Goal: Task Accomplishment & Management: Manage account settings

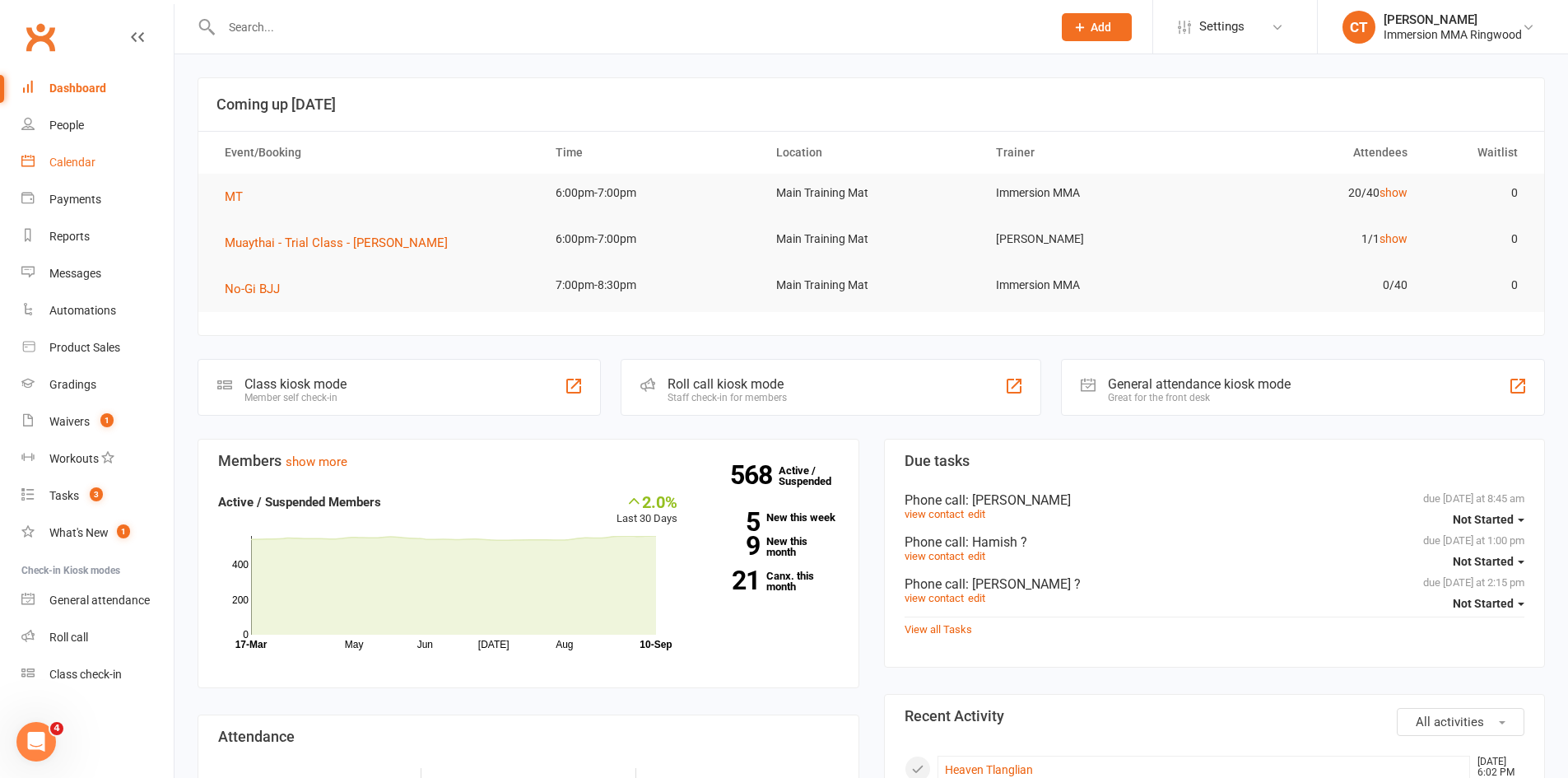
click at [77, 154] on link "Calendar" at bounding box center [98, 162] width 152 height 37
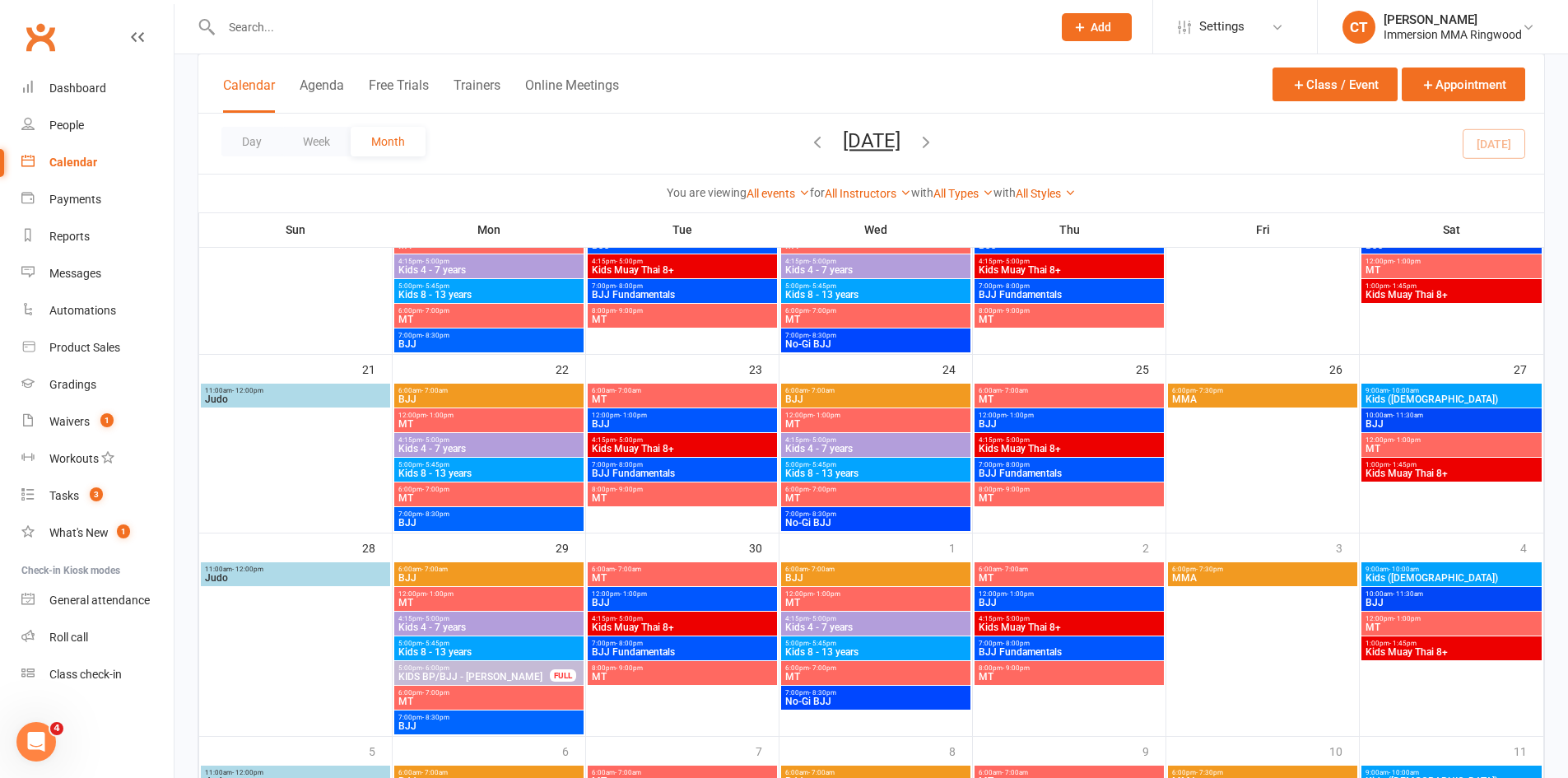
scroll to position [707, 0]
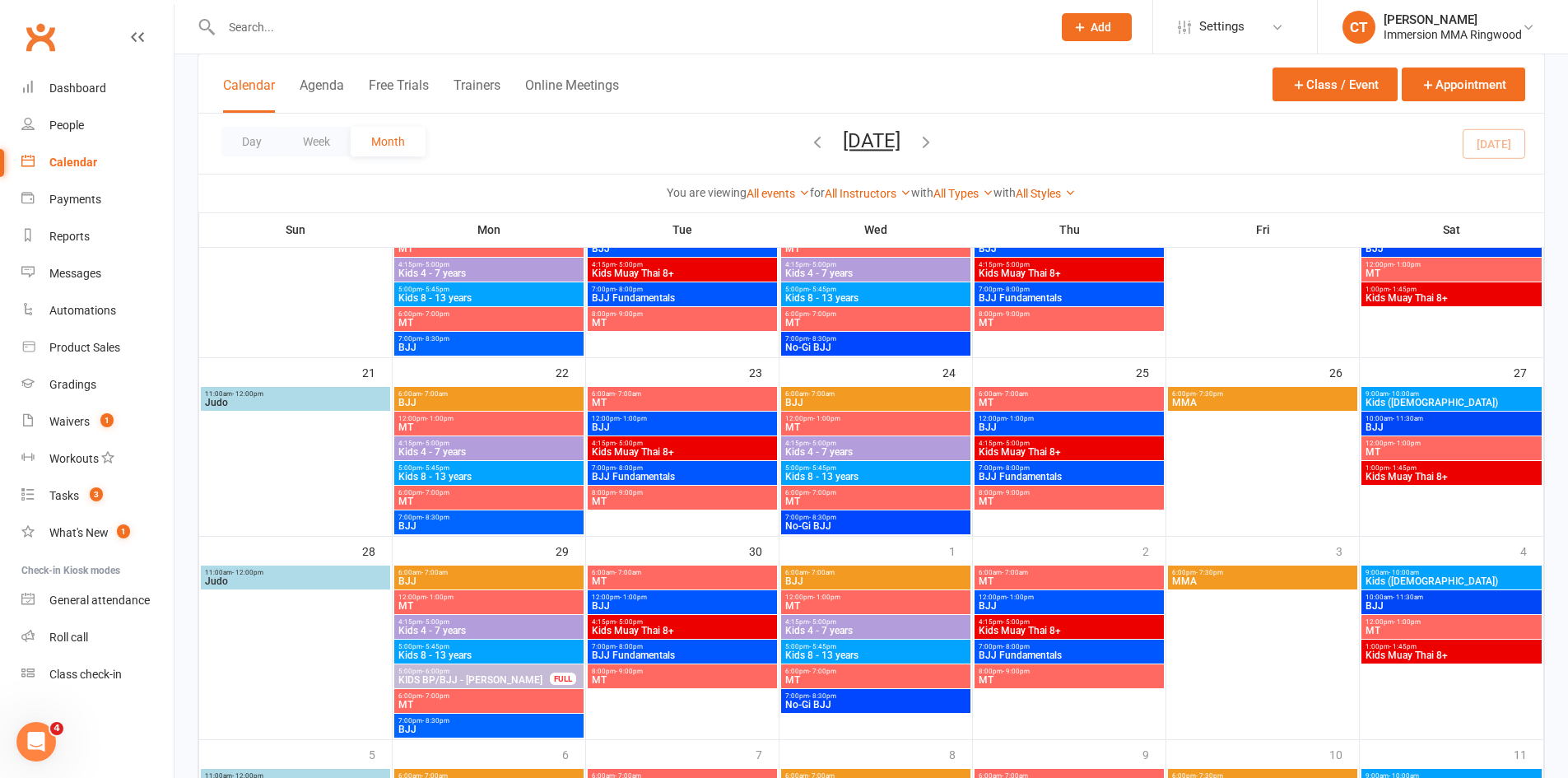
click at [395, 39] on div at bounding box center [619, 26] width 843 height 53
click at [397, 34] on input "text" at bounding box center [629, 27] width 824 height 23
paste input "[PERSON_NAME]"
type input "[PERSON_NAME]"
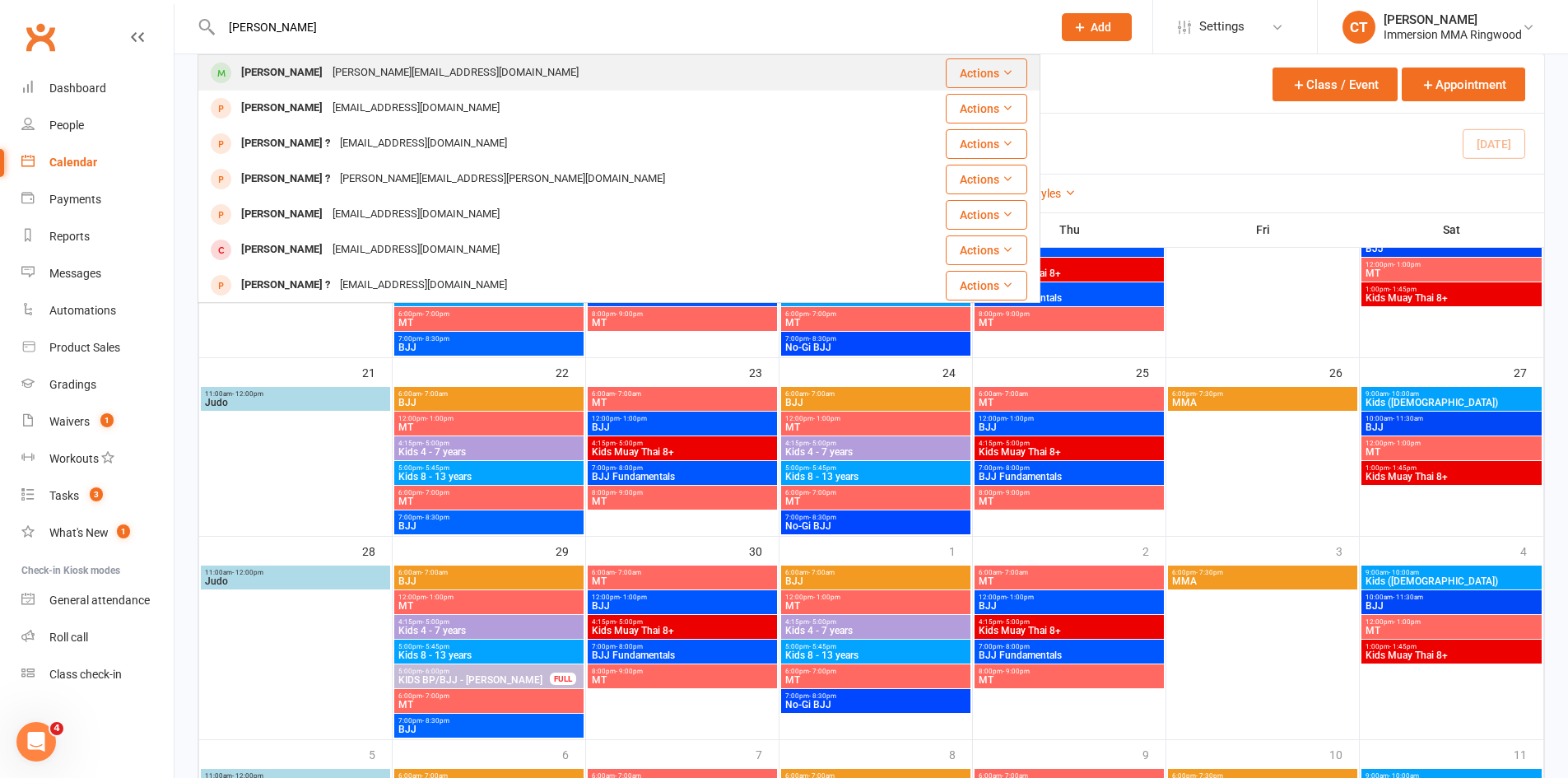
click at [473, 61] on div "[PERSON_NAME] [PERSON_NAME][EMAIL_ADDRESS][DOMAIN_NAME]" at bounding box center [549, 72] width 700 height 34
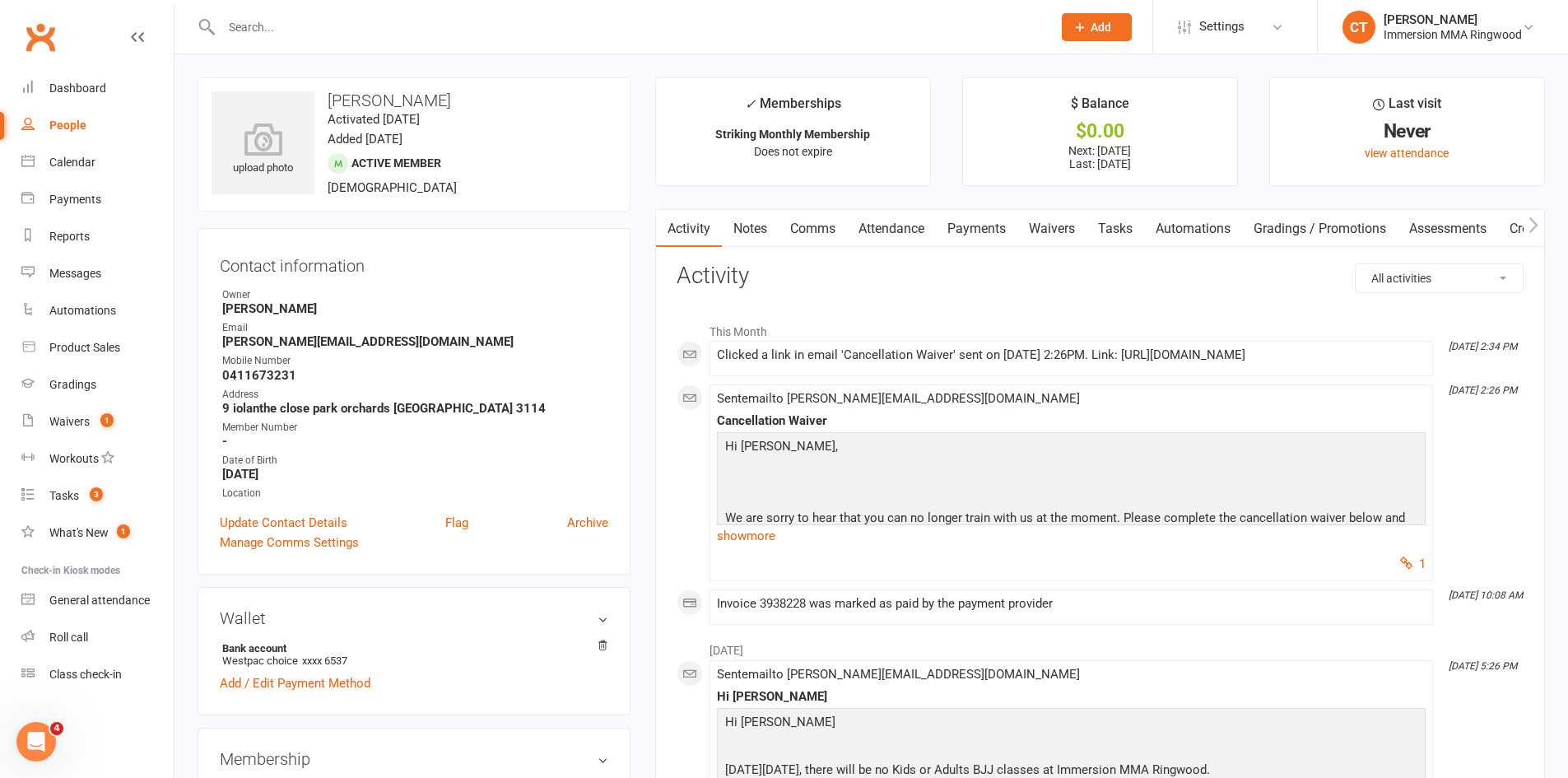
click at [980, 226] on link "Payments" at bounding box center [976, 228] width 81 height 38
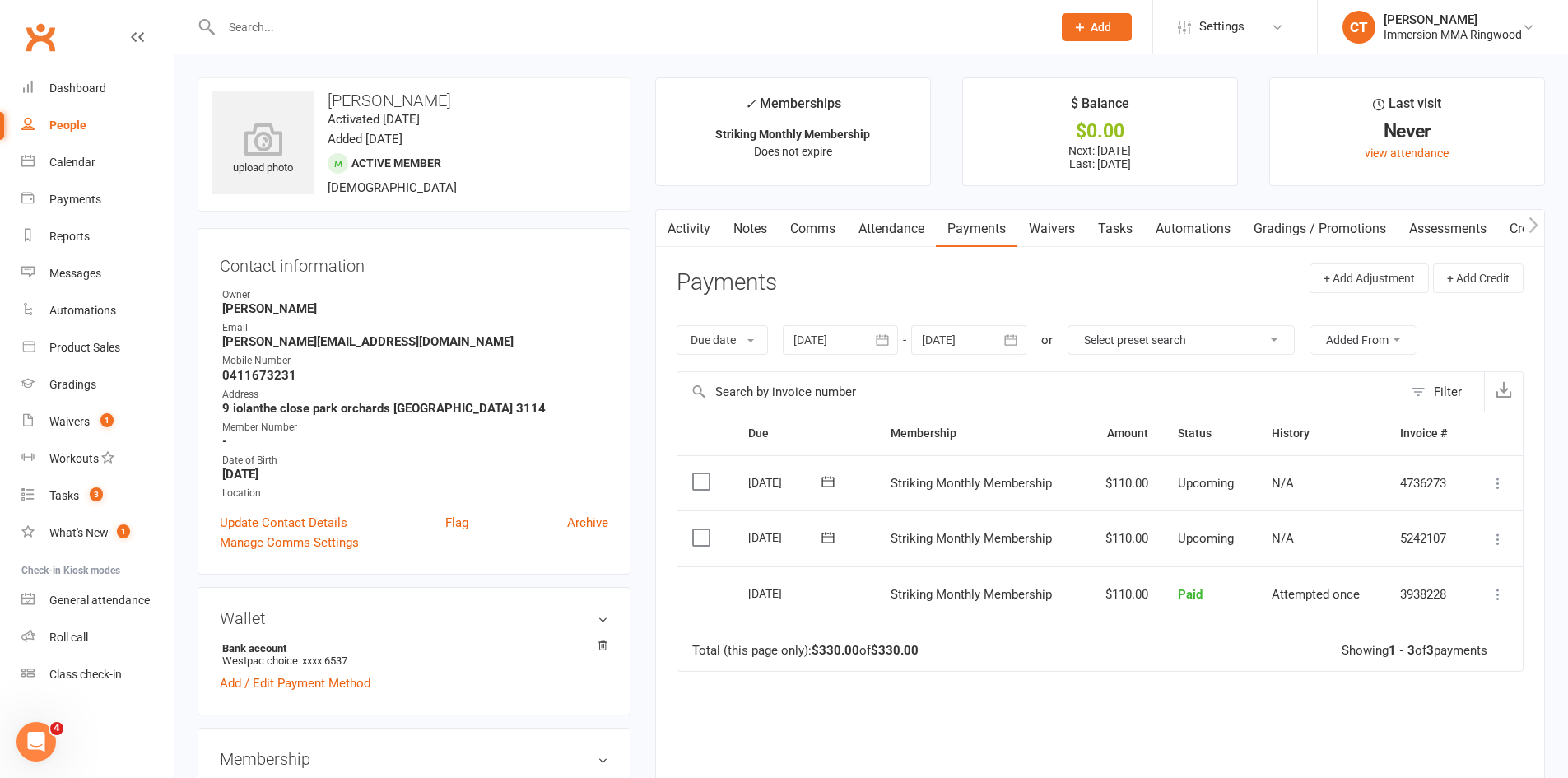
click at [769, 210] on div "Activity Notes Comms Attendance Payments Waivers Tasks Automations Gradings / P…" at bounding box center [1100, 560] width 890 height 700
click at [769, 215] on link "Notes" at bounding box center [750, 228] width 57 height 38
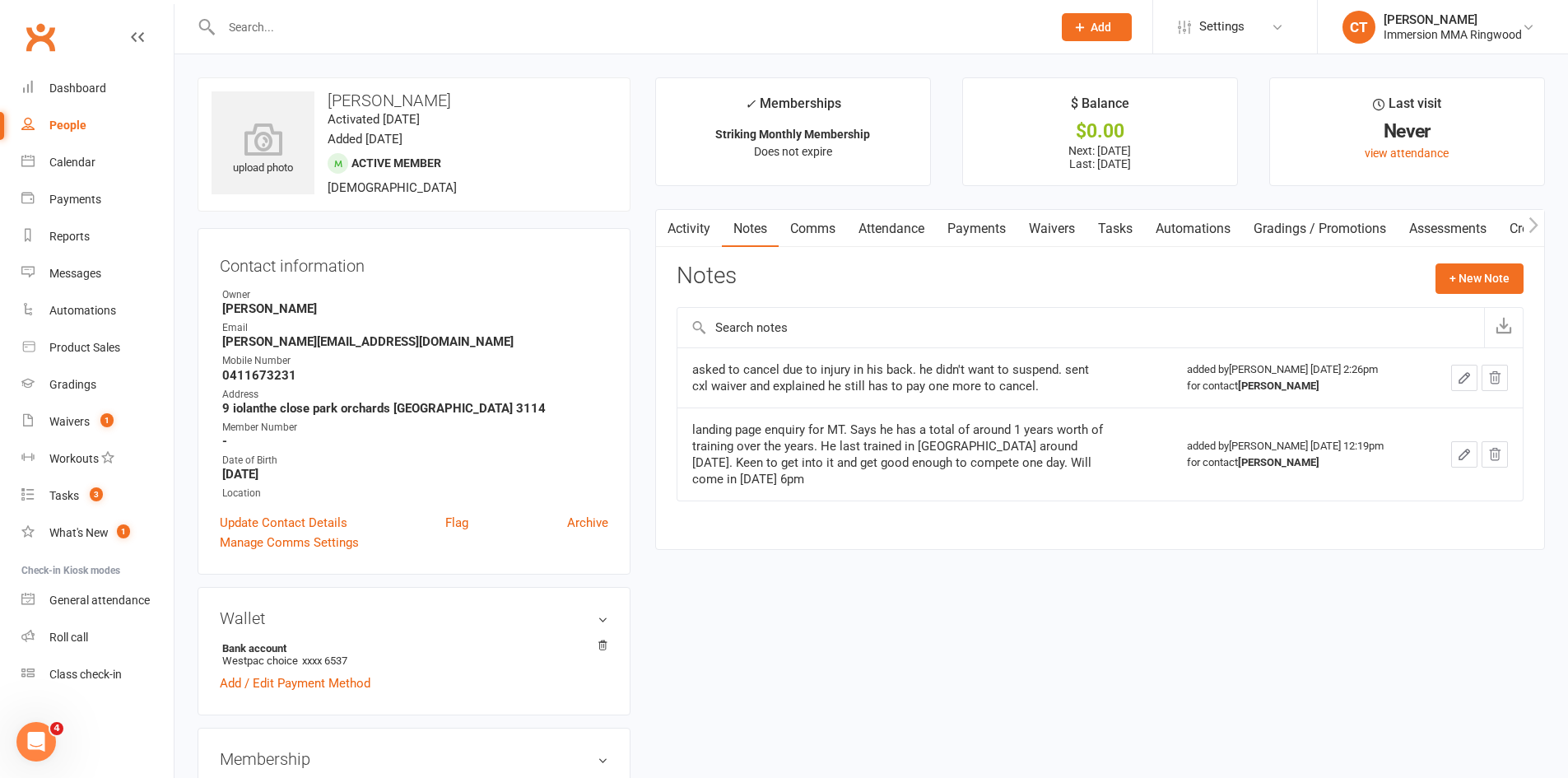
click at [815, 224] on link "Comms" at bounding box center [813, 228] width 68 height 38
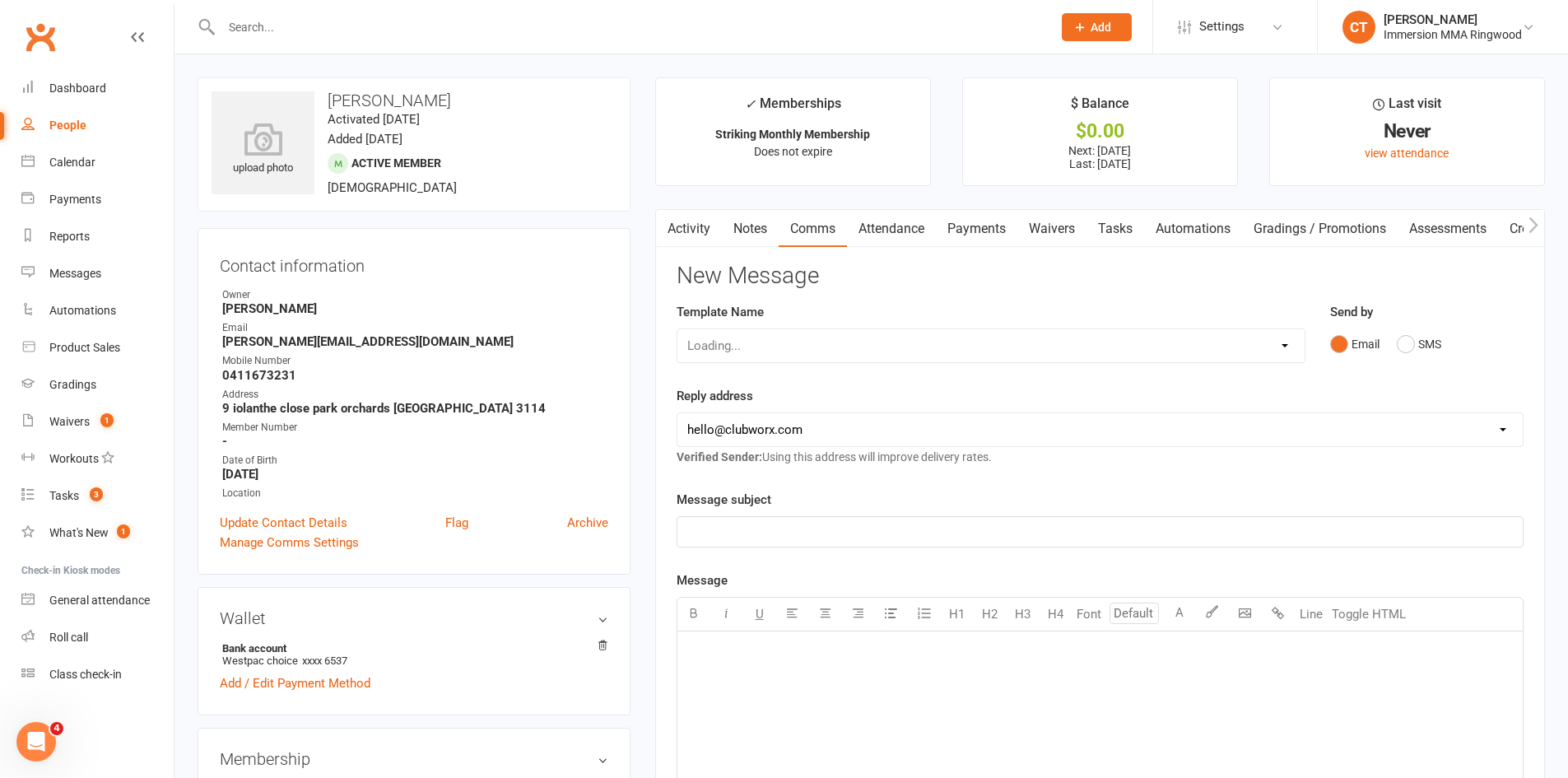
click at [955, 224] on link "Payments" at bounding box center [976, 228] width 81 height 38
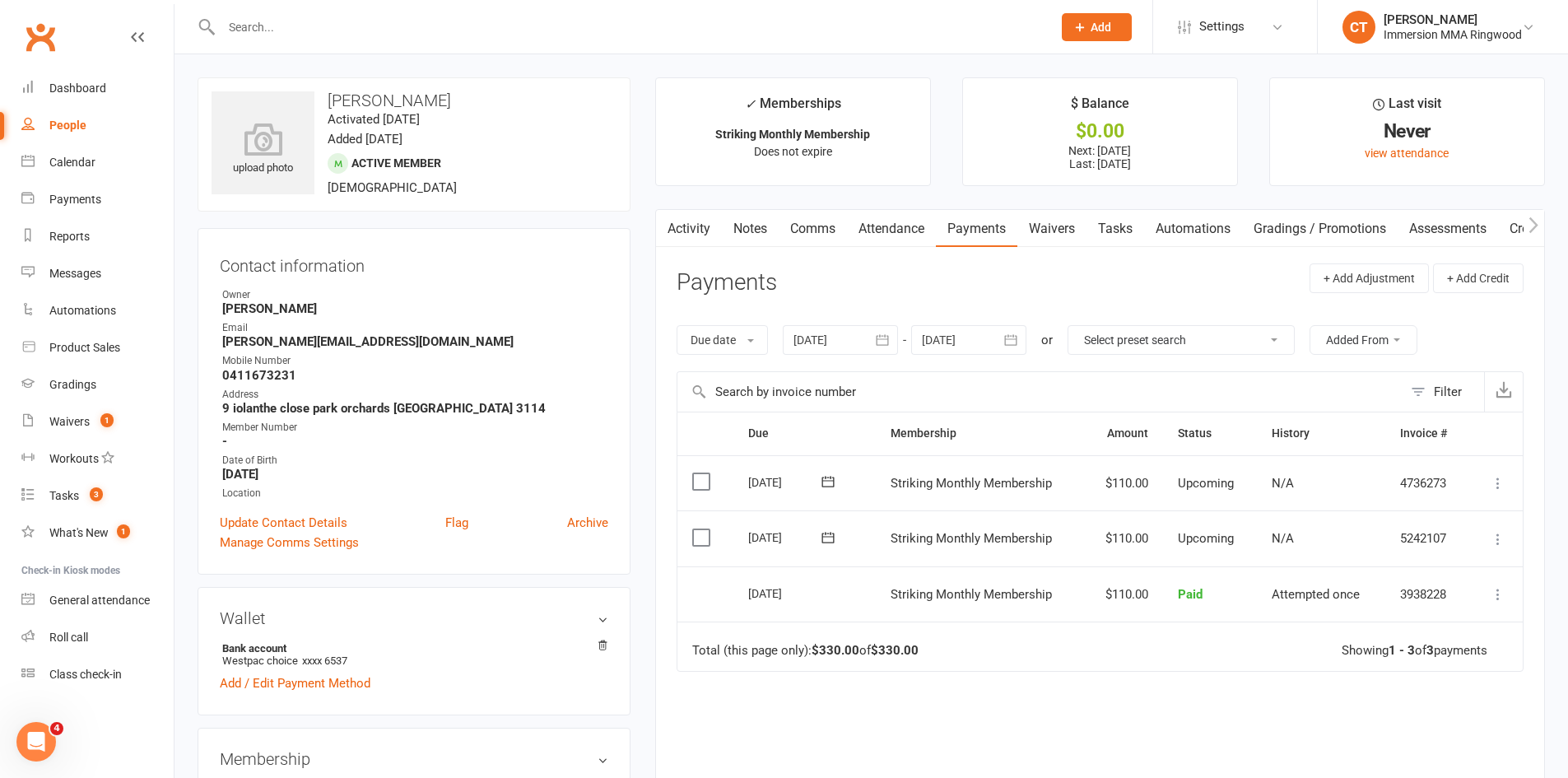
click at [786, 228] on link "Comms" at bounding box center [813, 228] width 68 height 38
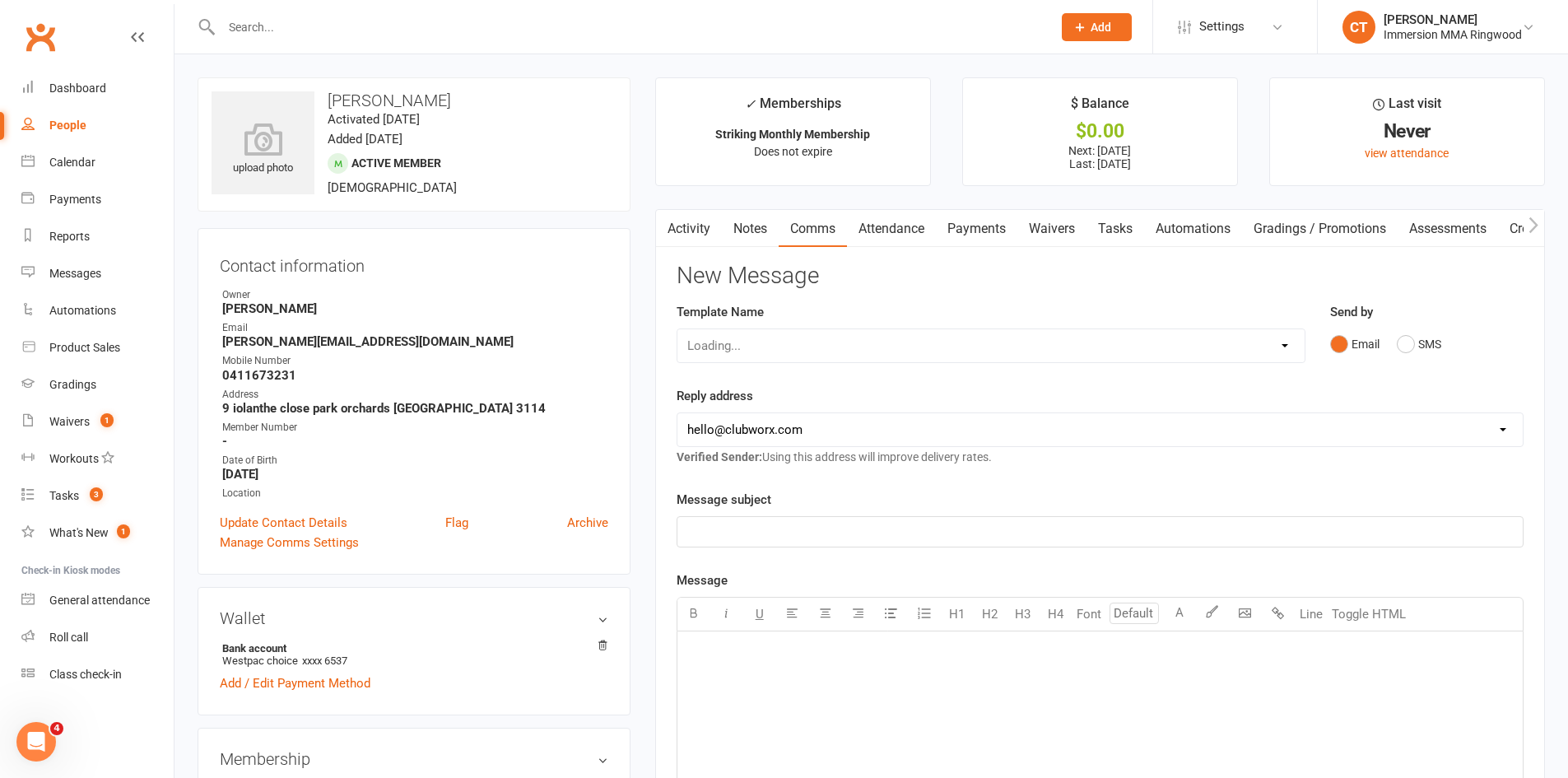
click at [781, 231] on link "Comms" at bounding box center [813, 228] width 68 height 38
click at [764, 230] on link "Notes" at bounding box center [750, 228] width 57 height 38
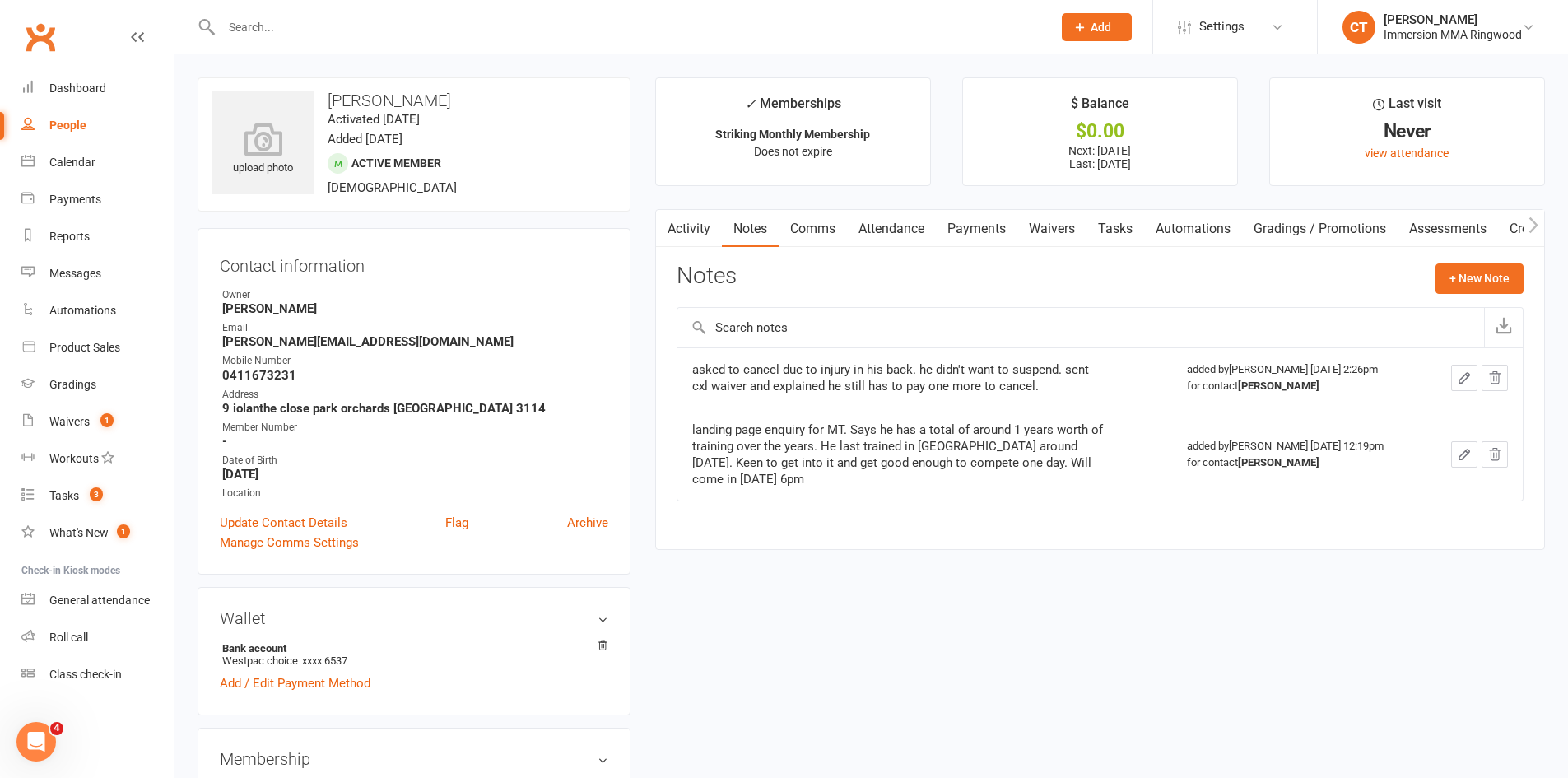
click at [773, 227] on link "Notes" at bounding box center [750, 228] width 57 height 38
click at [810, 227] on link "Comms" at bounding box center [813, 228] width 68 height 38
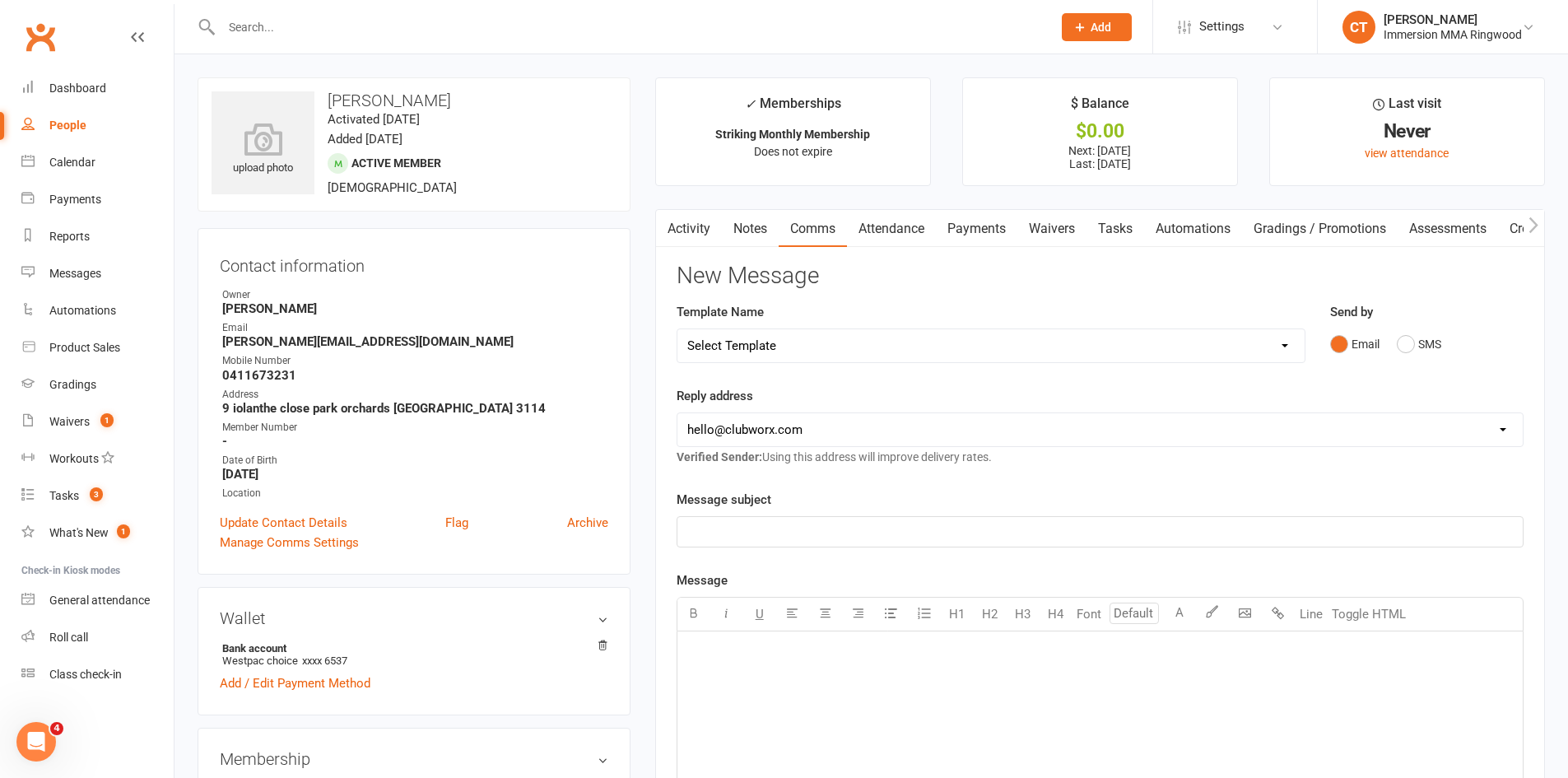
click at [724, 227] on link "Notes" at bounding box center [750, 228] width 57 height 38
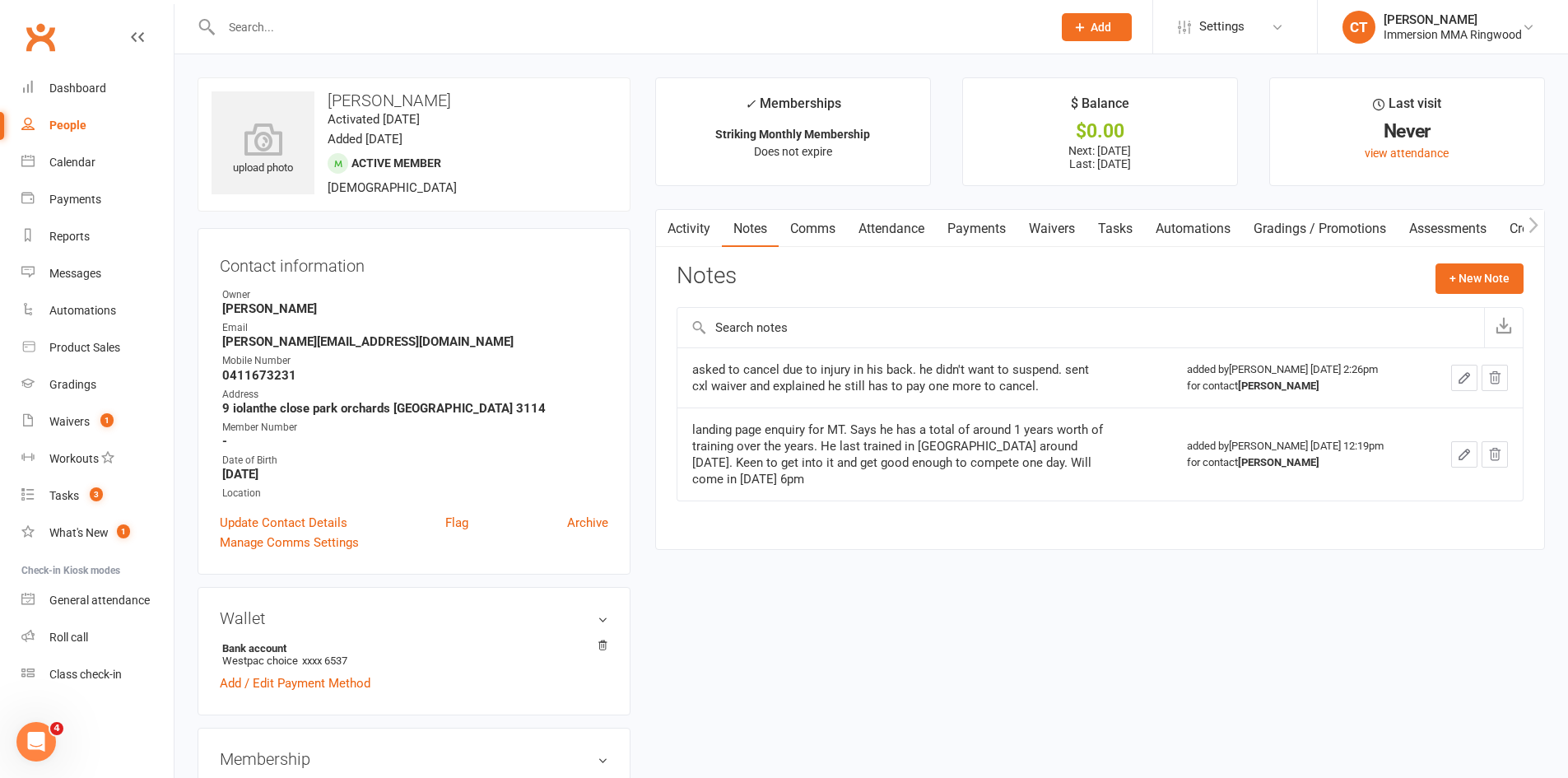
click at [711, 230] on link "Activity" at bounding box center [689, 228] width 65 height 38
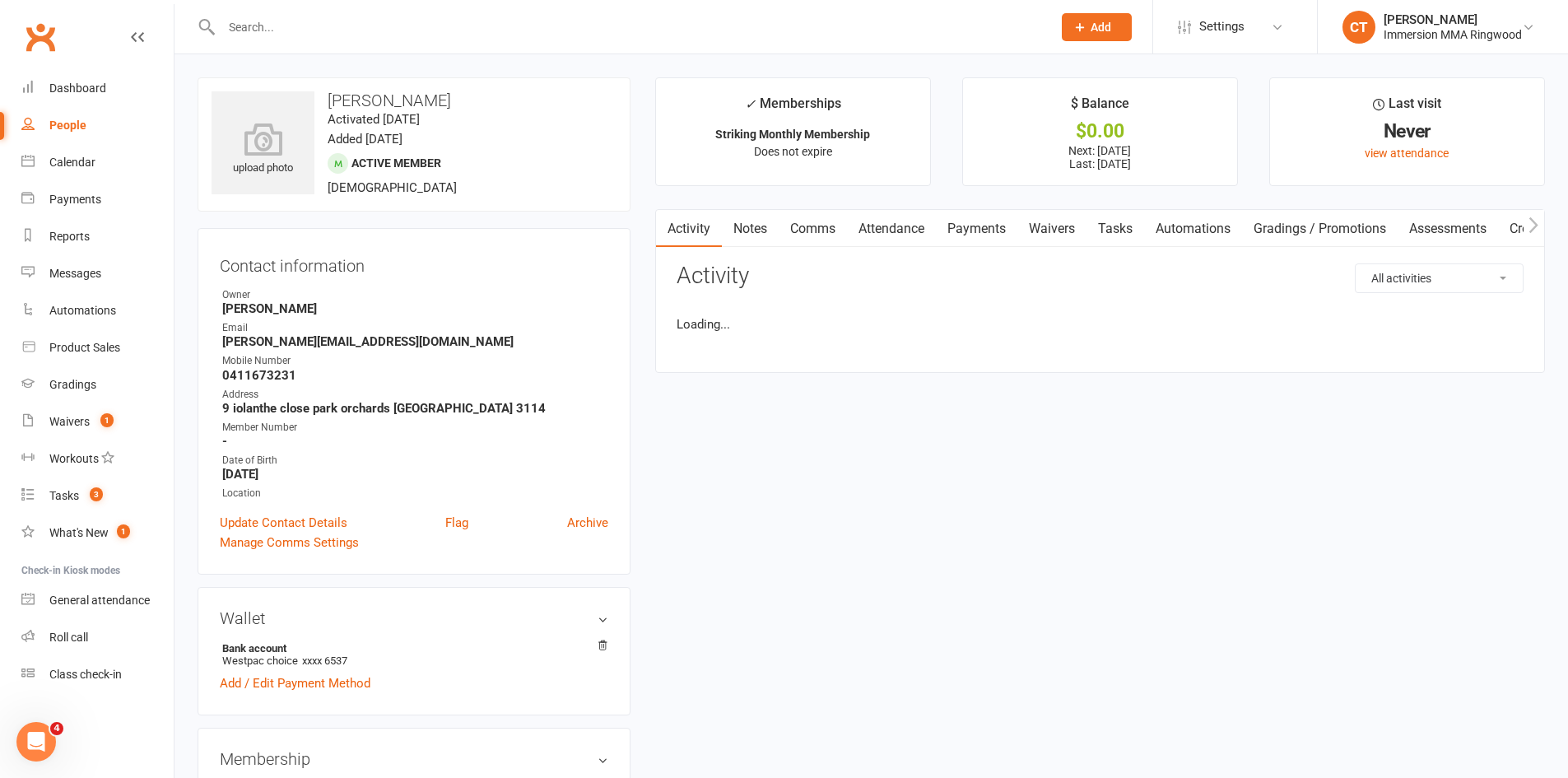
click at [1001, 235] on link "Payments" at bounding box center [976, 228] width 81 height 38
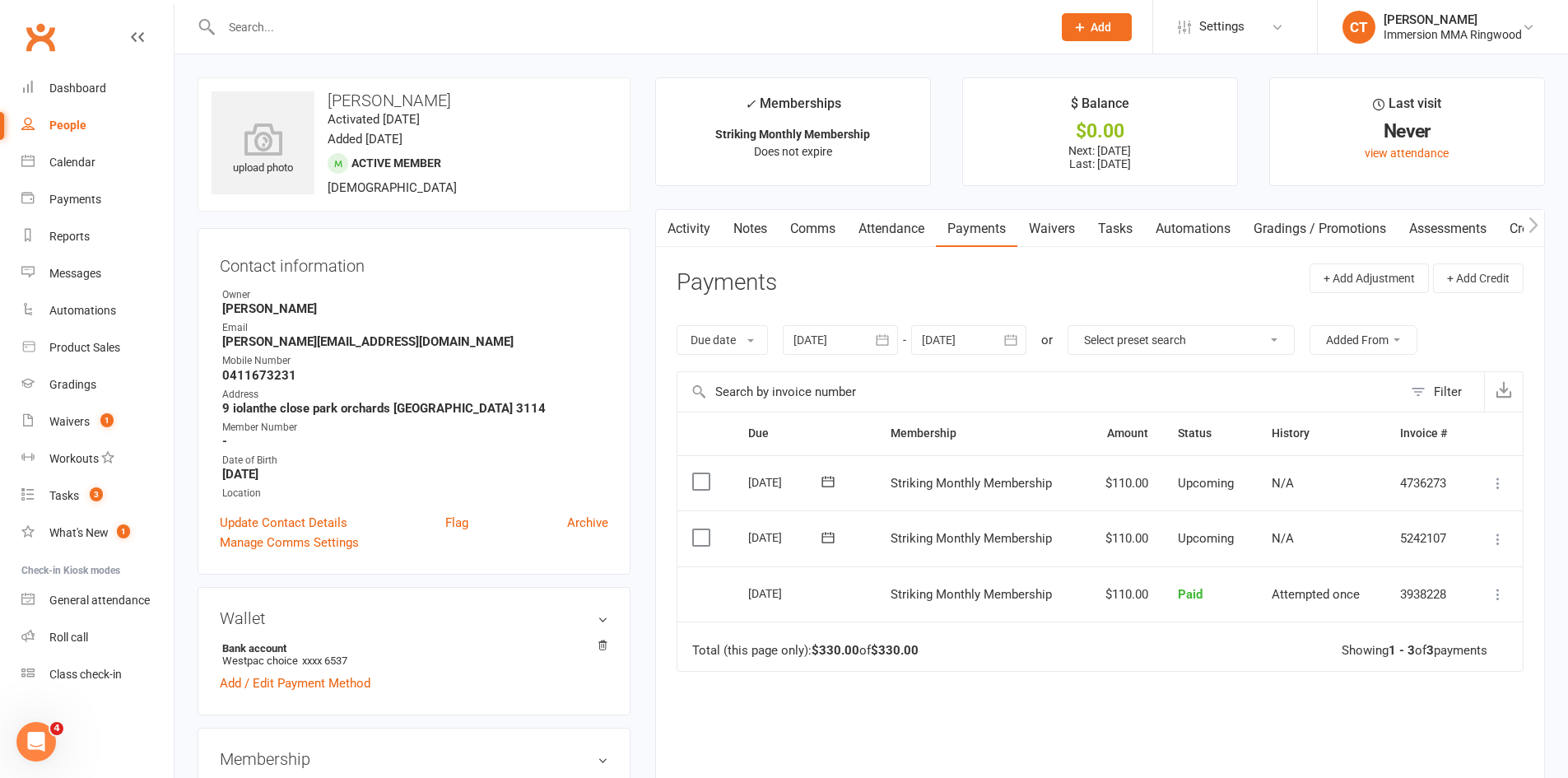
click at [990, 235] on link "Payments" at bounding box center [976, 228] width 81 height 38
click at [1261, 714] on div "Due Contact Membership Amount Status History Invoice # Select this [DATE] [PERS…" at bounding box center [1100, 648] width 847 height 472
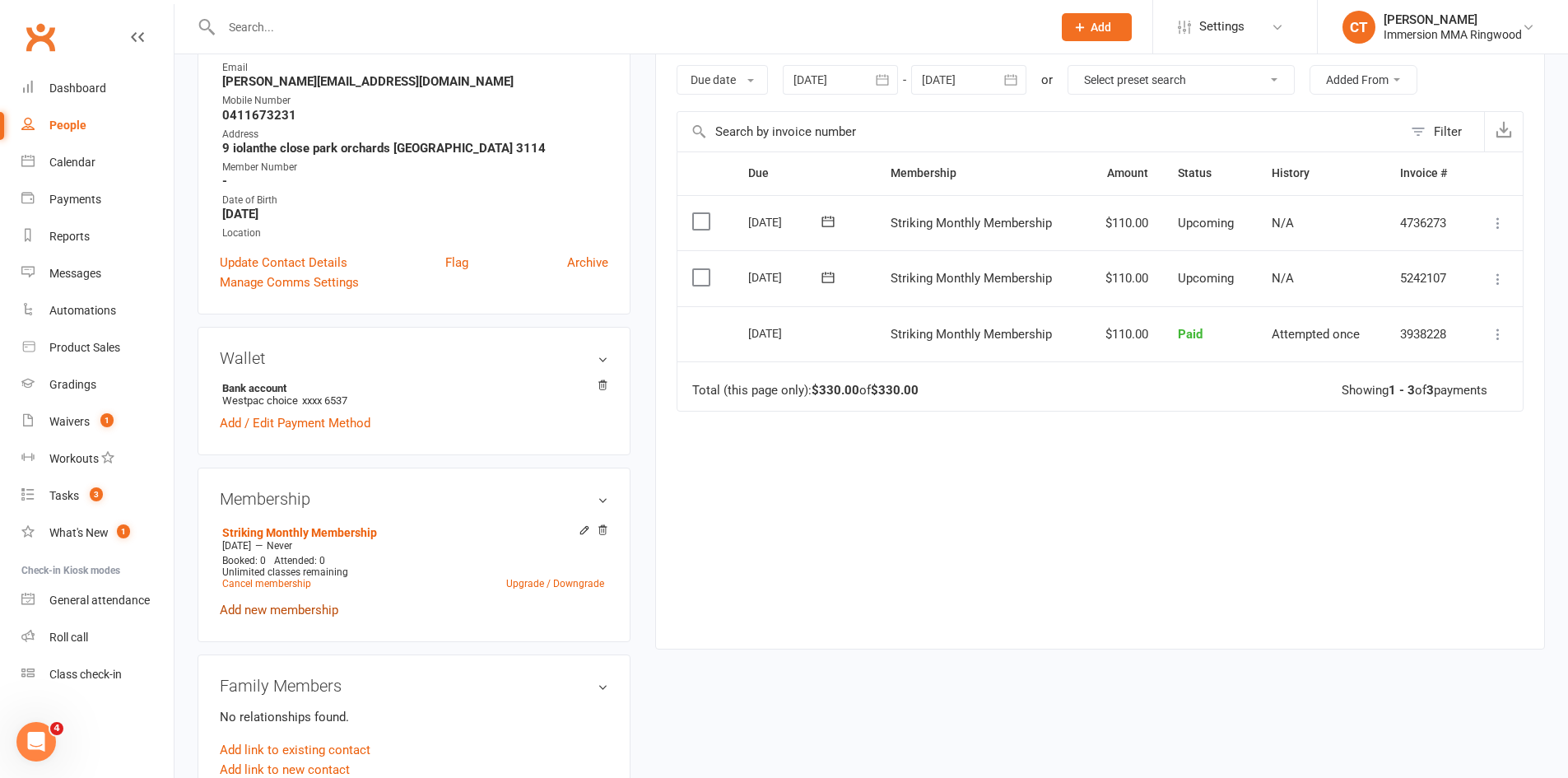
scroll to position [274, 0]
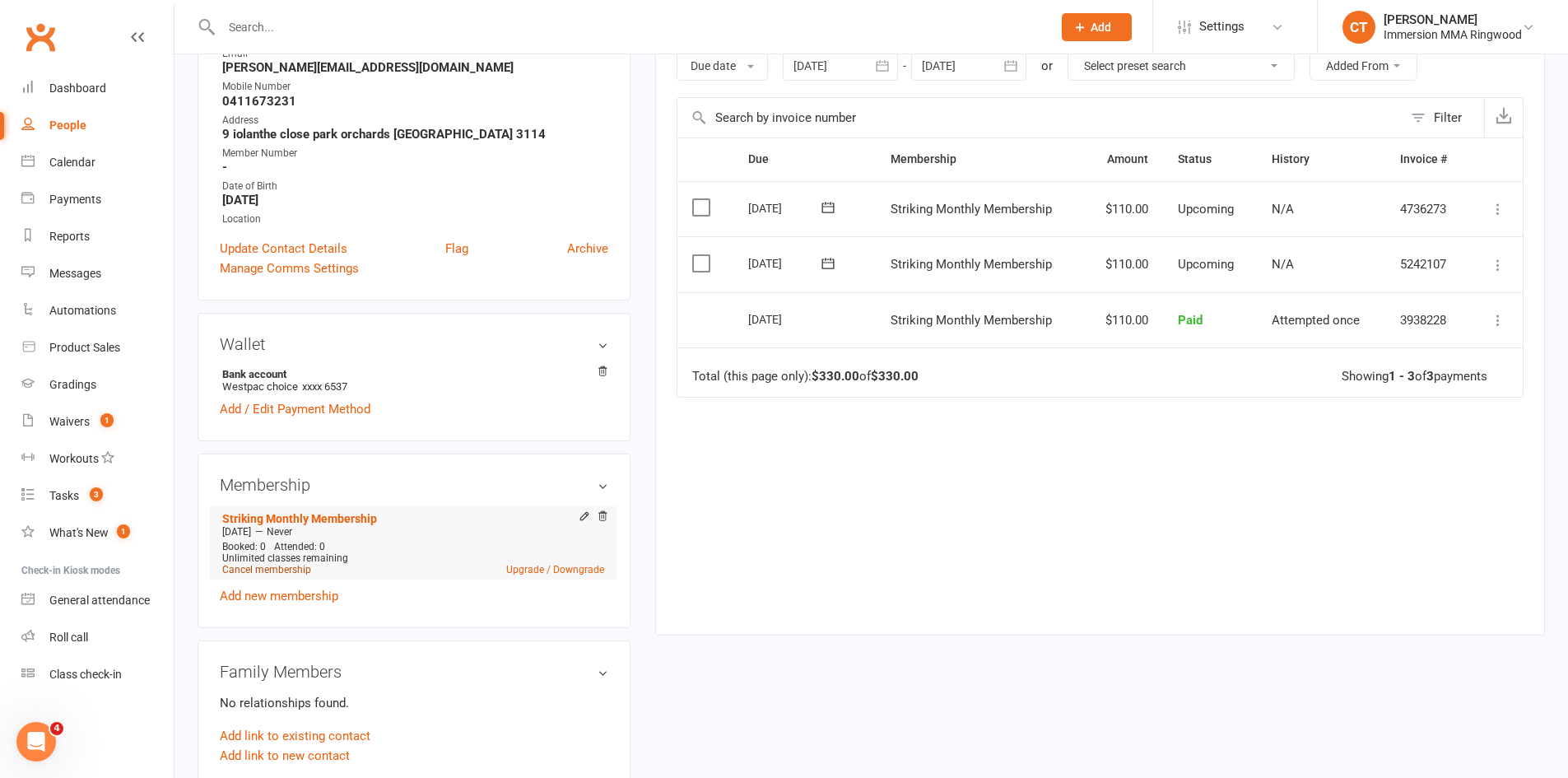
click at [268, 571] on link "Cancel membership" at bounding box center [267, 569] width 89 height 11
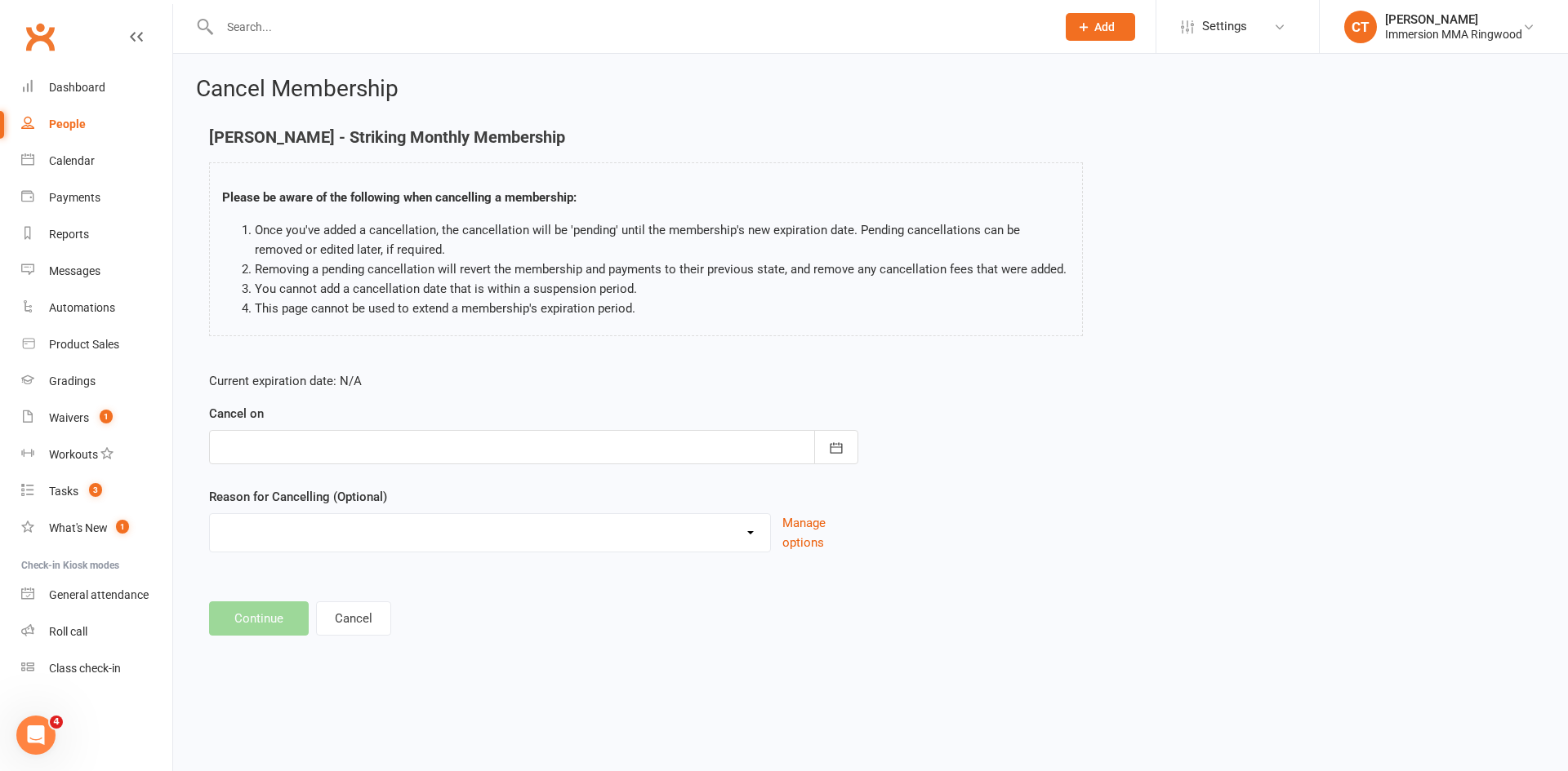
click at [529, 455] on div at bounding box center [533, 447] width 649 height 35
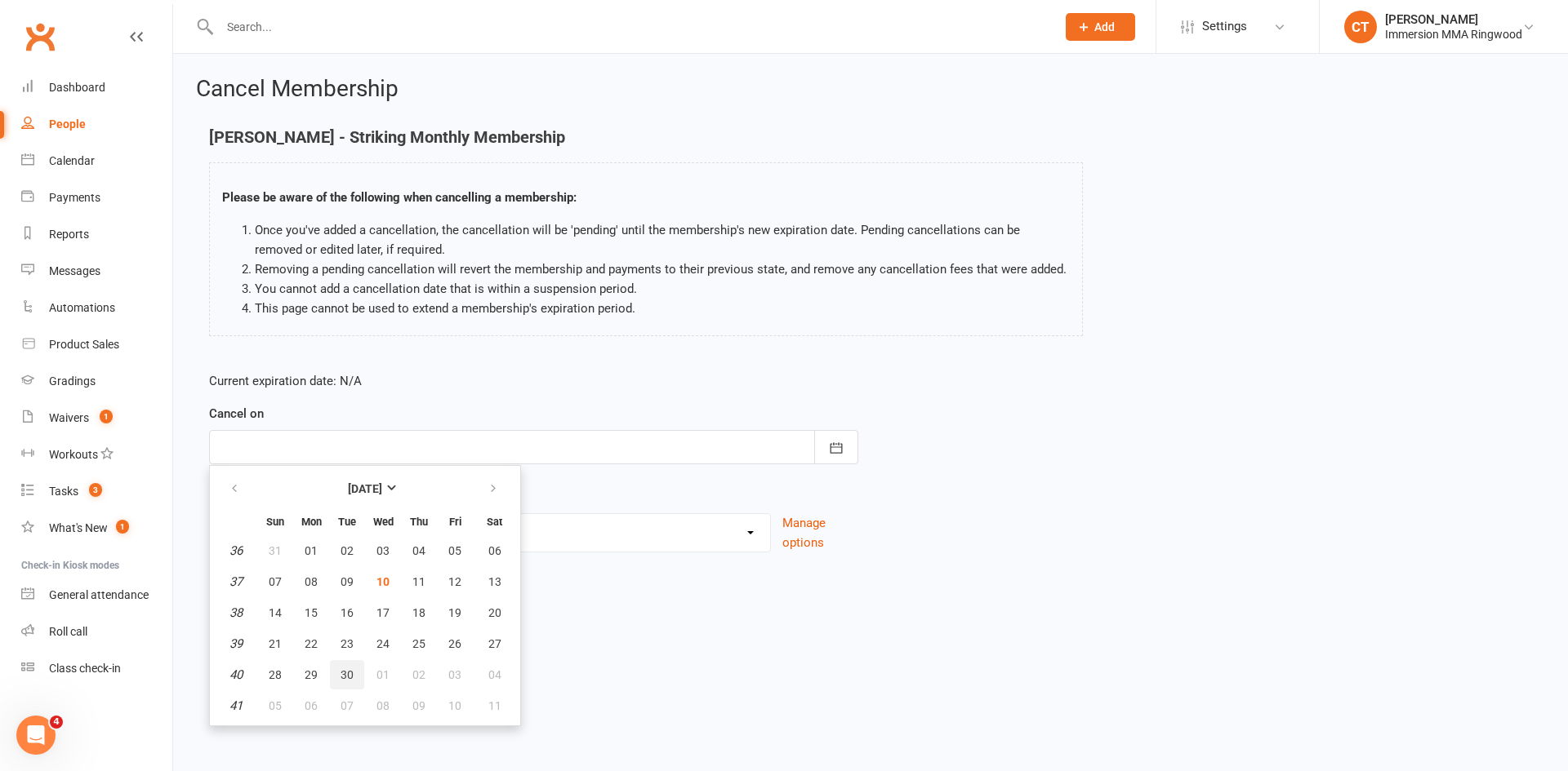
click at [345, 671] on span "30" at bounding box center [346, 674] width 13 height 13
type input "[DATE]"
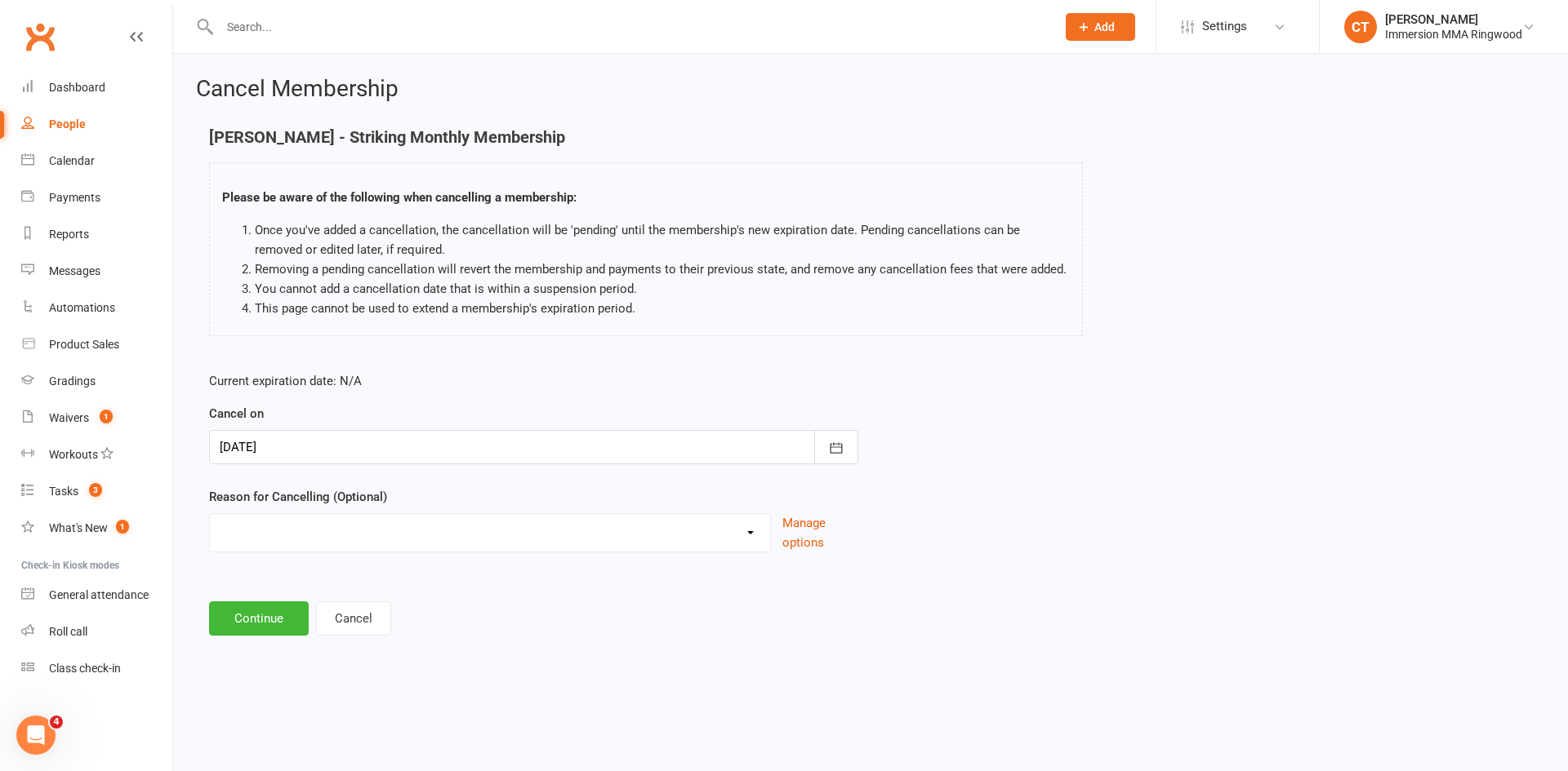
click at [370, 543] on select "health reasons Holiday Injury Other reason" at bounding box center [489, 530] width 560 height 33
select select "2"
click at [210, 514] on select "health reasons Holiday Injury Other reason" at bounding box center [489, 530] width 560 height 33
click at [298, 609] on button "Continue" at bounding box center [258, 619] width 100 height 35
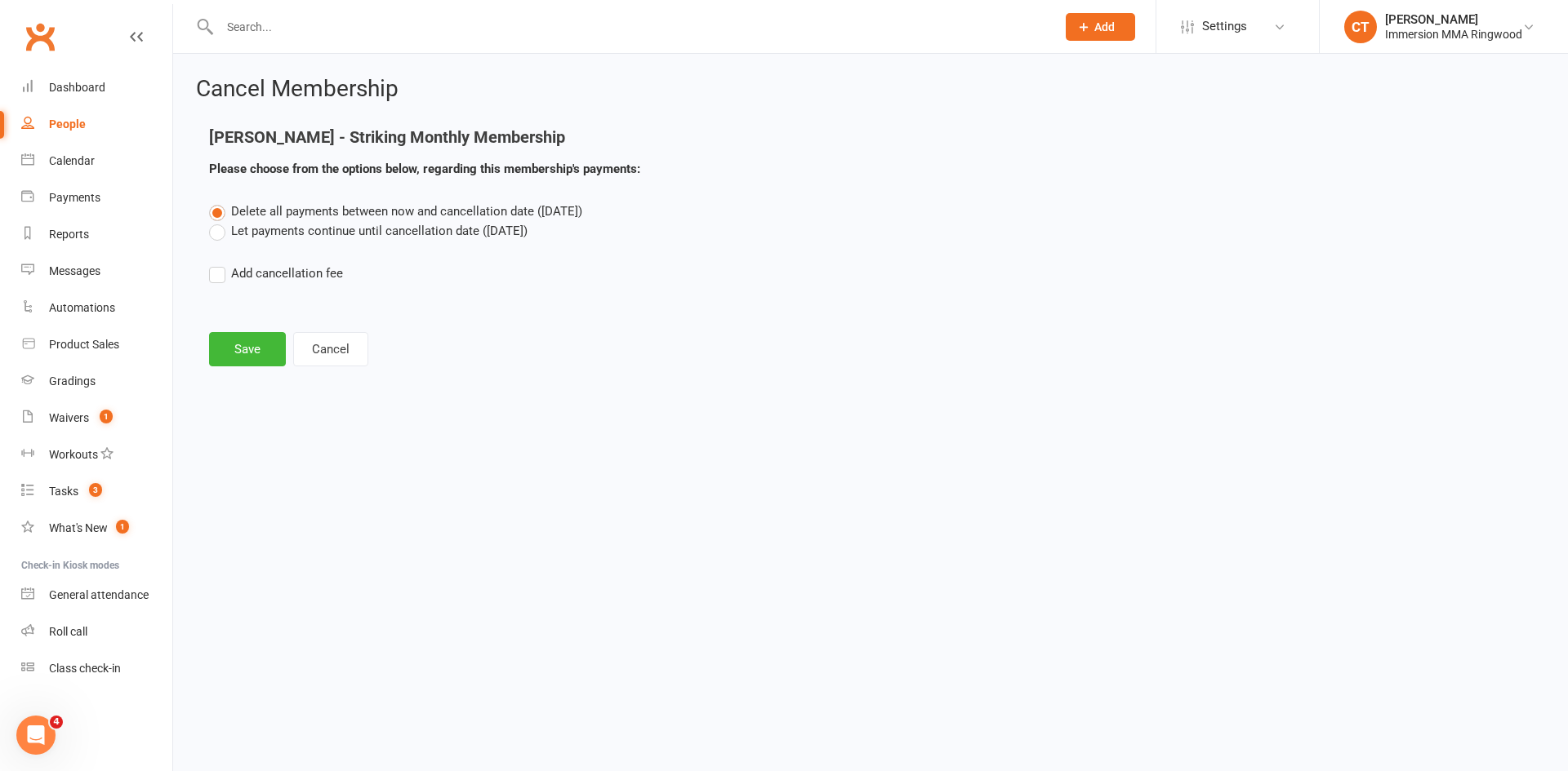
click at [286, 238] on label "Let payments continue until cancellation date ([DATE])" at bounding box center [368, 231] width 319 height 20
click at [220, 222] on input "Let payments continue until cancellation date ([DATE])" at bounding box center [214, 222] width 10 height 0
click at [226, 336] on button "Save" at bounding box center [247, 350] width 77 height 35
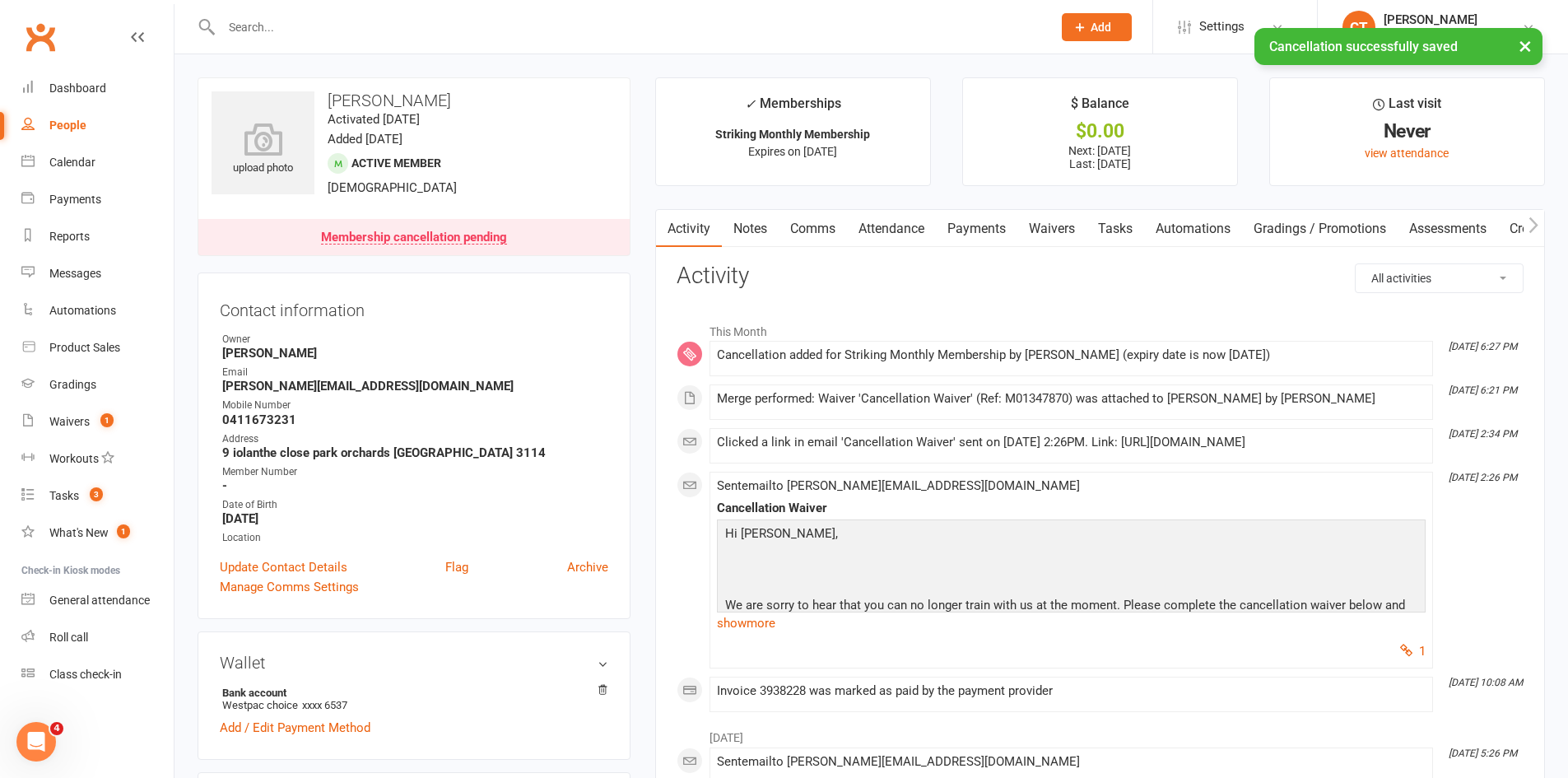
click at [963, 224] on link "Payments" at bounding box center [976, 228] width 81 height 38
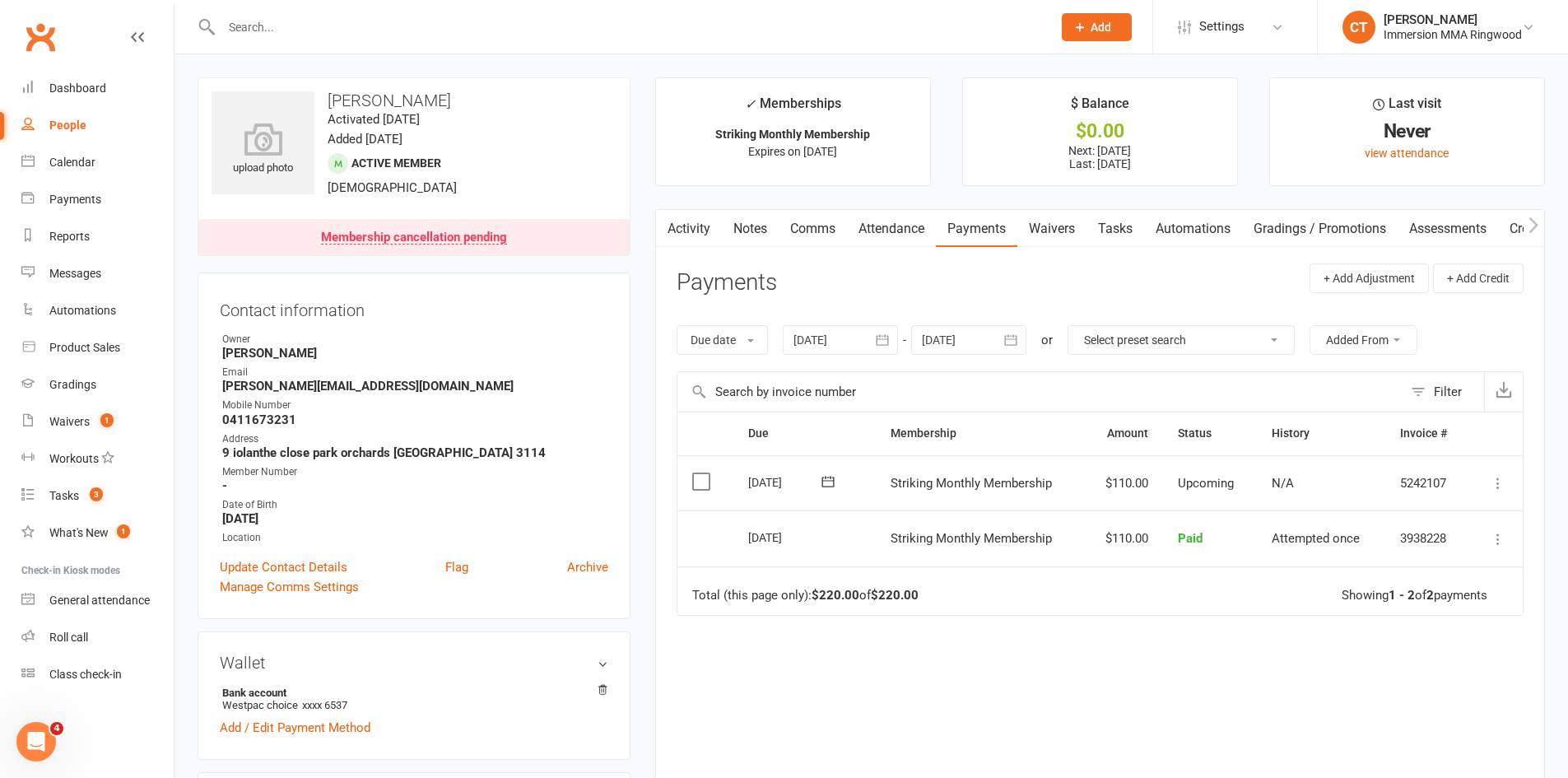
click at [726, 227] on link "Notes" at bounding box center [750, 228] width 57 height 38
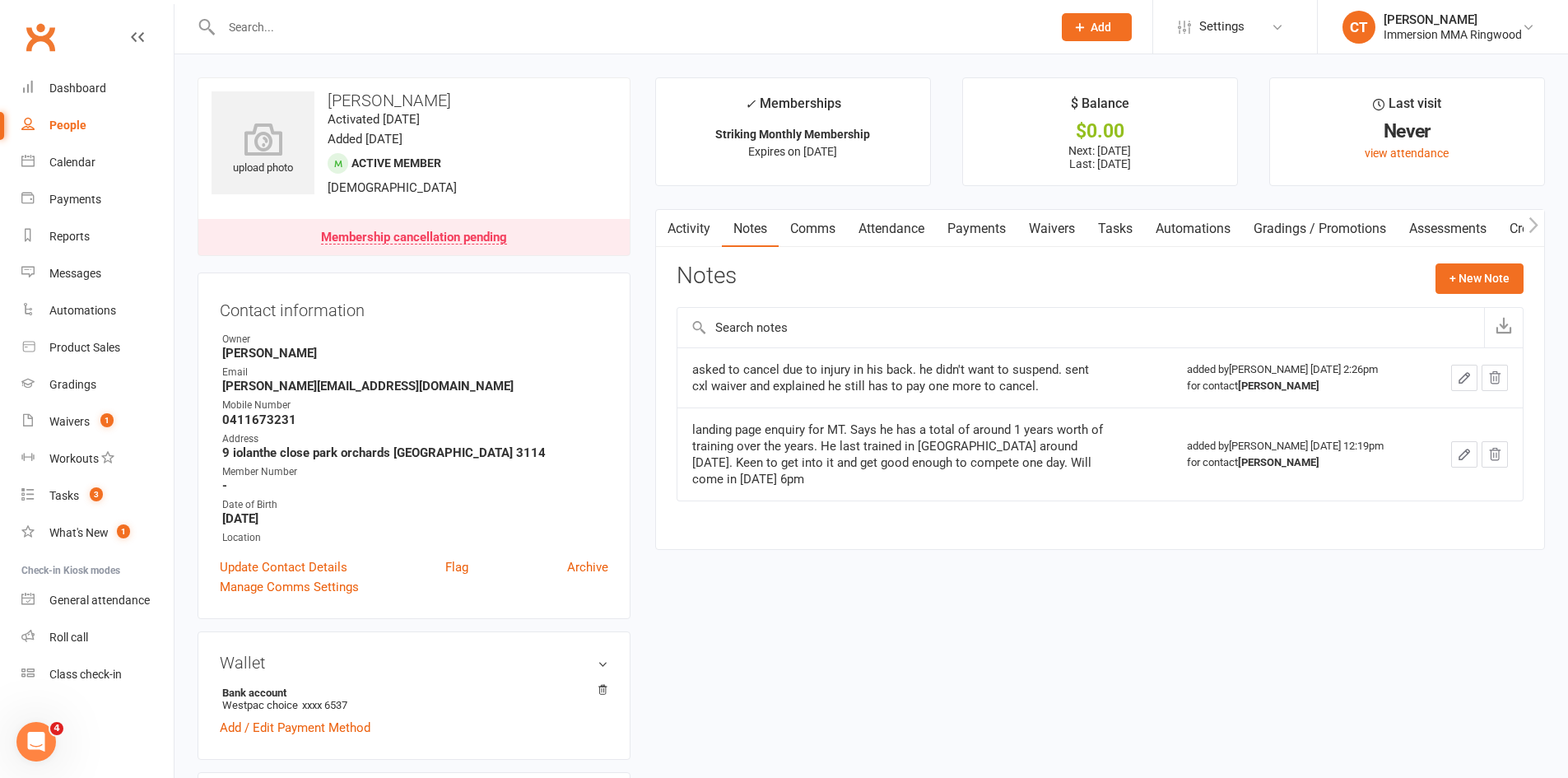
click at [781, 244] on link "Comms" at bounding box center [813, 228] width 68 height 38
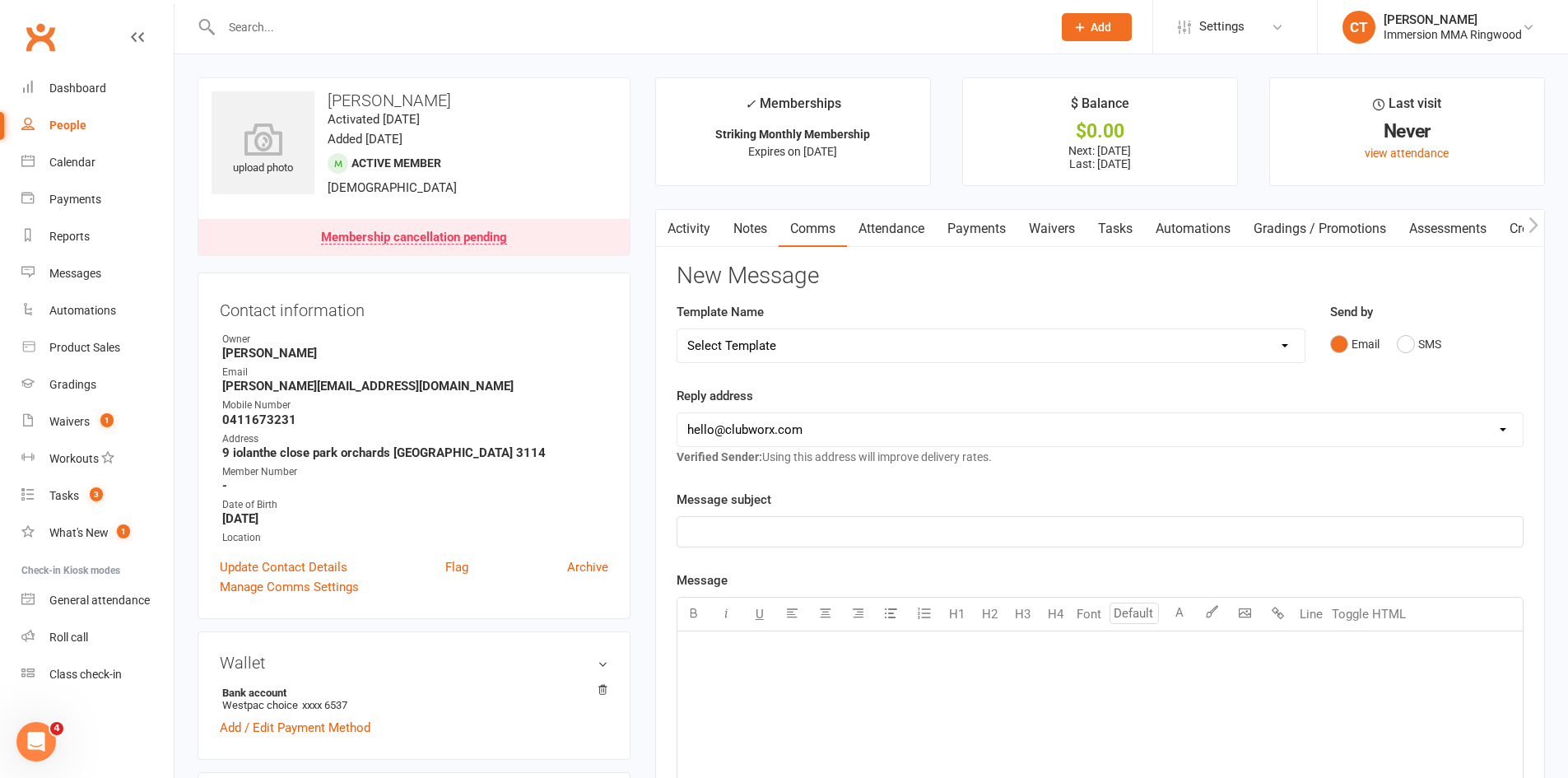
click at [827, 349] on select "Select Template [SMS] [PERSON_NAME] - Call back message [SMS] Mark- Call back m…" at bounding box center [991, 346] width 628 height 33
select select "6"
click at [677, 329] on select "Select Template [SMS] [PERSON_NAME] - Call back message [SMS] Mark- Call back m…" at bounding box center [991, 346] width 628 height 33
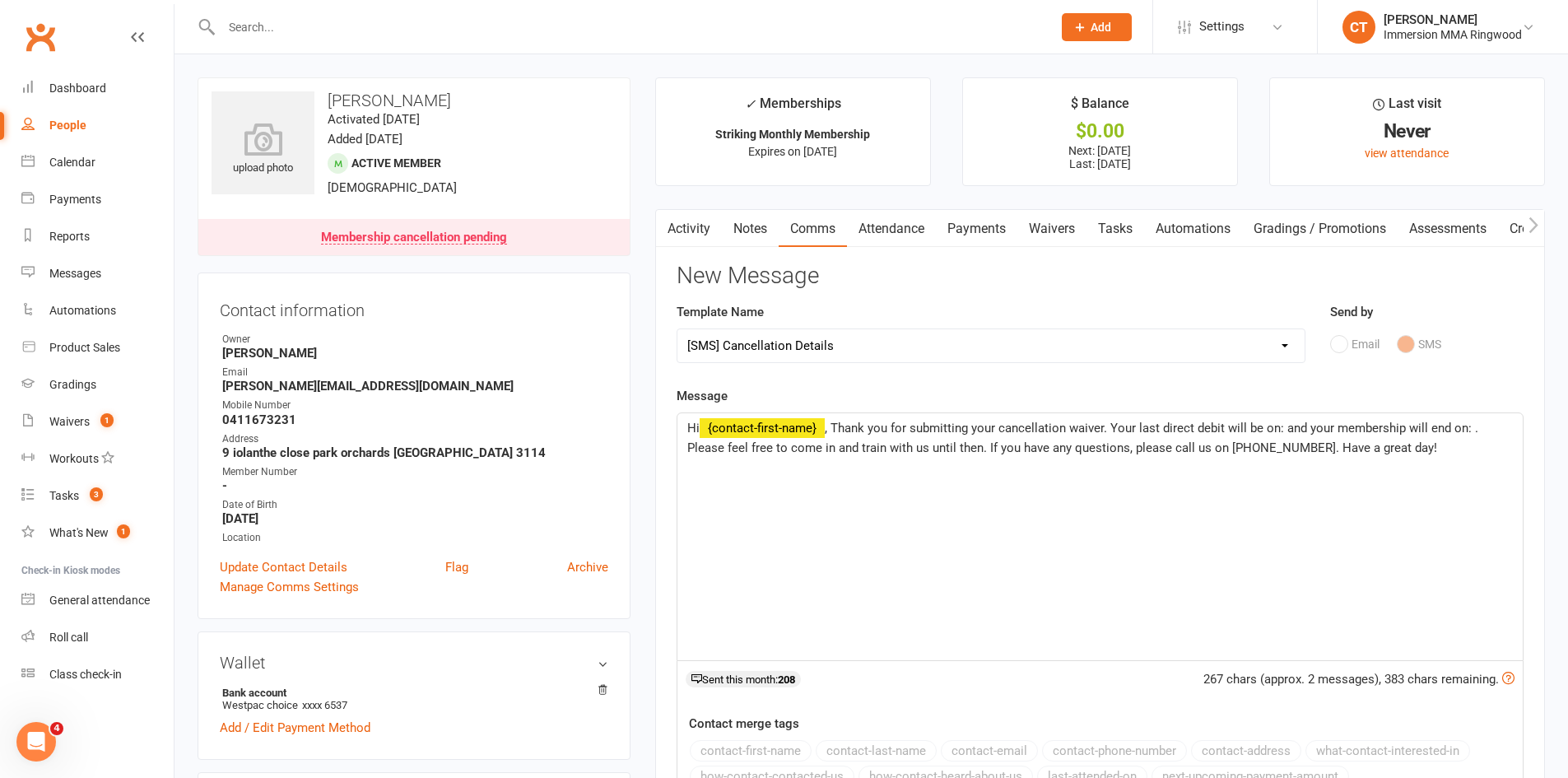
click at [1280, 425] on span ", Thank you for submitting your cancellation waiver. Your last direct debit wil…" at bounding box center [1084, 438] width 794 height 35
click at [726, 451] on span ", Thank you for submitting your cancellation waiver. Your last direct debit wil…" at bounding box center [1101, 438] width 829 height 35
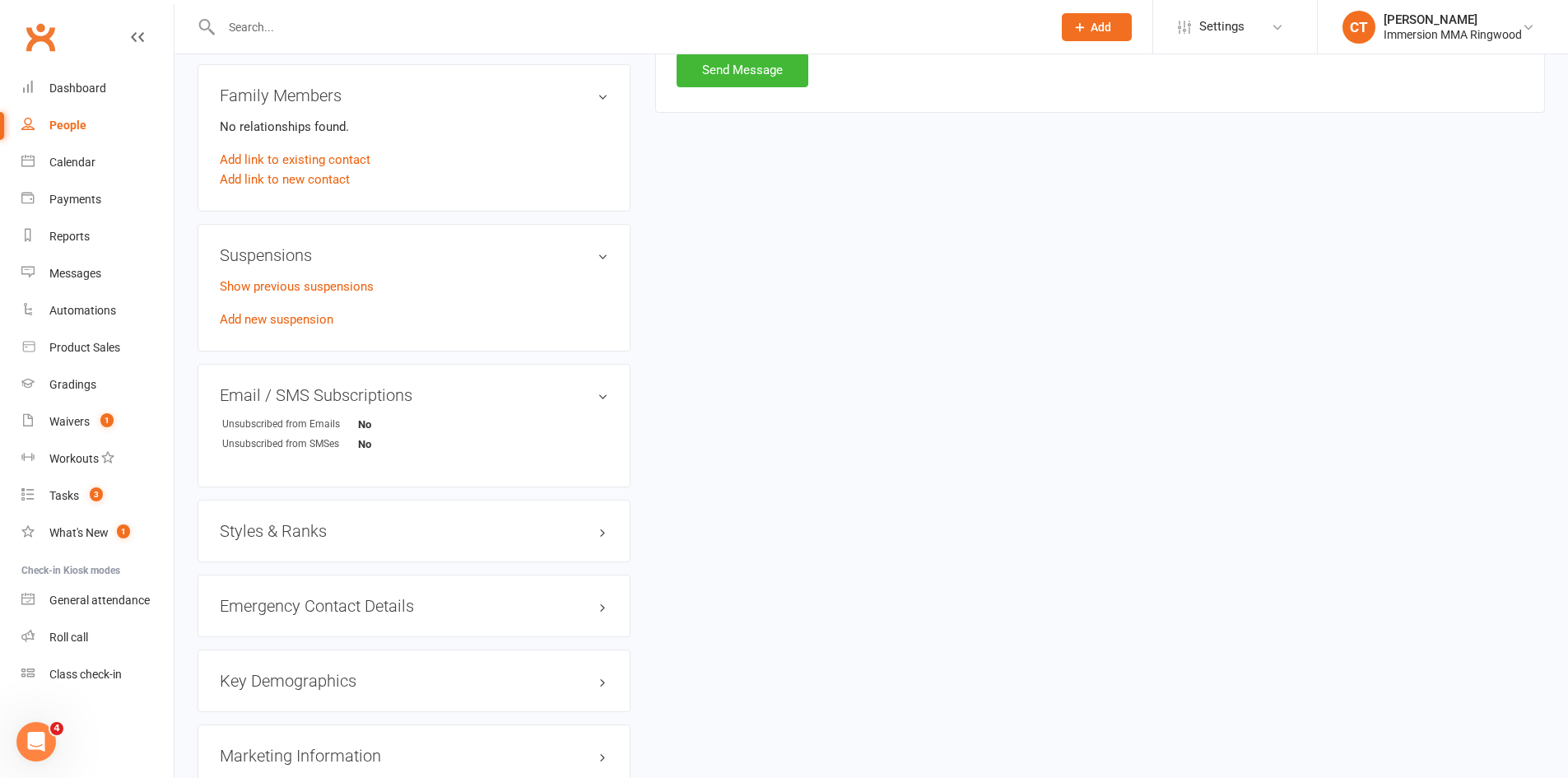
scroll to position [546, 0]
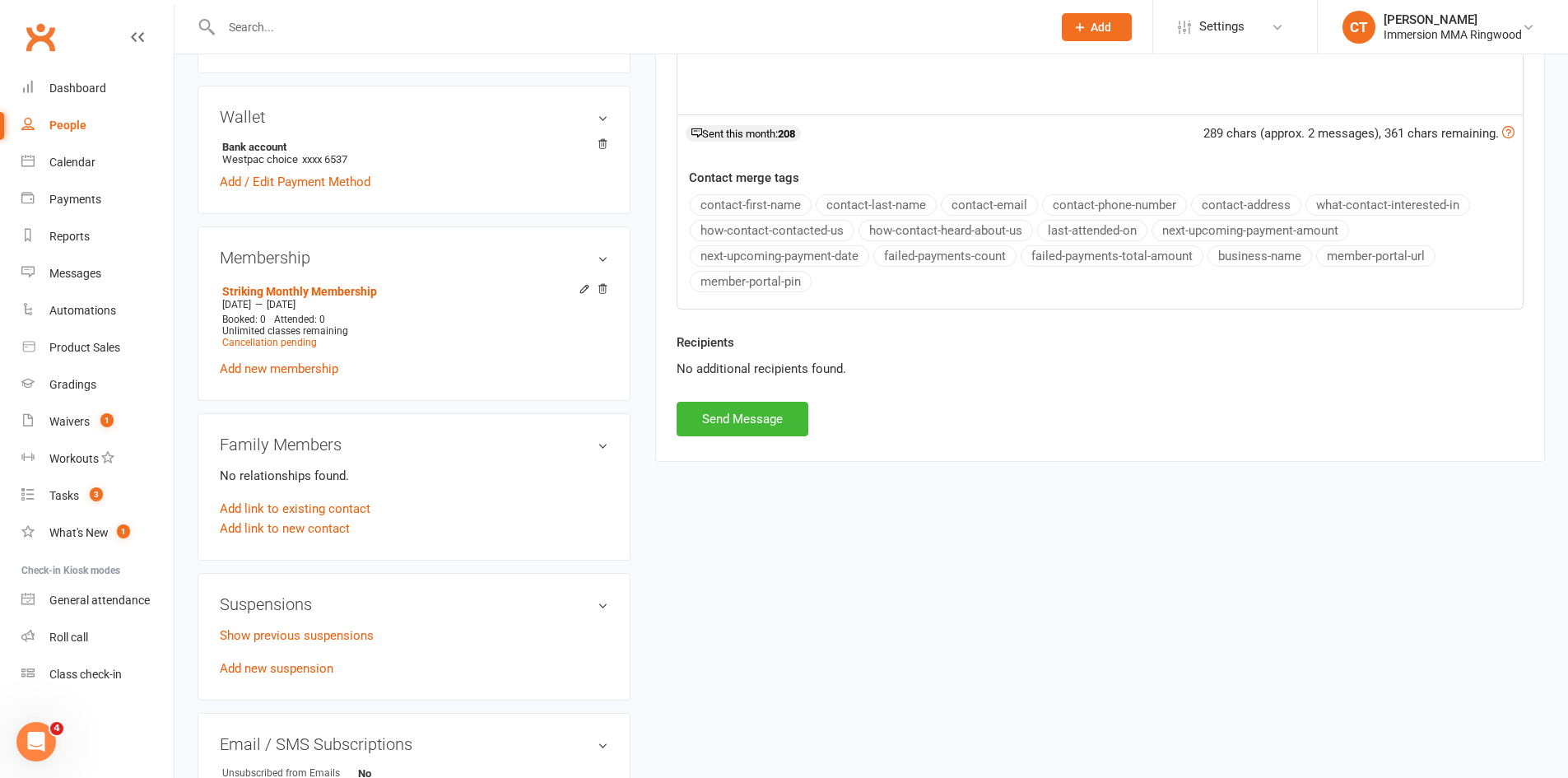
click at [754, 440] on div "Activity Notes Comms Attendance Payments Waivers Tasks Automations Gradings / P…" at bounding box center [1100, 62] width 890 height 799
click at [760, 415] on button "Send Message" at bounding box center [742, 419] width 132 height 35
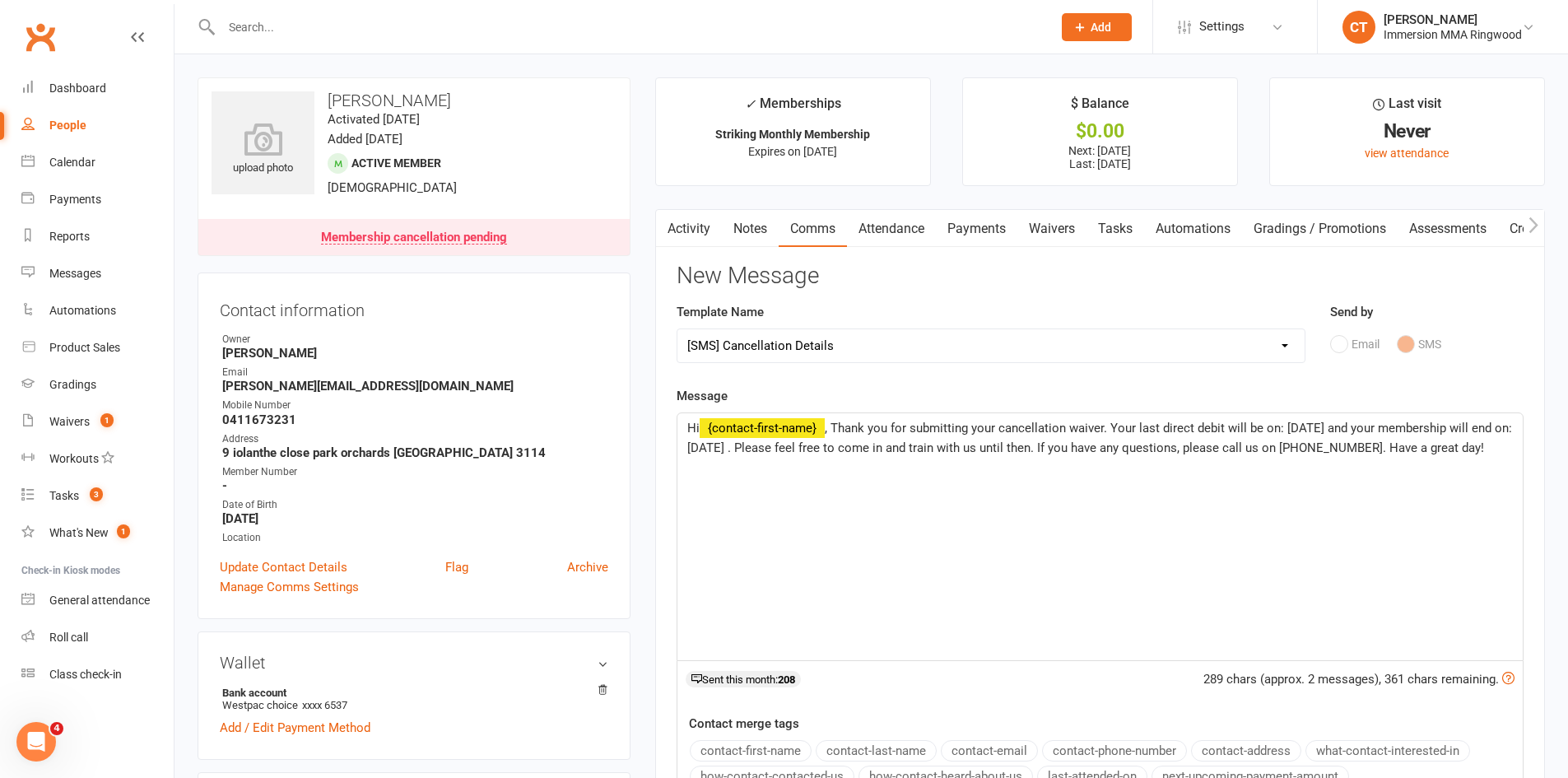
select select
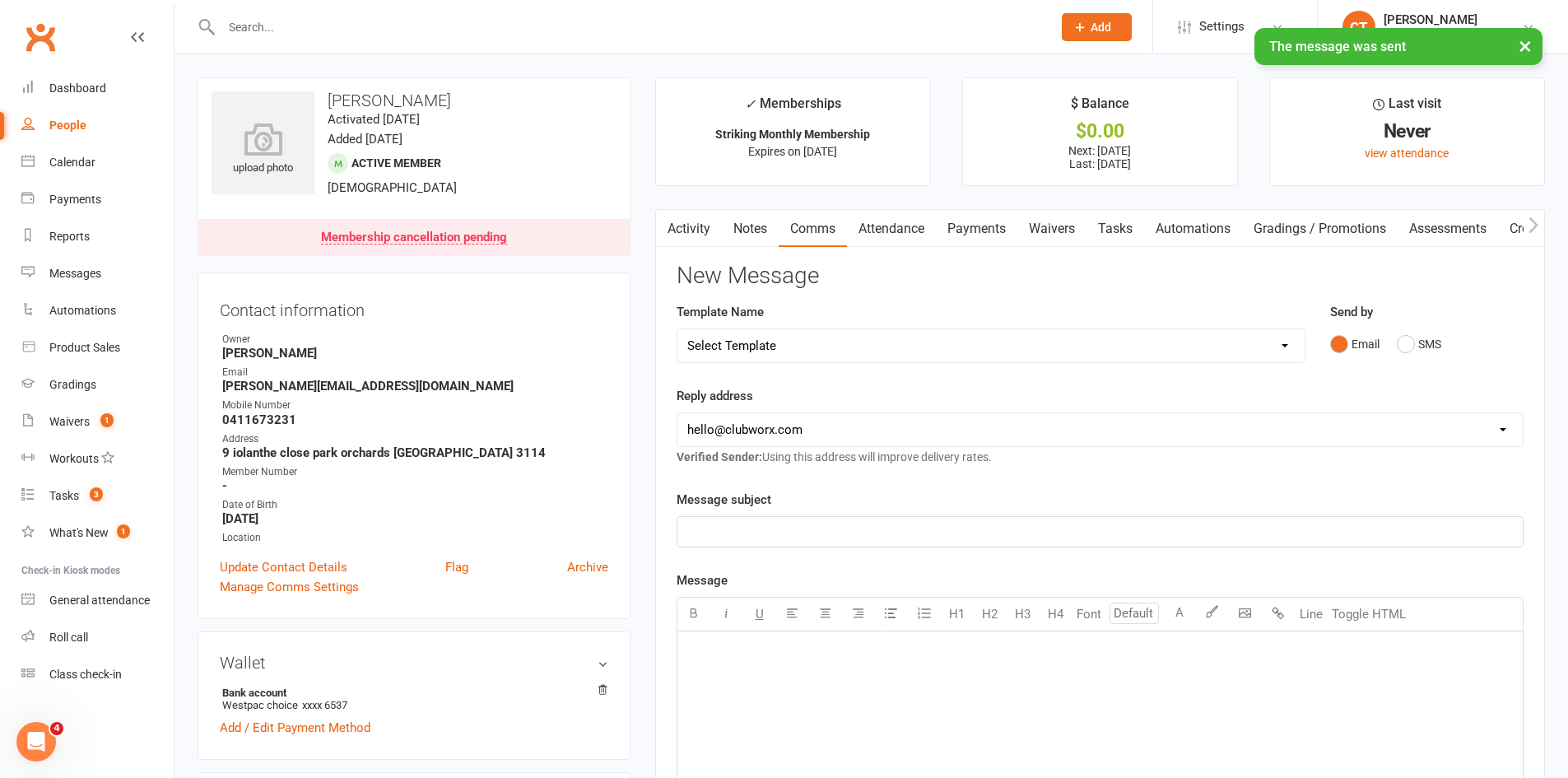
click at [671, 210] on button "button" at bounding box center [667, 228] width 21 height 37
click at [685, 225] on link "Activity" at bounding box center [689, 228] width 65 height 38
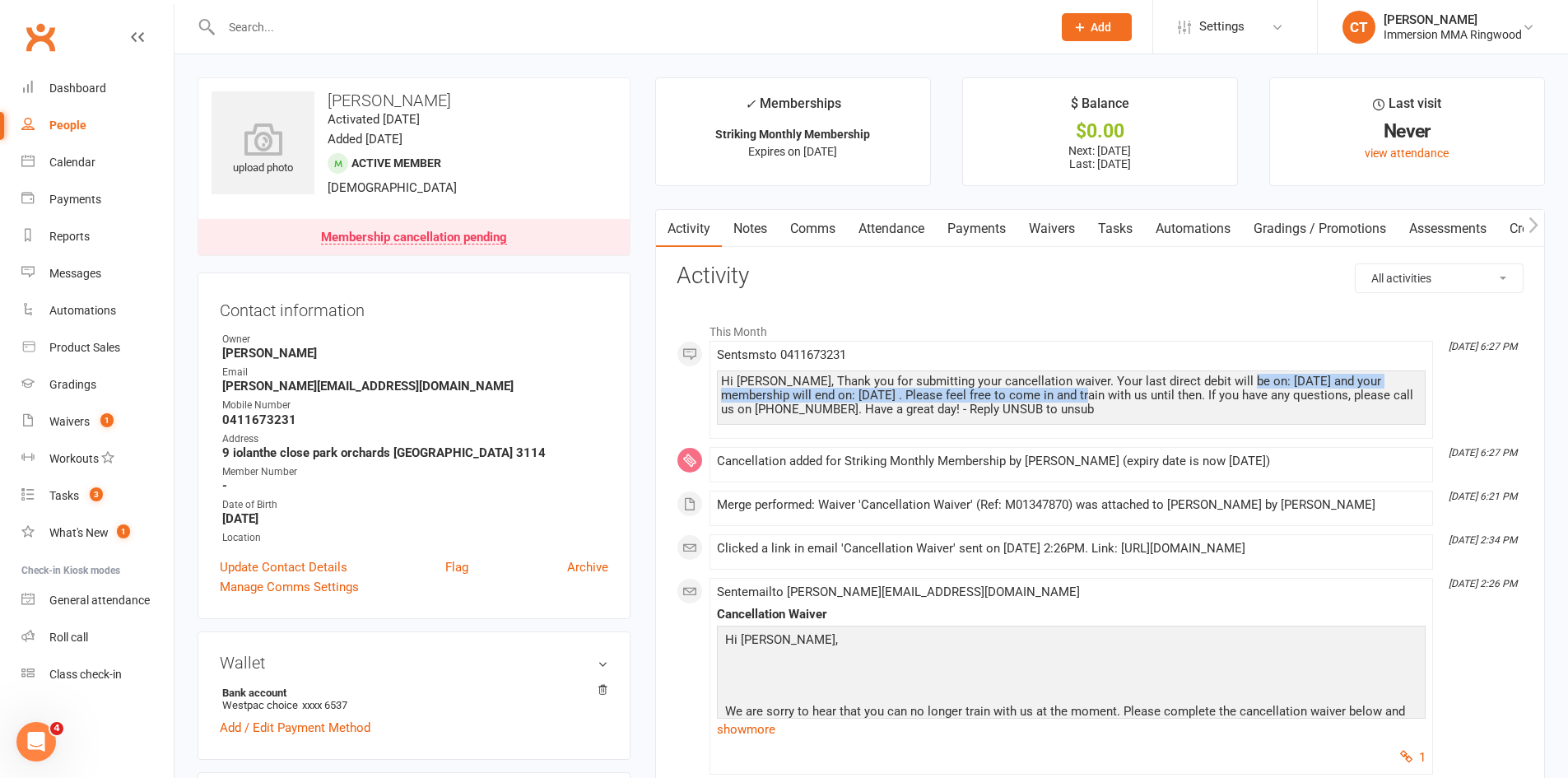
drag, startPoint x: 1234, startPoint y: 382, endPoint x: 1037, endPoint y: 397, distance: 197.6
click at [1037, 397] on div "Hi [PERSON_NAME], Thank you for submitting your cancellation waiver. Your last …" at bounding box center [1071, 396] width 700 height 42
drag, startPoint x: 1088, startPoint y: 382, endPoint x: 851, endPoint y: 399, distance: 237.6
click at [851, 399] on div "Hi [PERSON_NAME], Thank you for submitting your cancellation waiver. Your last …" at bounding box center [1071, 396] width 700 height 42
copy div "last direct debit will be on: [DATE] and your membership will end on: [DATE]"
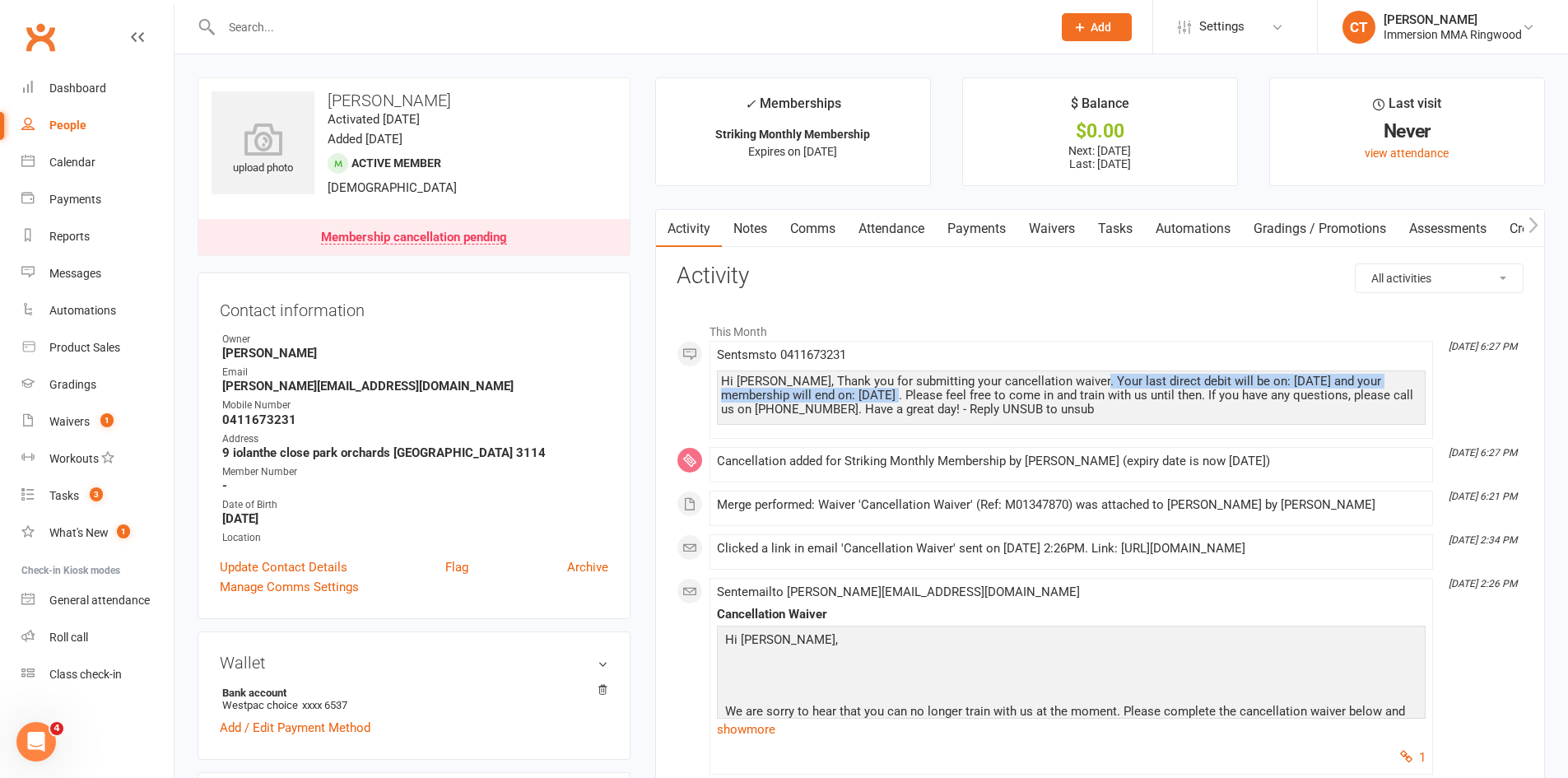
click at [745, 231] on link "Notes" at bounding box center [750, 228] width 57 height 38
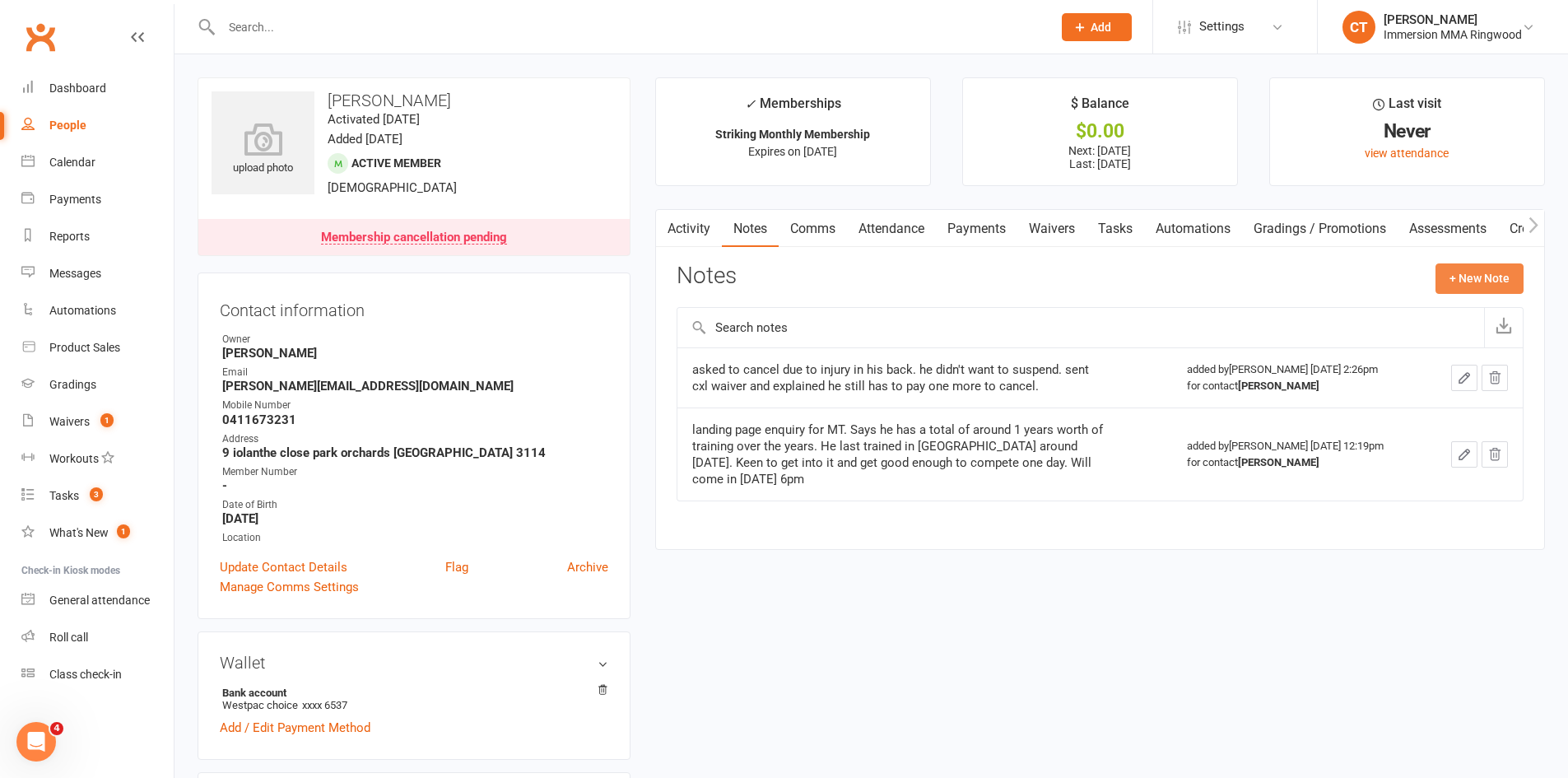
click at [1466, 277] on button "+ New Note" at bounding box center [1480, 279] width 88 height 30
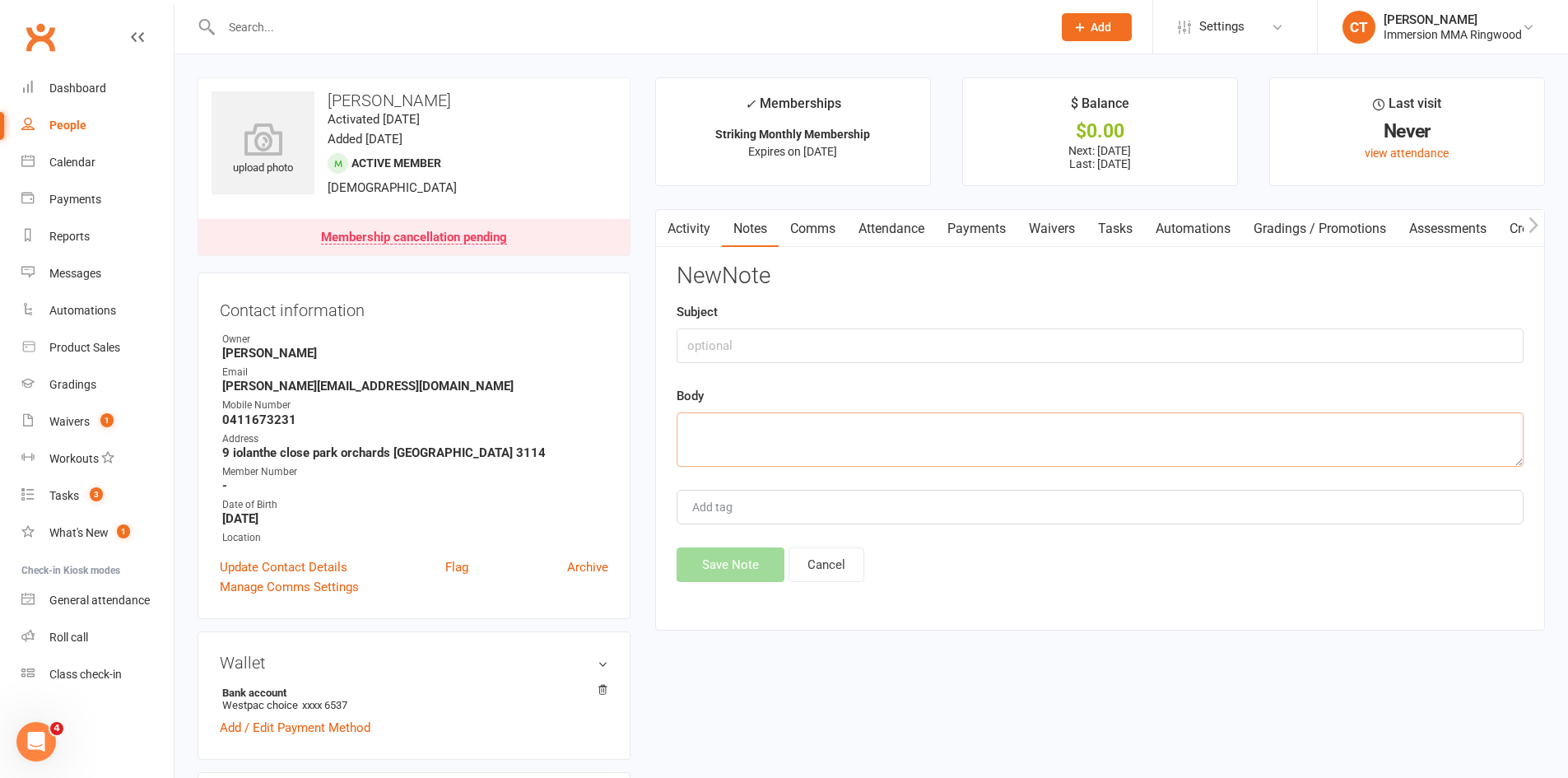
click at [994, 426] on textarea at bounding box center [1100, 439] width 847 height 54
paste textarea "last direct debit will be on: [DATE] and your membership will end on: [DATE]"
click at [1103, 425] on textarea "Processed hihs cancellation. last direct debit will be on: [DATE] and your memb…" at bounding box center [1100, 439] width 847 height 54
click at [1096, 432] on textarea "Processed hihs cancellation. last direct debit will be on: [DATE] and your memb…" at bounding box center [1100, 439] width 847 height 54
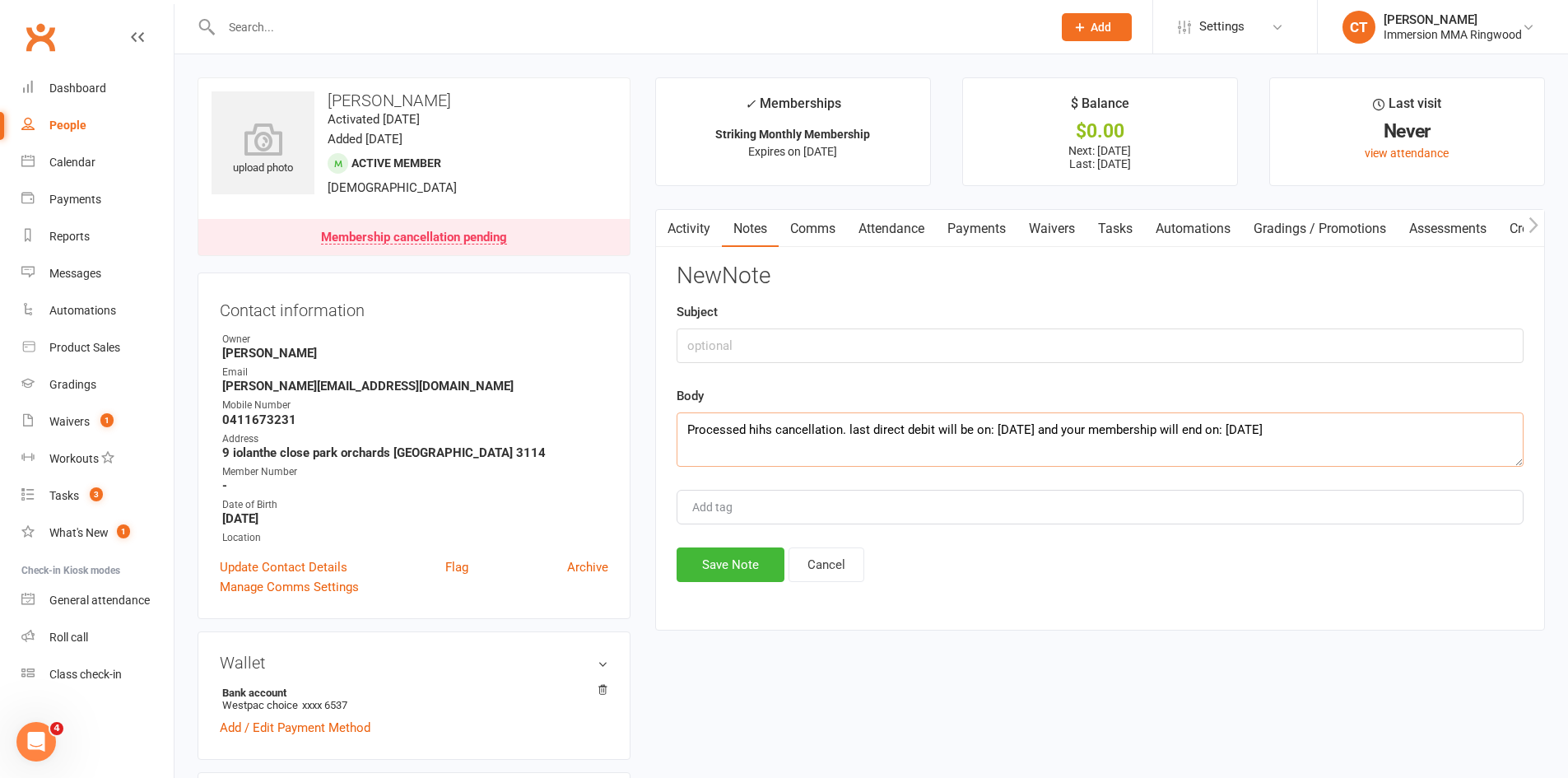
click at [1096, 432] on textarea "Processed hihs cancellation. last direct debit will be on: [DATE] and your memb…" at bounding box center [1100, 439] width 847 height 54
type textarea "Processed hihs cancellation. last direct debit will be on: [DATE] and his membe…"
click at [762, 557] on button "Save Note" at bounding box center [731, 565] width 108 height 35
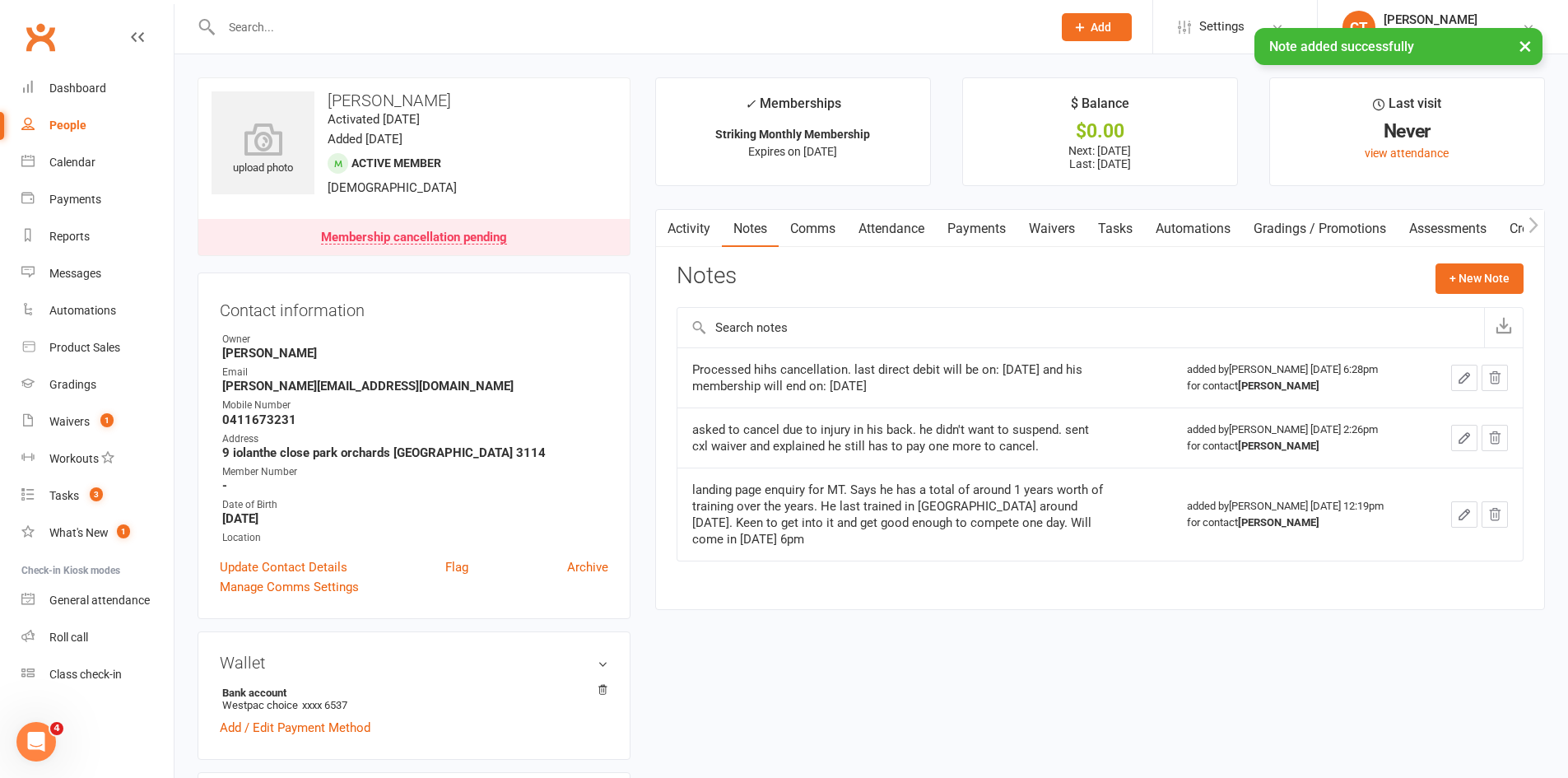
click at [1091, 229] on link "Tasks" at bounding box center [1116, 228] width 58 height 38
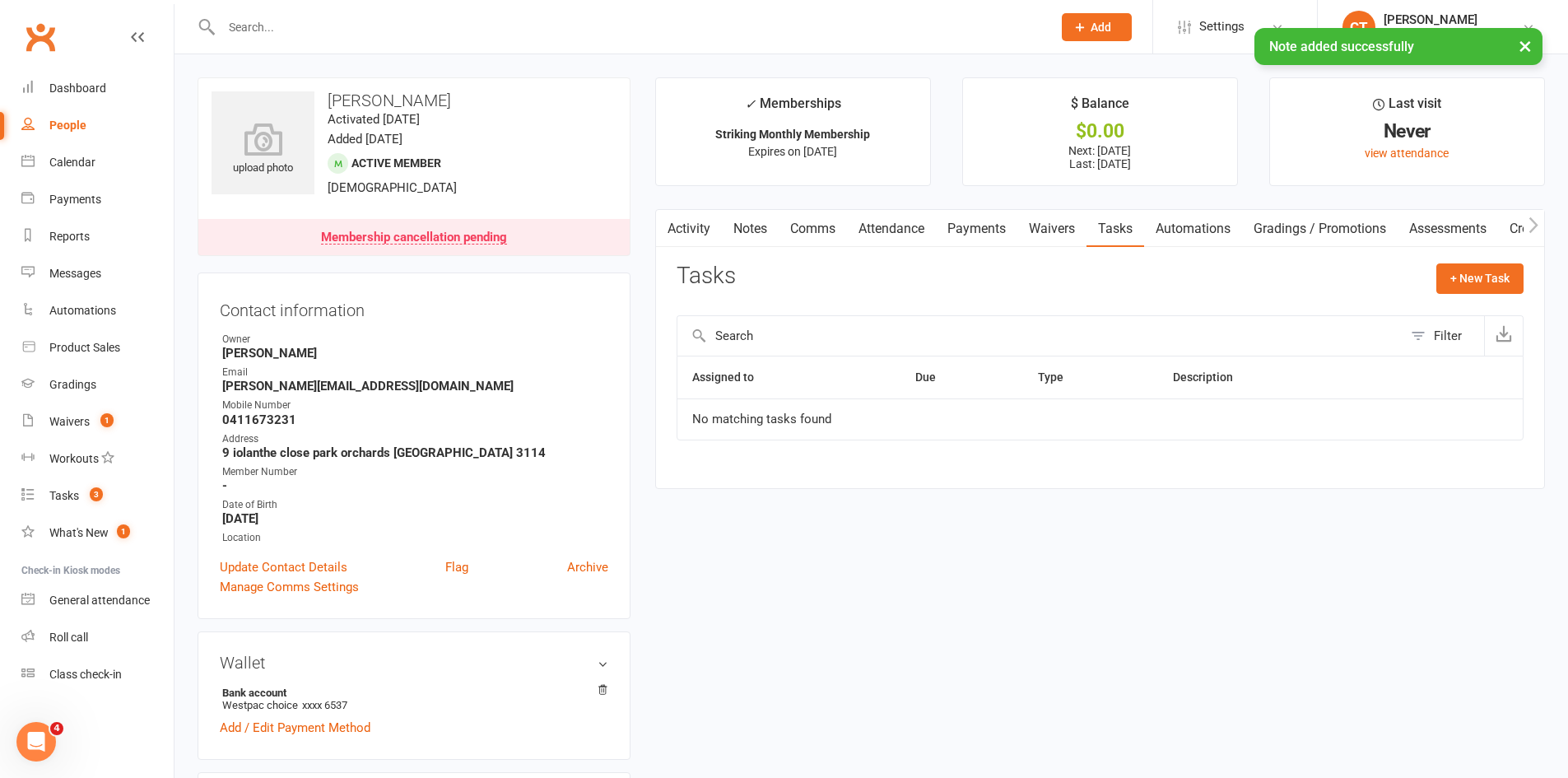
click at [1076, 226] on link "Waivers" at bounding box center [1052, 228] width 69 height 38
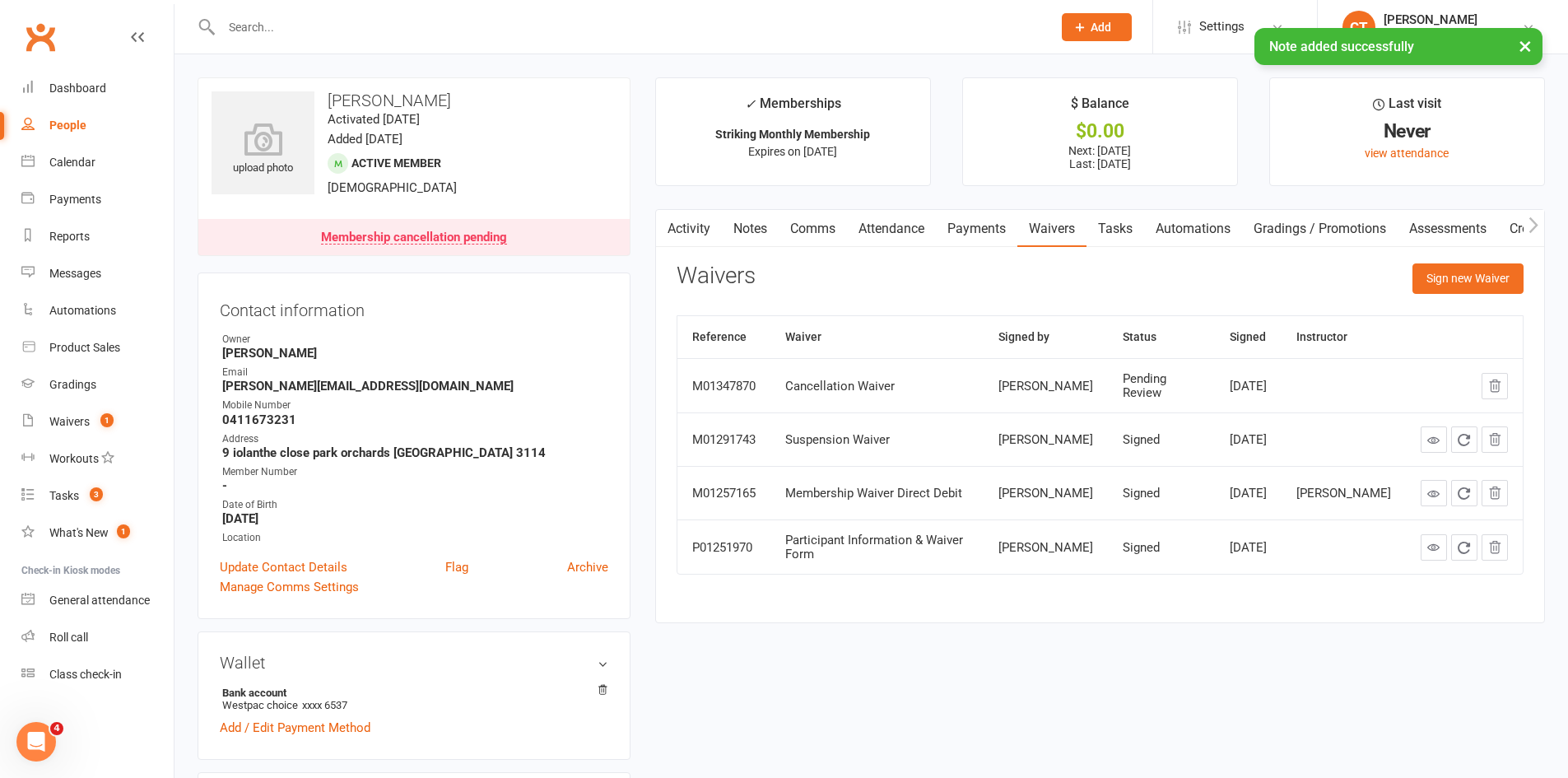
click at [977, 236] on link "Payments" at bounding box center [976, 228] width 81 height 38
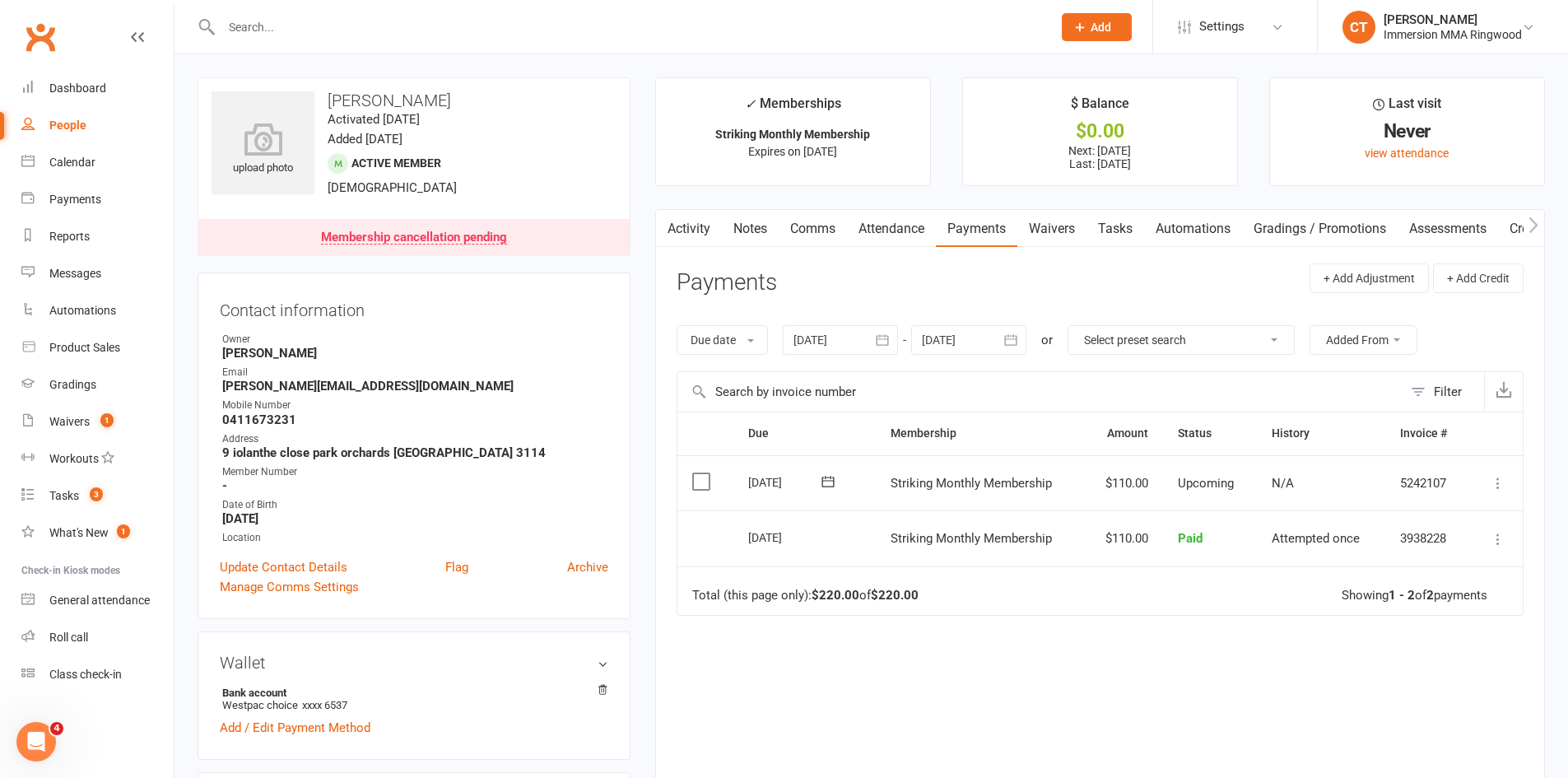
click at [918, 238] on link "Attendance" at bounding box center [891, 228] width 89 height 38
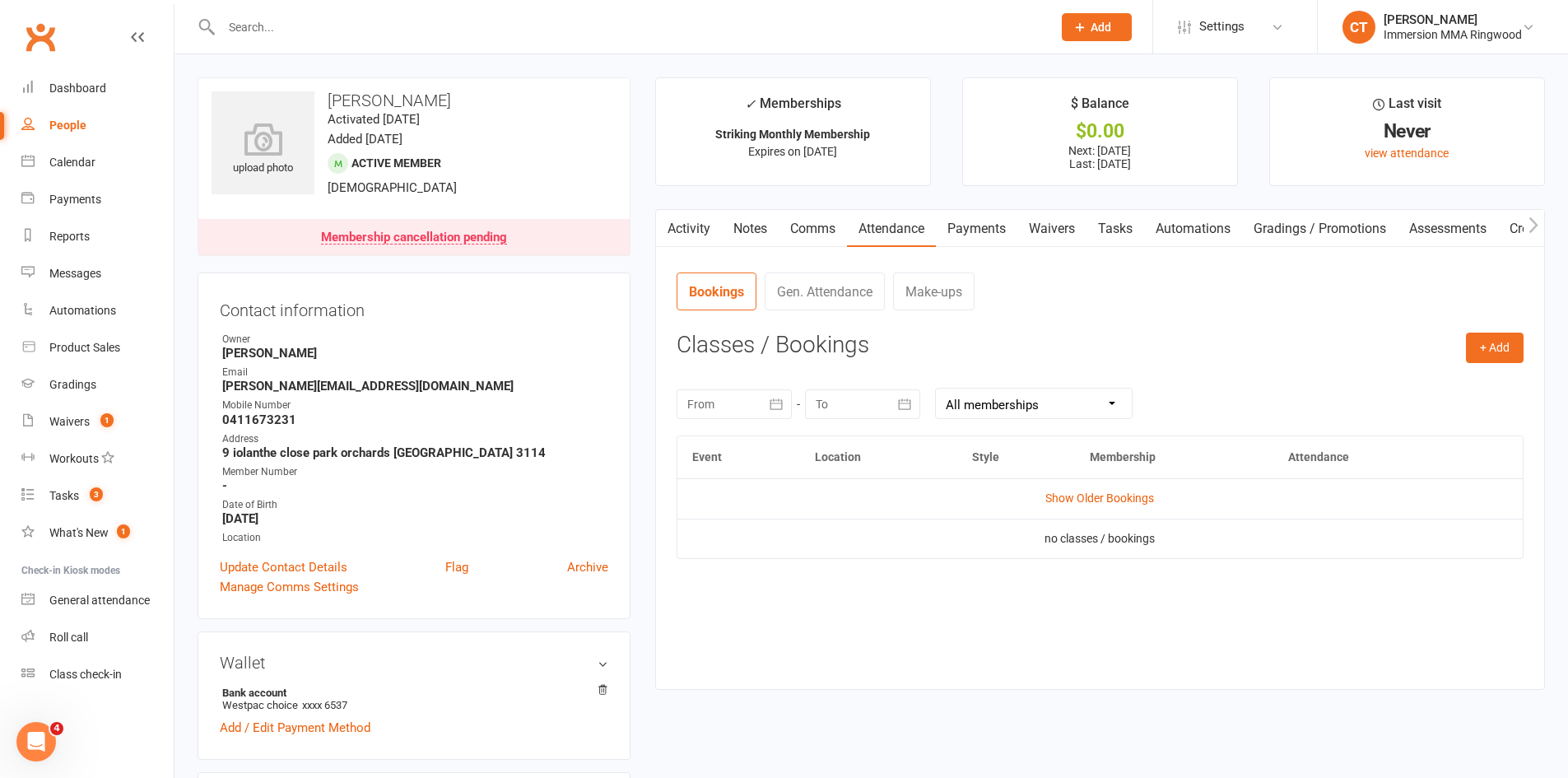
click at [812, 238] on link "Comms" at bounding box center [813, 228] width 68 height 38
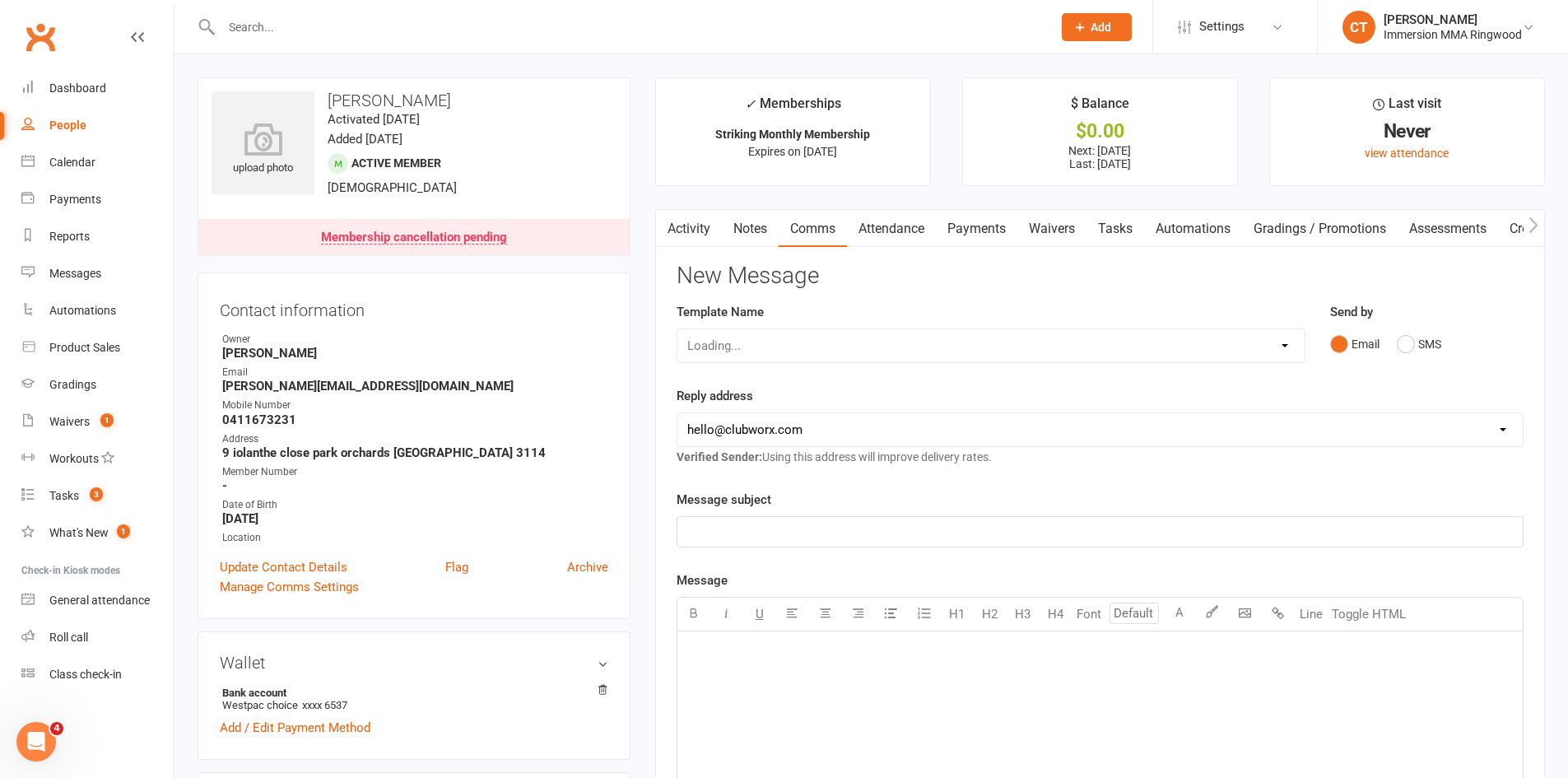
click at [736, 234] on link "Notes" at bounding box center [750, 228] width 57 height 38
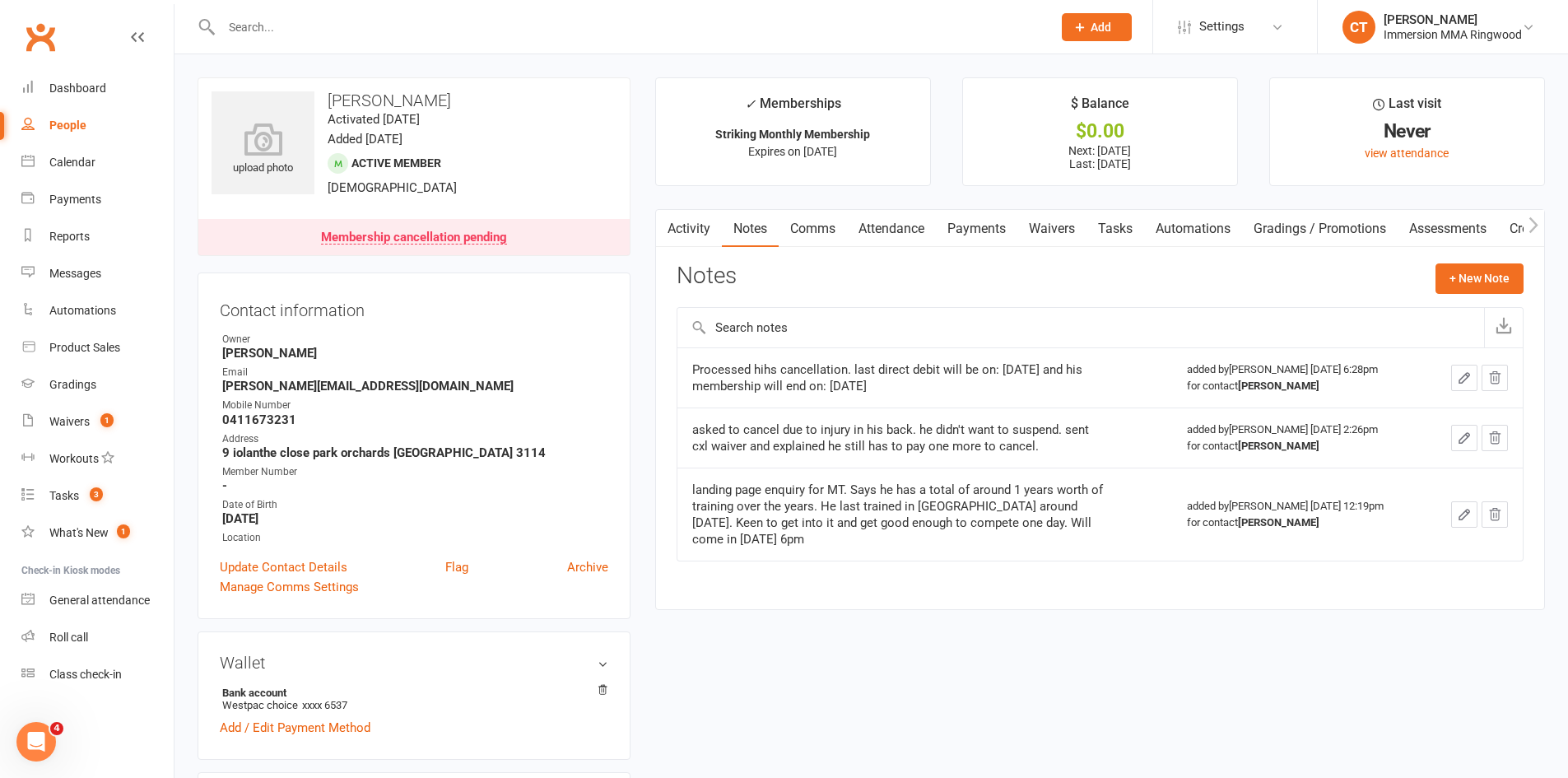
click at [705, 233] on link "Activity" at bounding box center [689, 228] width 65 height 38
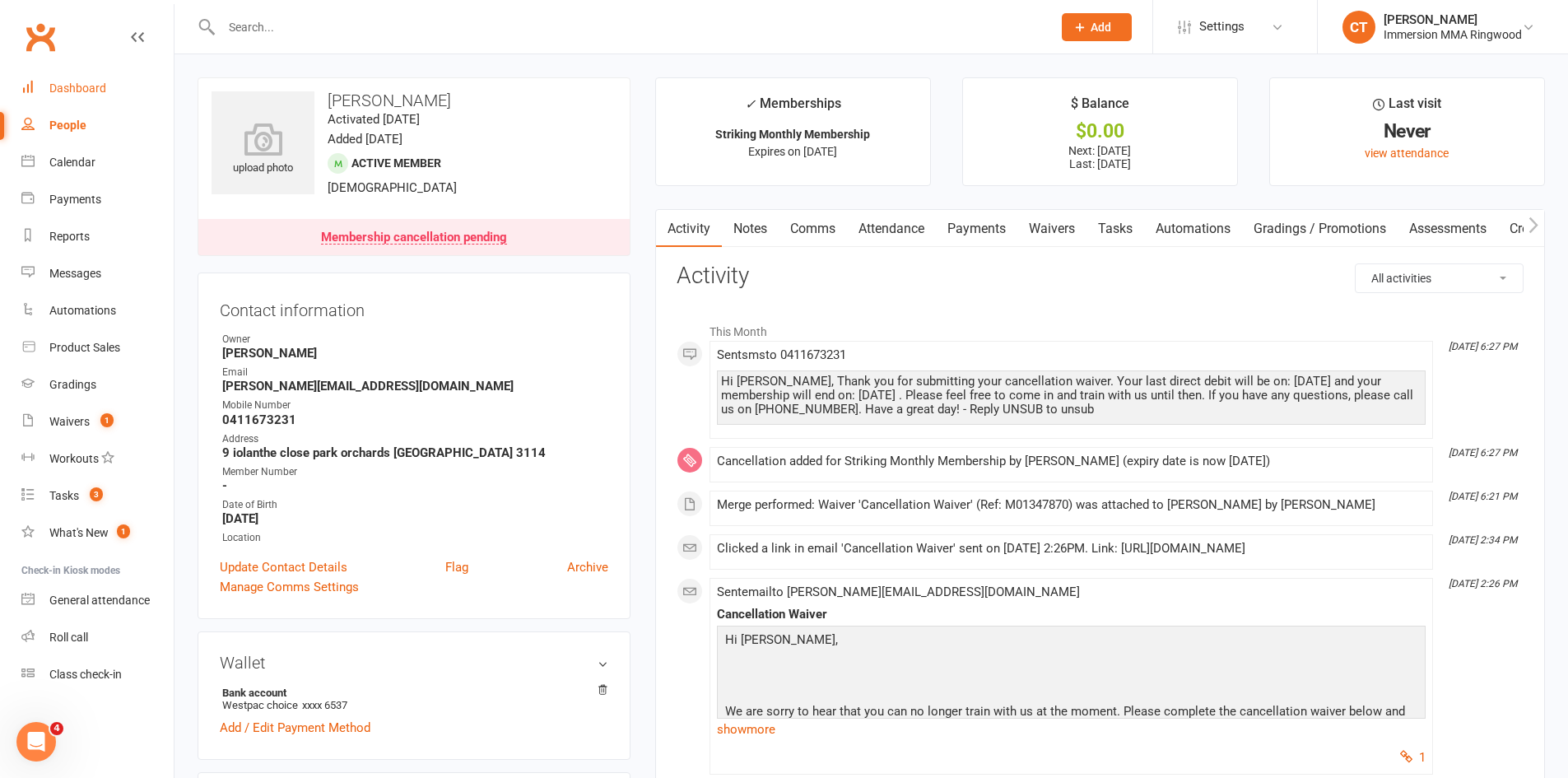
drag, startPoint x: 86, startPoint y: 100, endPoint x: 122, endPoint y: 120, distance: 41.2
click at [86, 100] on link "Dashboard" at bounding box center [98, 88] width 152 height 37
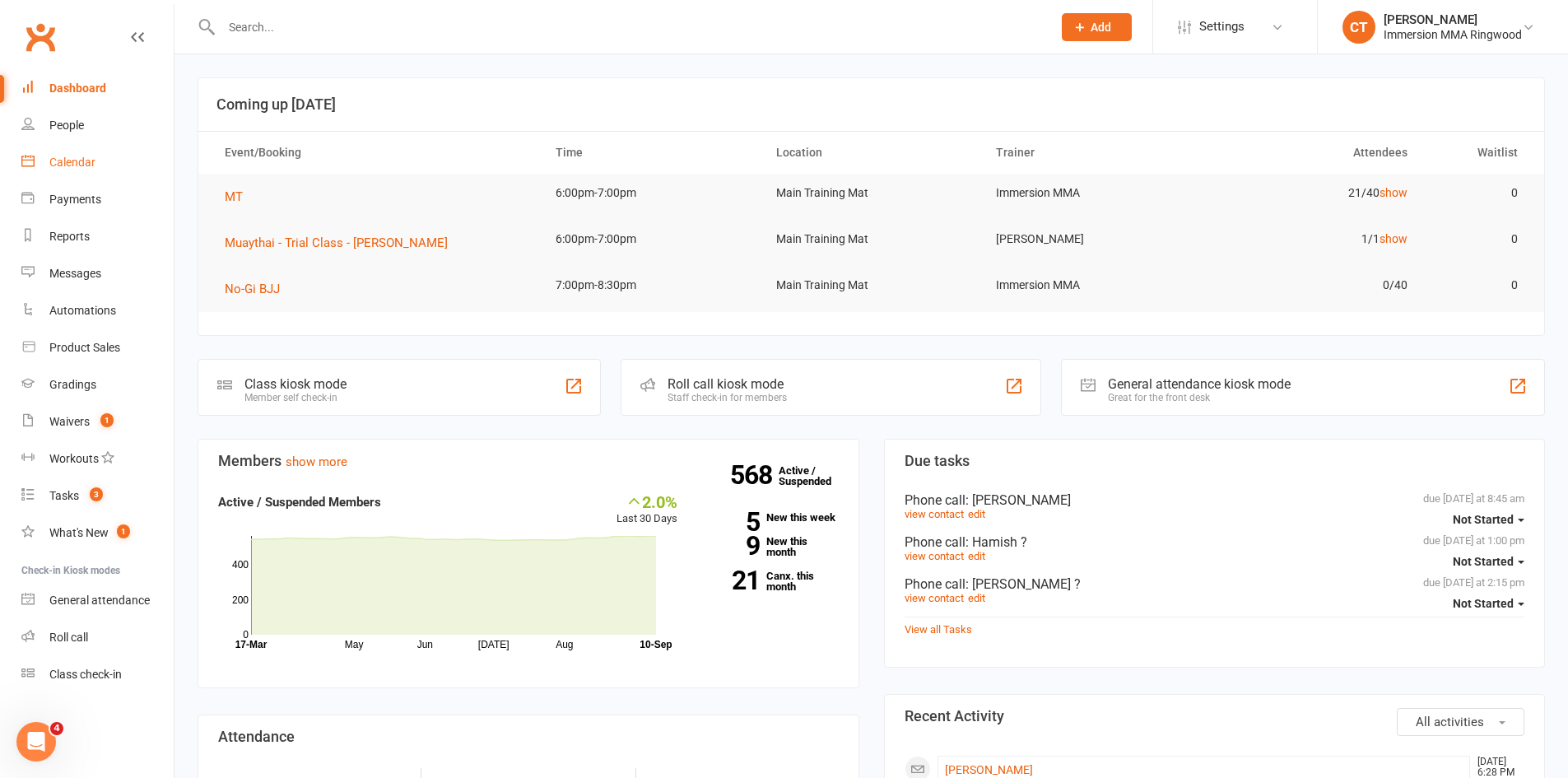
click at [111, 160] on link "Calendar" at bounding box center [98, 162] width 152 height 37
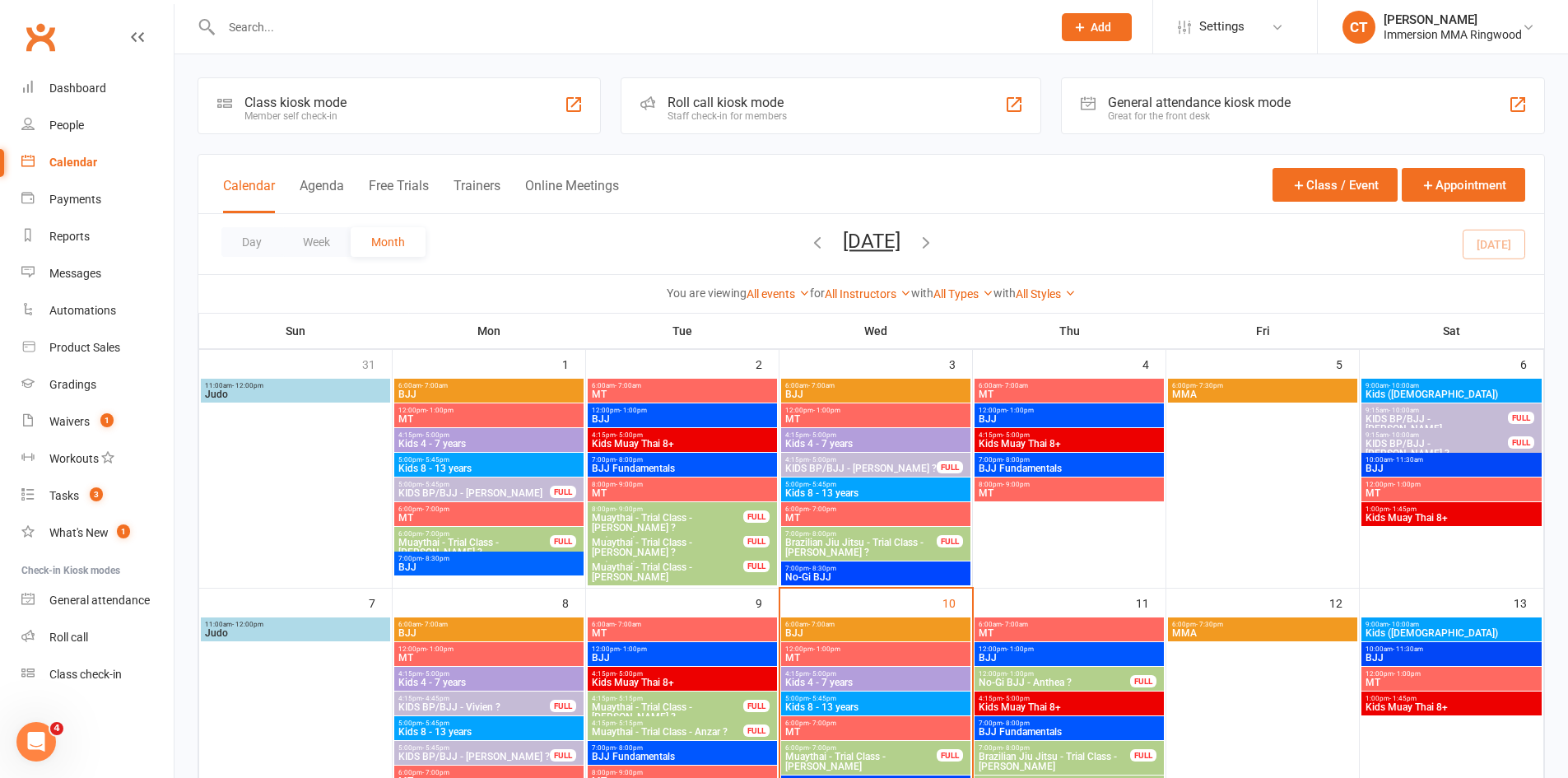
scroll to position [274, 0]
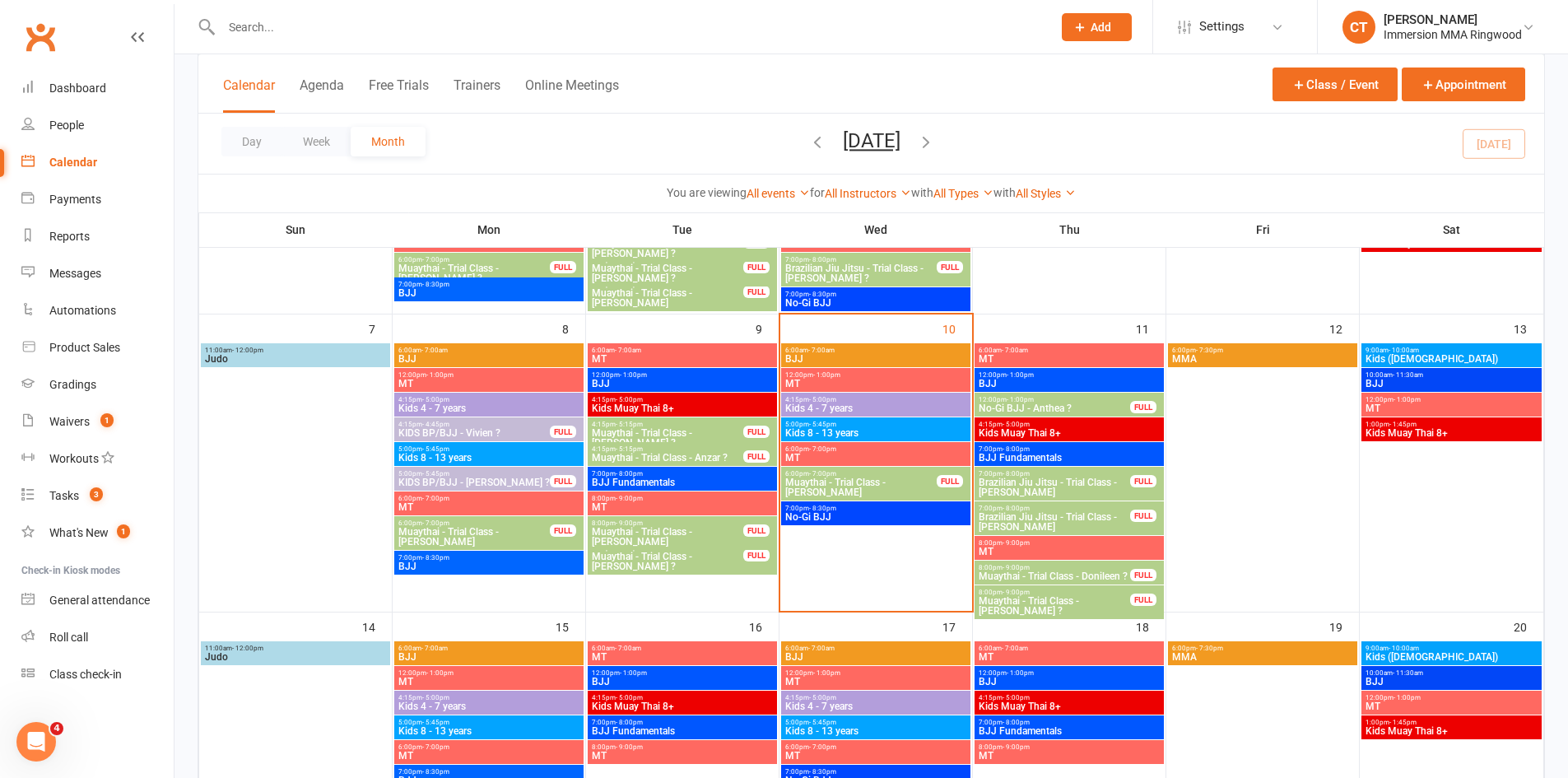
click at [878, 493] on span "Muaythai - Trial Class - [PERSON_NAME]" at bounding box center [861, 487] width 153 height 20
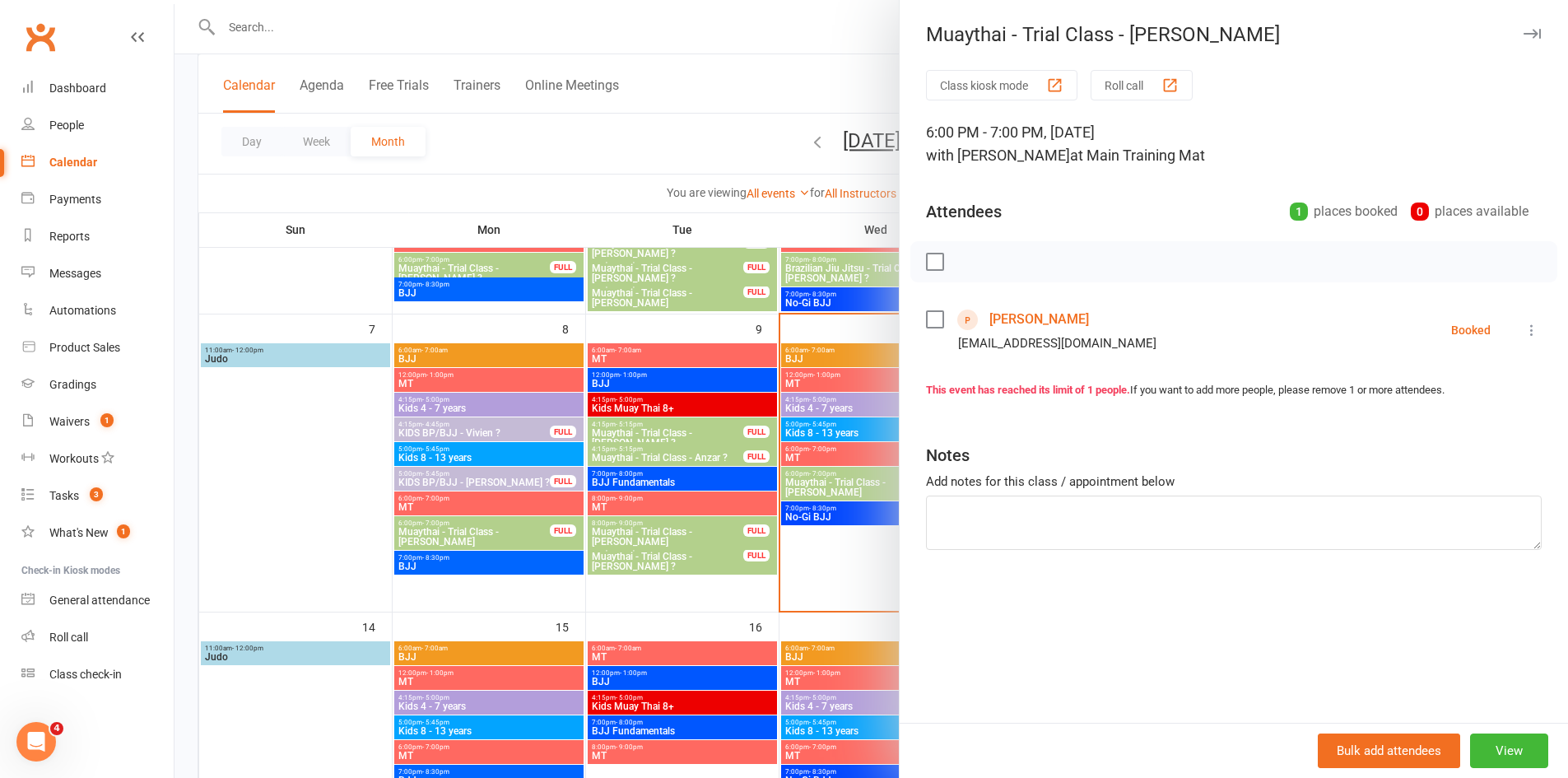
click at [1012, 312] on link "[PERSON_NAME]" at bounding box center [1039, 320] width 100 height 26
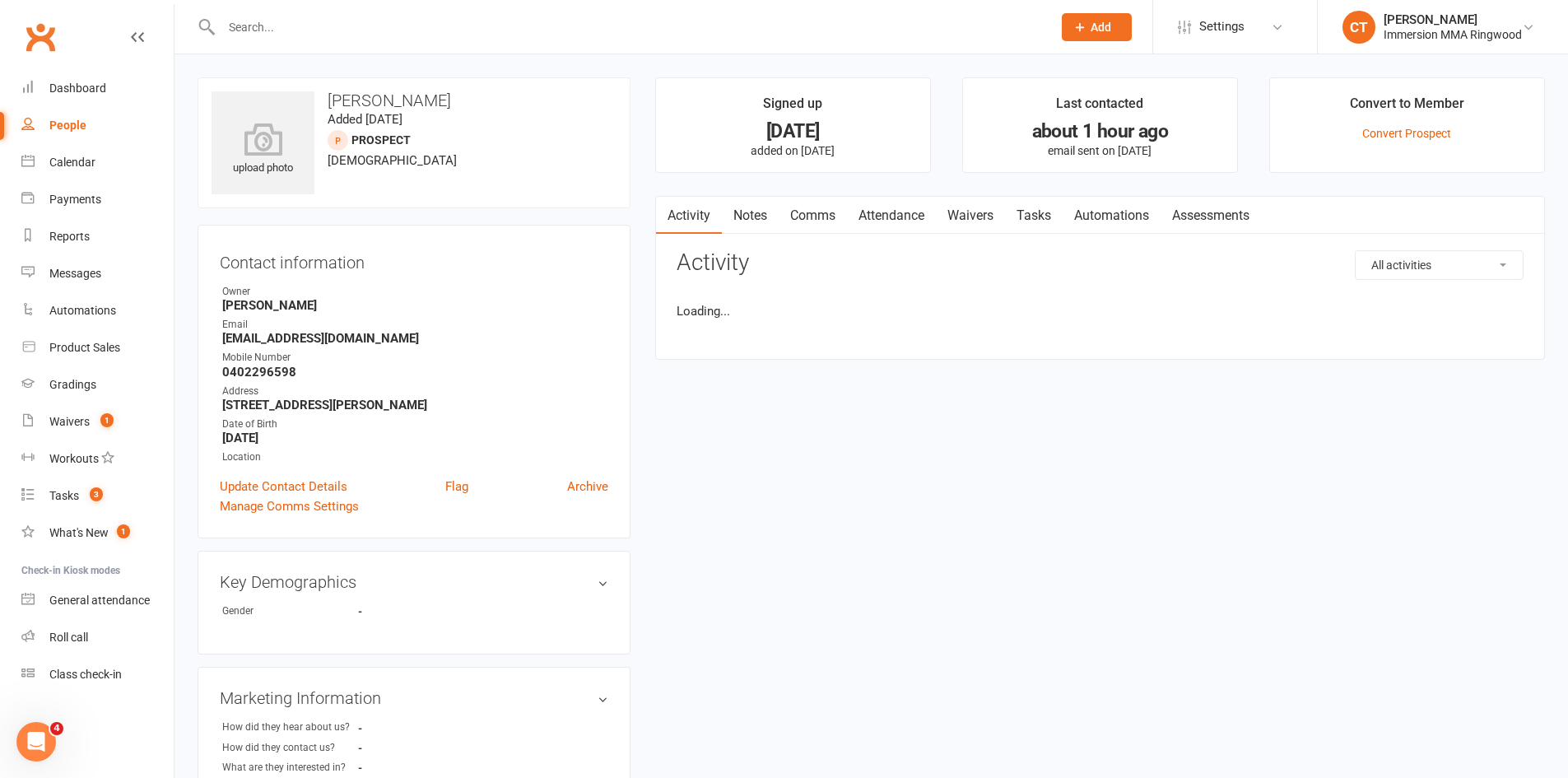
click at [760, 217] on link "Notes" at bounding box center [750, 215] width 57 height 38
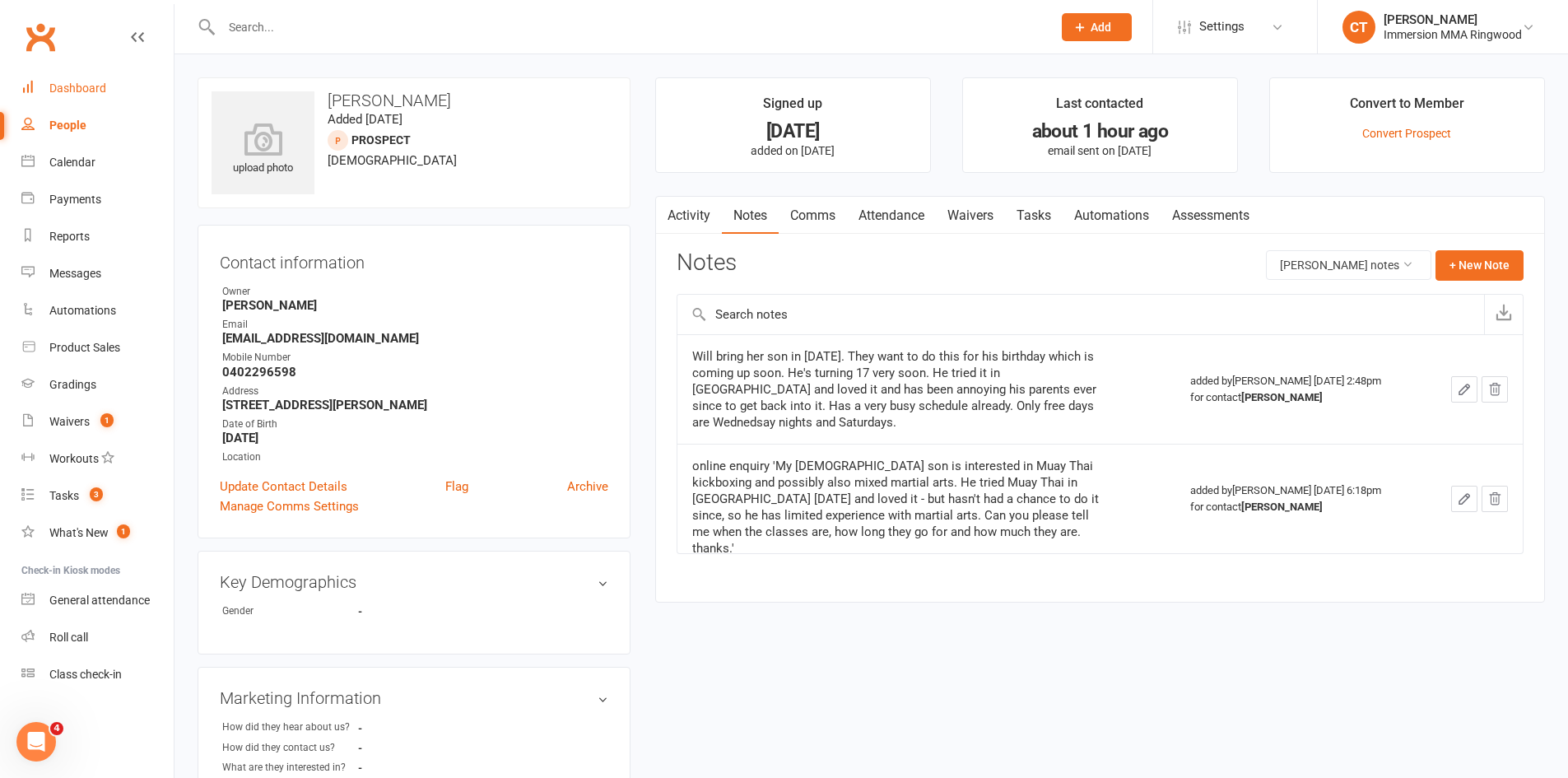
click at [86, 93] on div "Dashboard" at bounding box center [78, 87] width 57 height 13
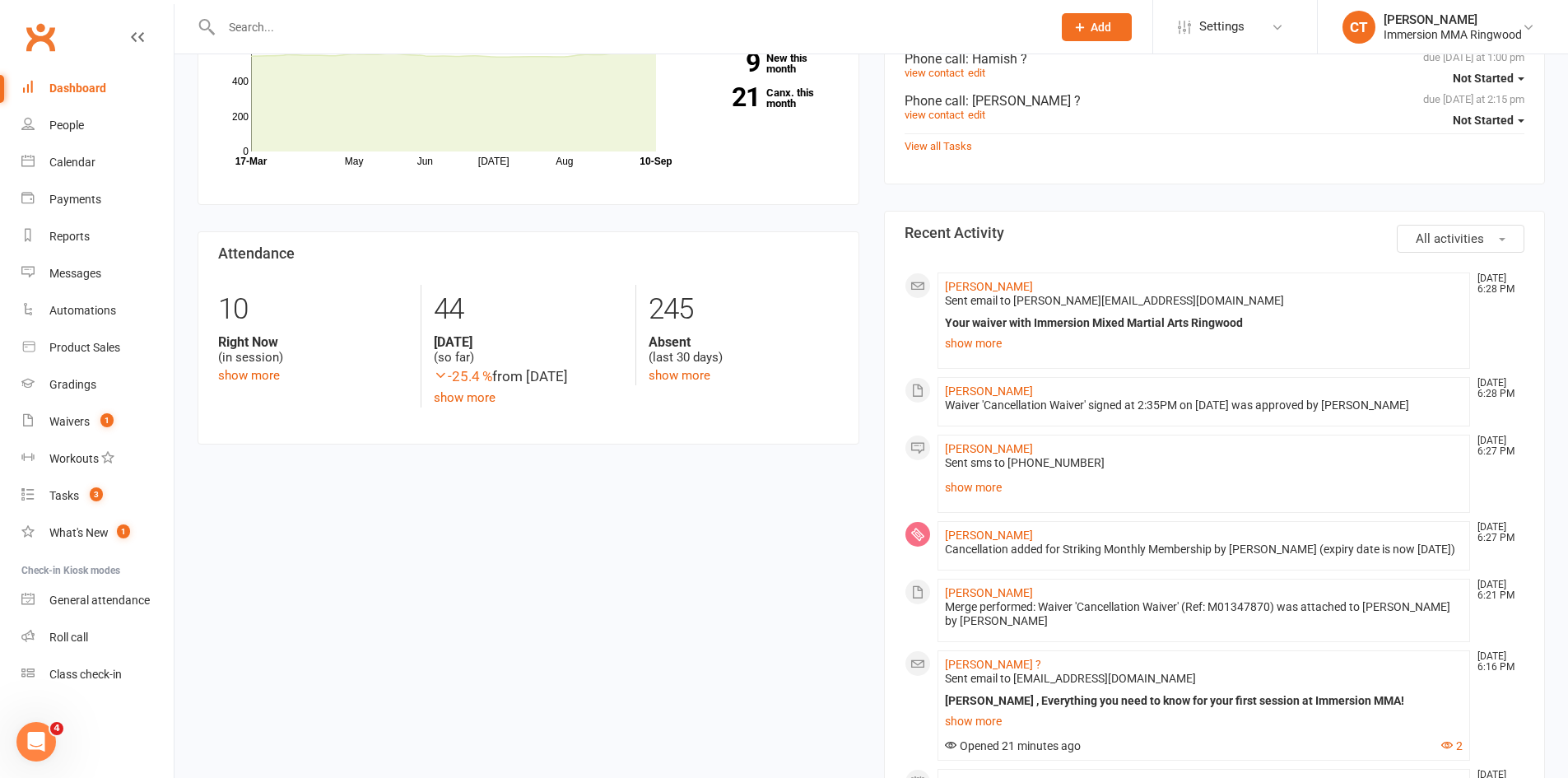
scroll to position [517, 0]
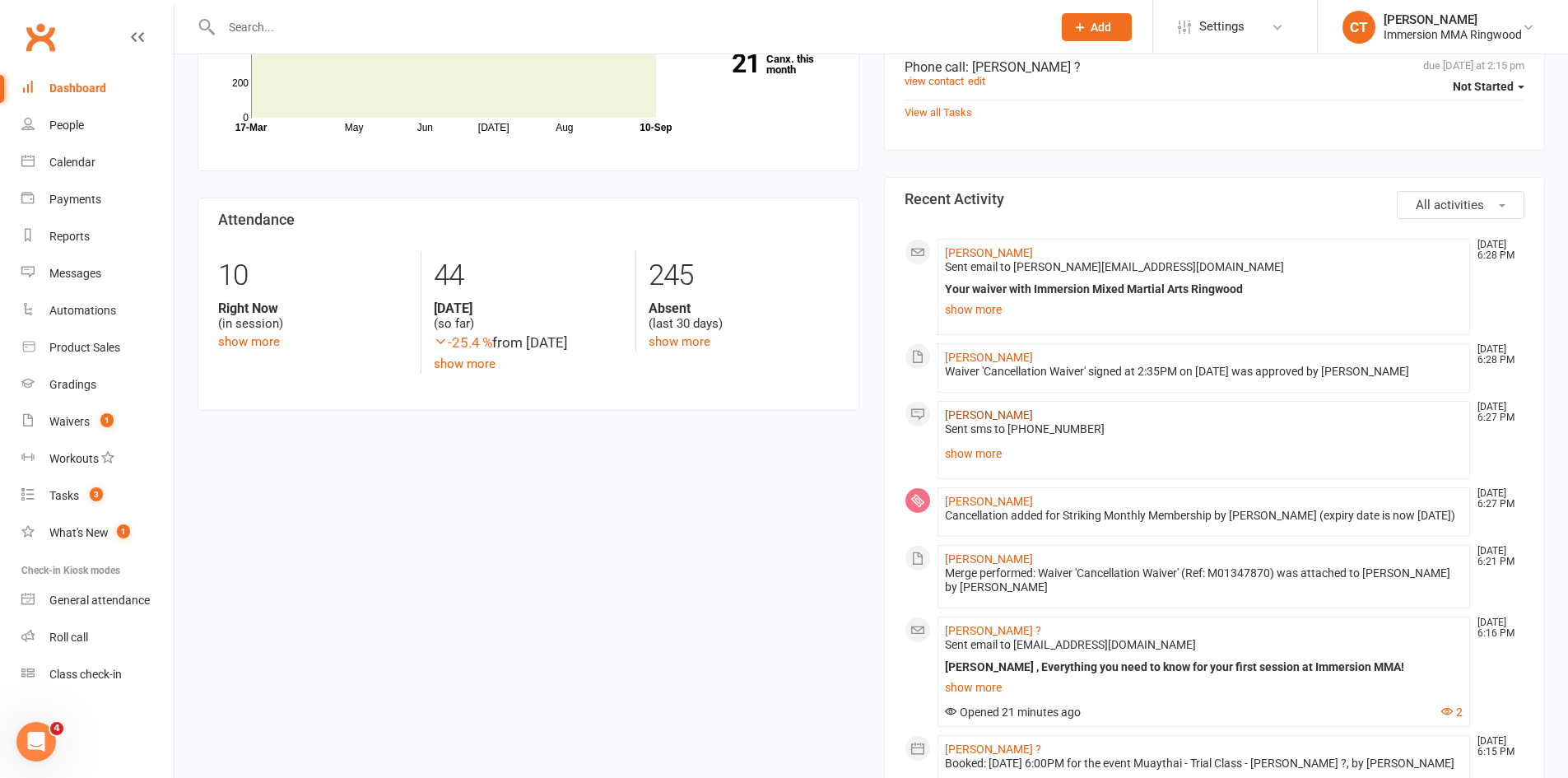
click at [951, 409] on link "[PERSON_NAME]" at bounding box center [989, 415] width 88 height 13
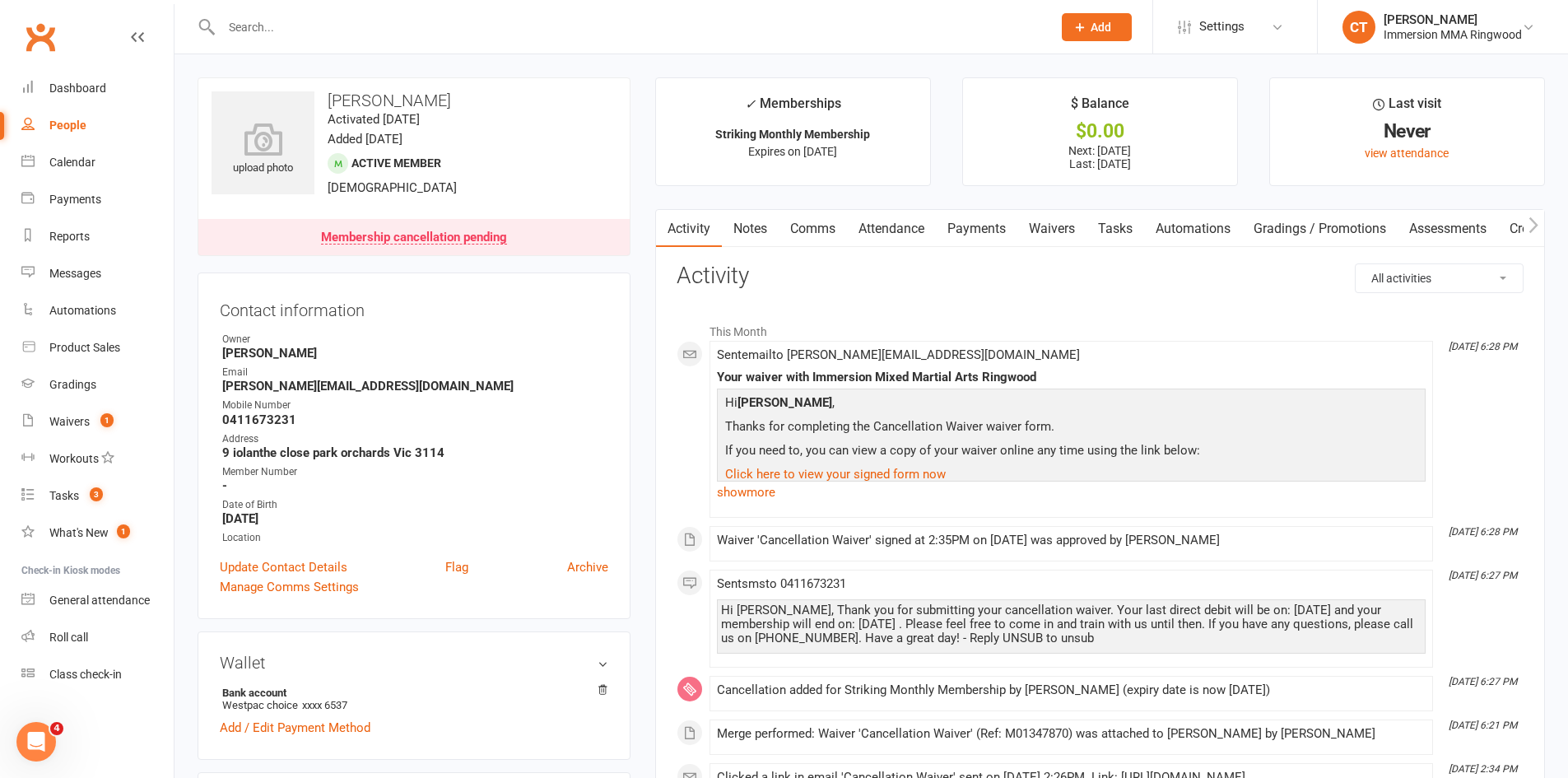
click at [966, 227] on link "Payments" at bounding box center [976, 228] width 81 height 38
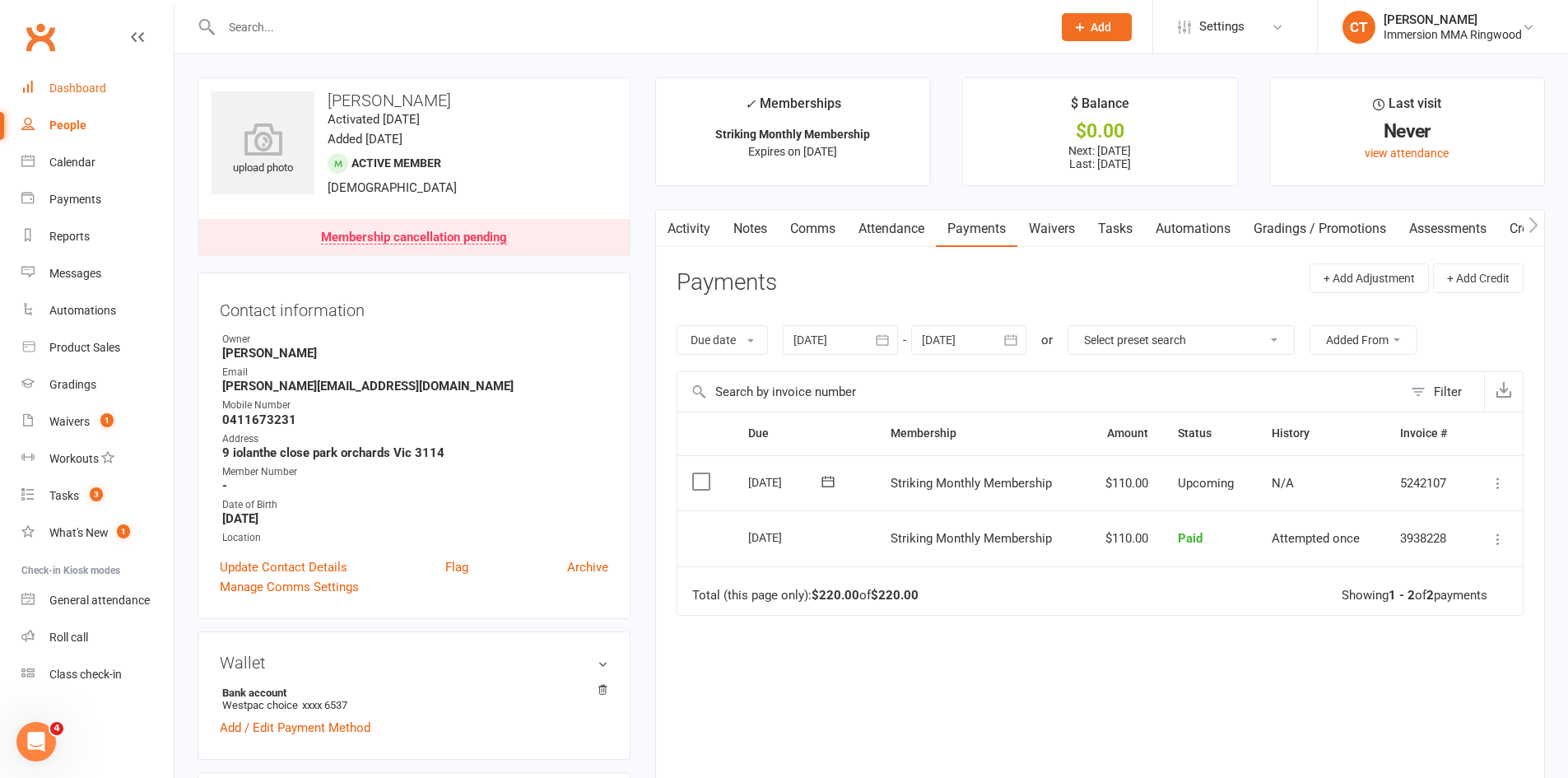
click at [108, 94] on link "Dashboard" at bounding box center [98, 88] width 152 height 37
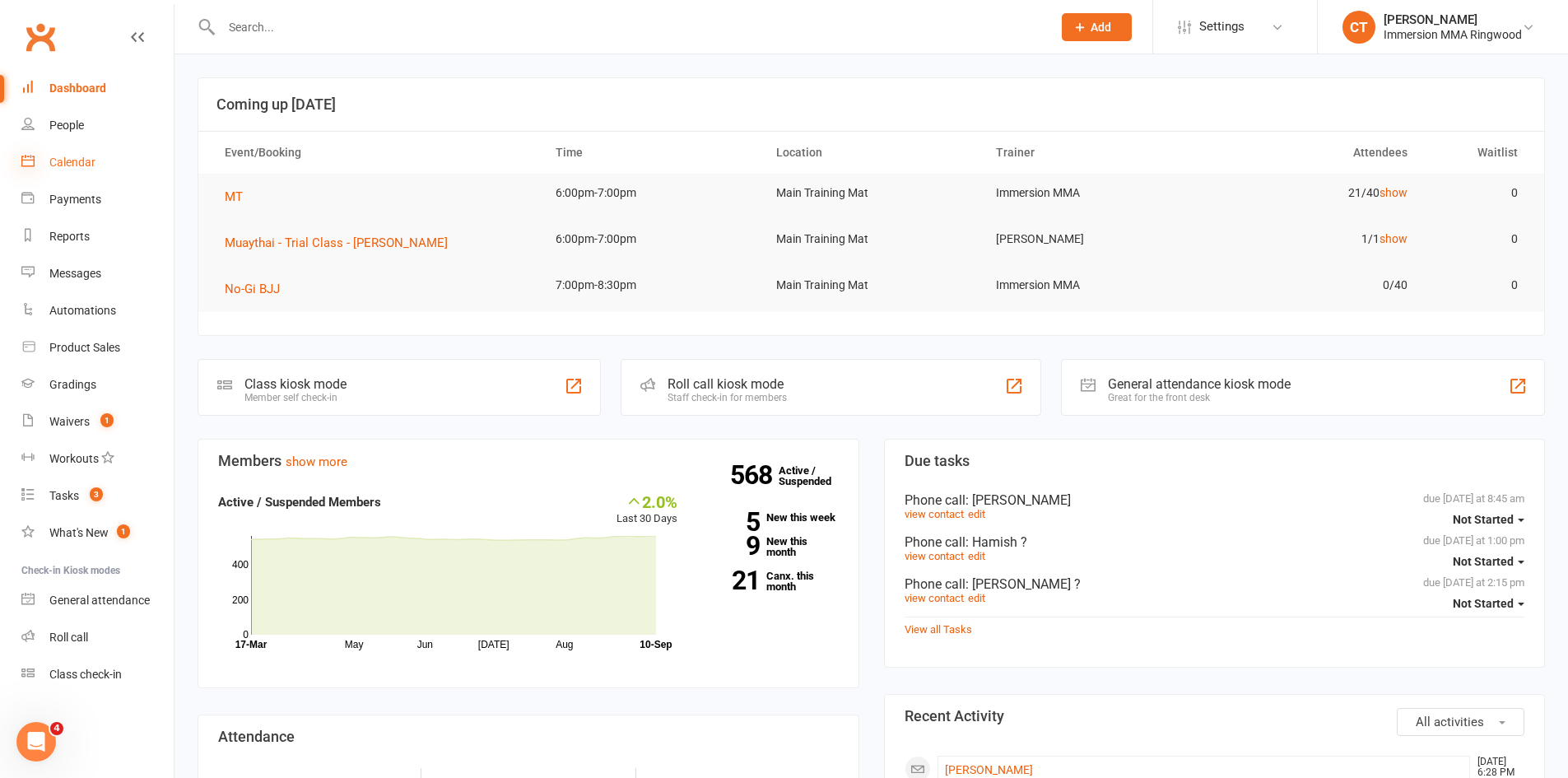
click at [34, 162] on icon at bounding box center [28, 160] width 13 height 13
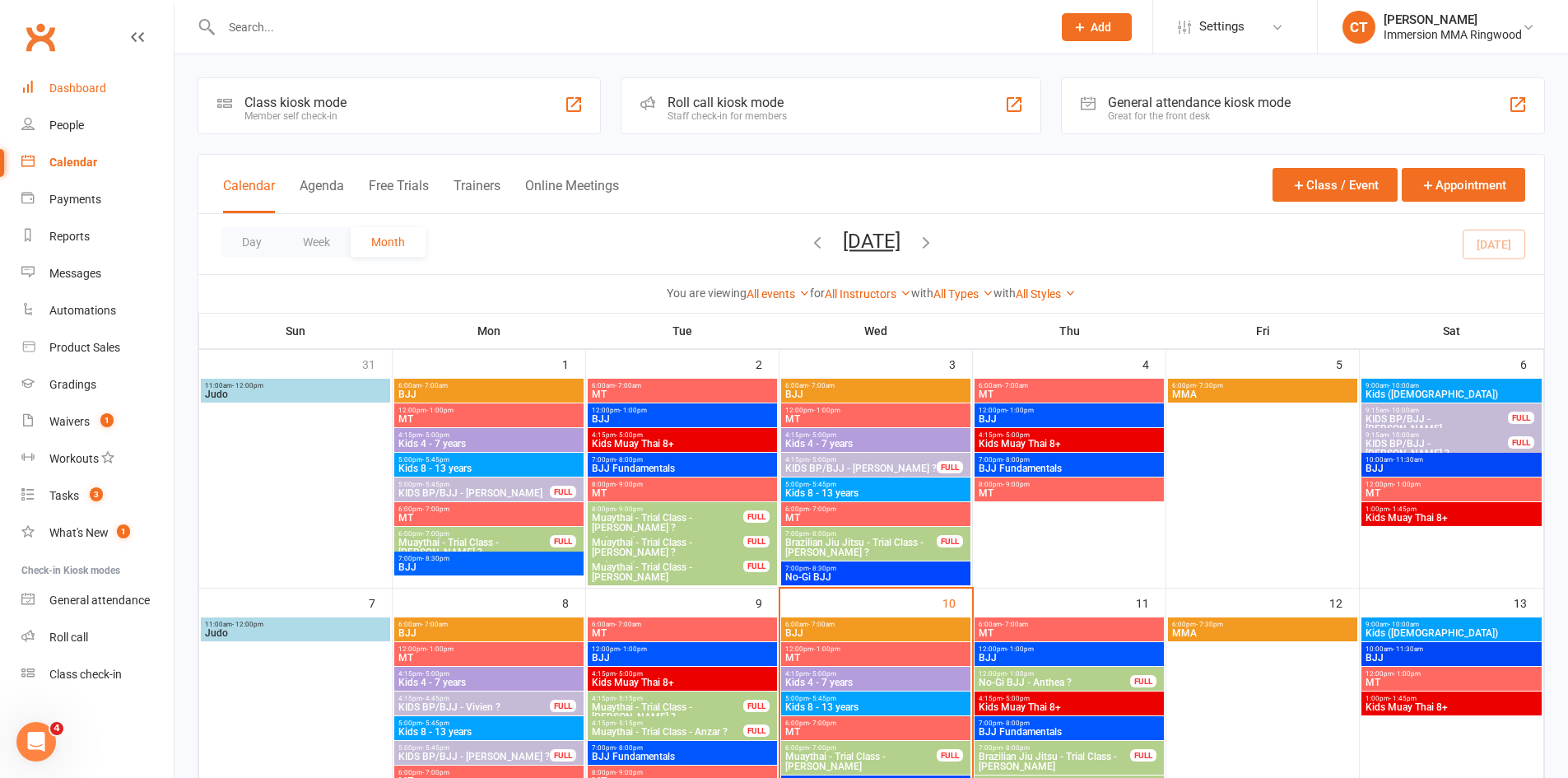
drag, startPoint x: 58, startPoint y: 86, endPoint x: 177, endPoint y: 135, distance: 128.7
click at [58, 86] on div "Dashboard" at bounding box center [78, 87] width 57 height 13
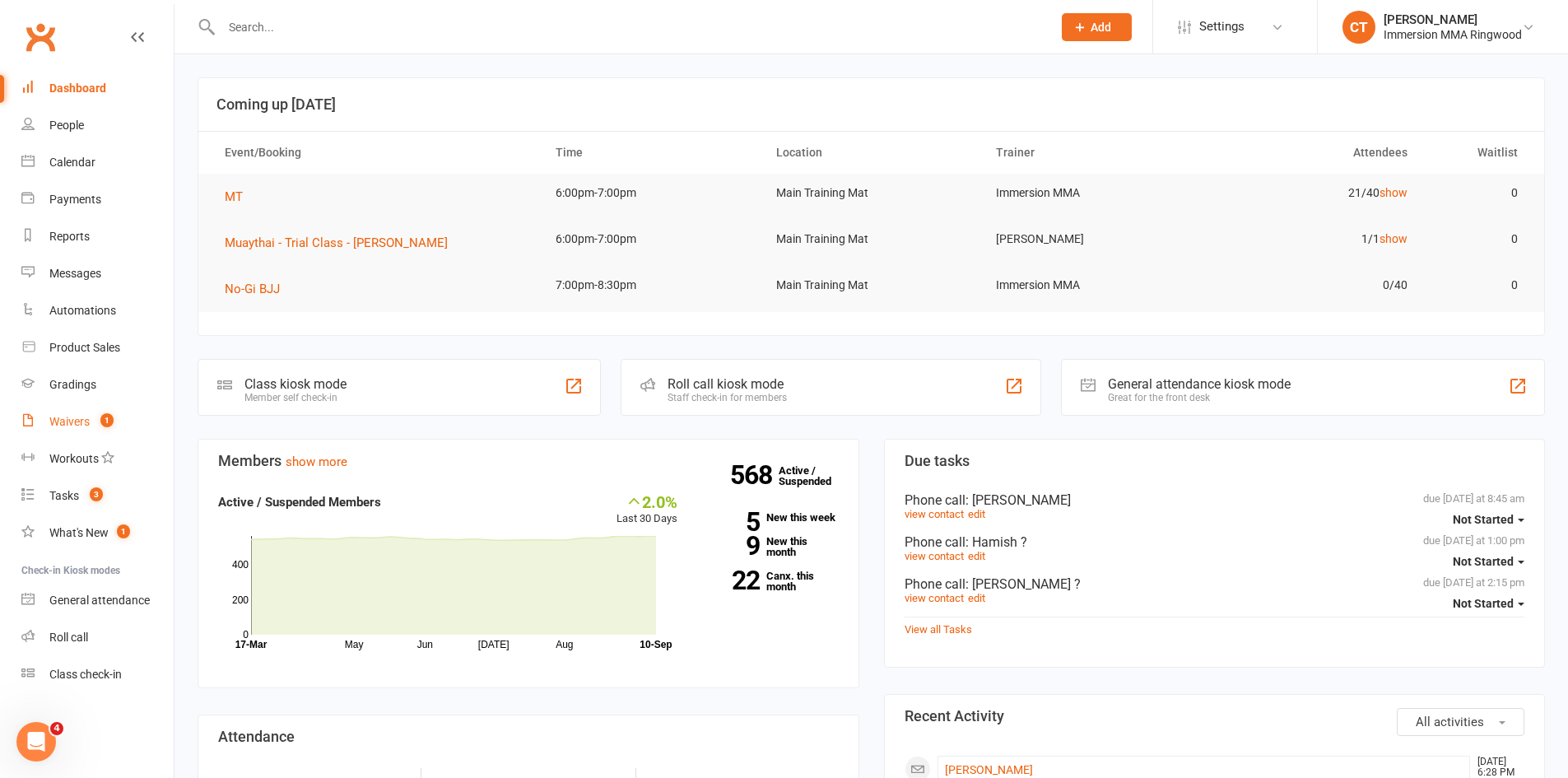
click at [93, 418] on link "Waivers 1" at bounding box center [98, 422] width 152 height 37
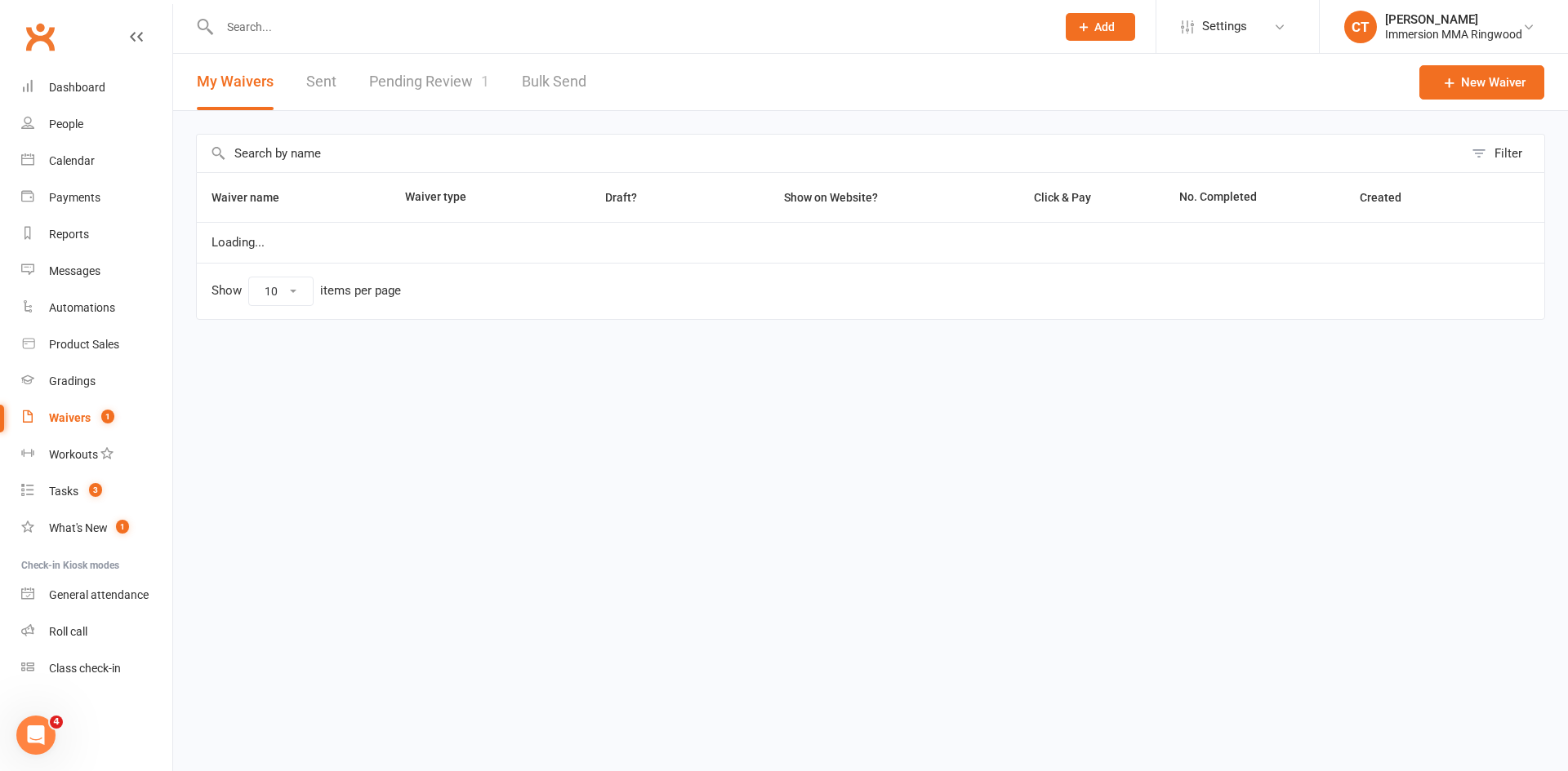
select select "25"
click at [474, 67] on link "Pending Review 1" at bounding box center [429, 81] width 120 height 56
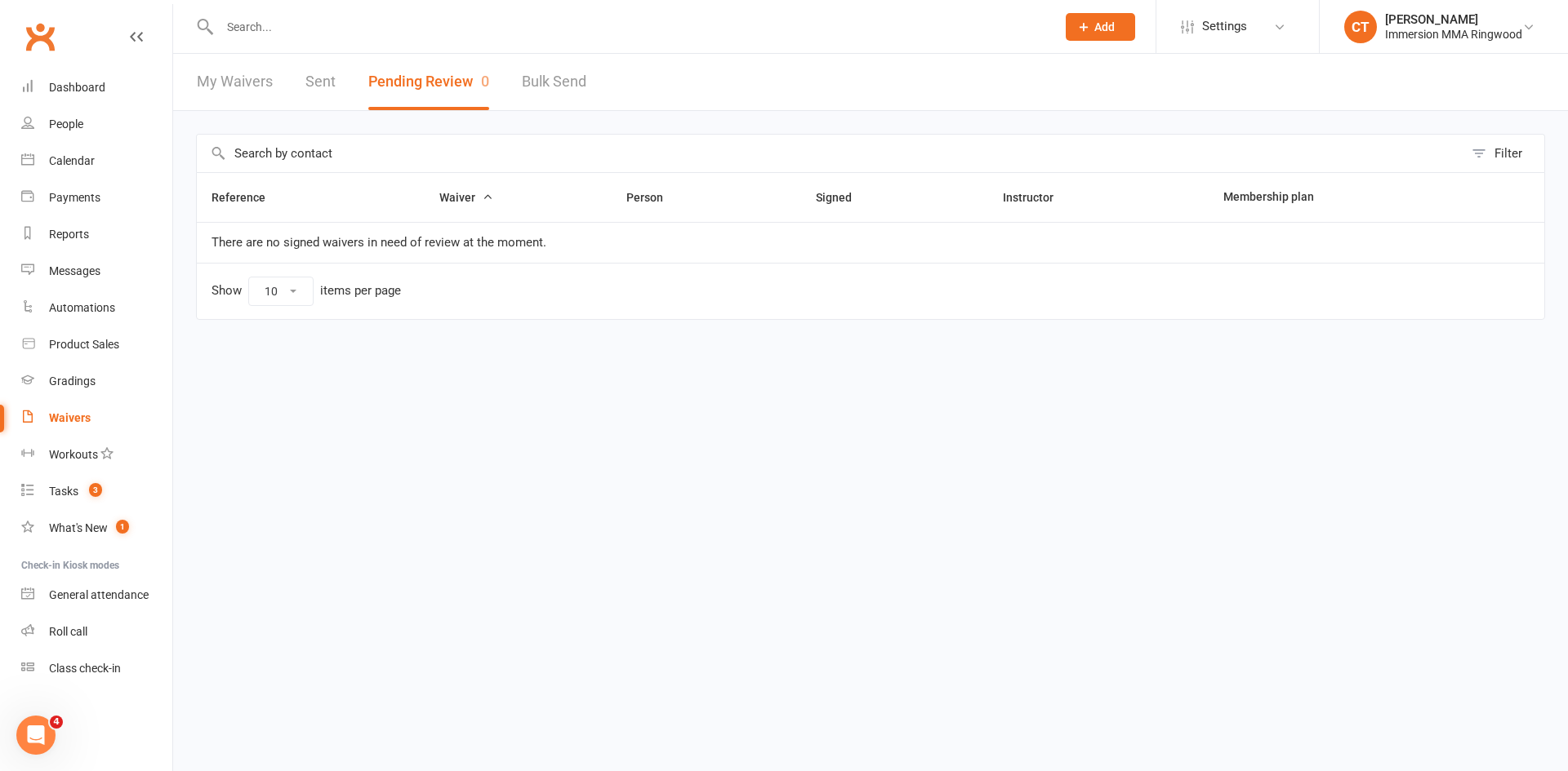
click at [226, 85] on link "My Waivers" at bounding box center [235, 81] width 76 height 56
select select "25"
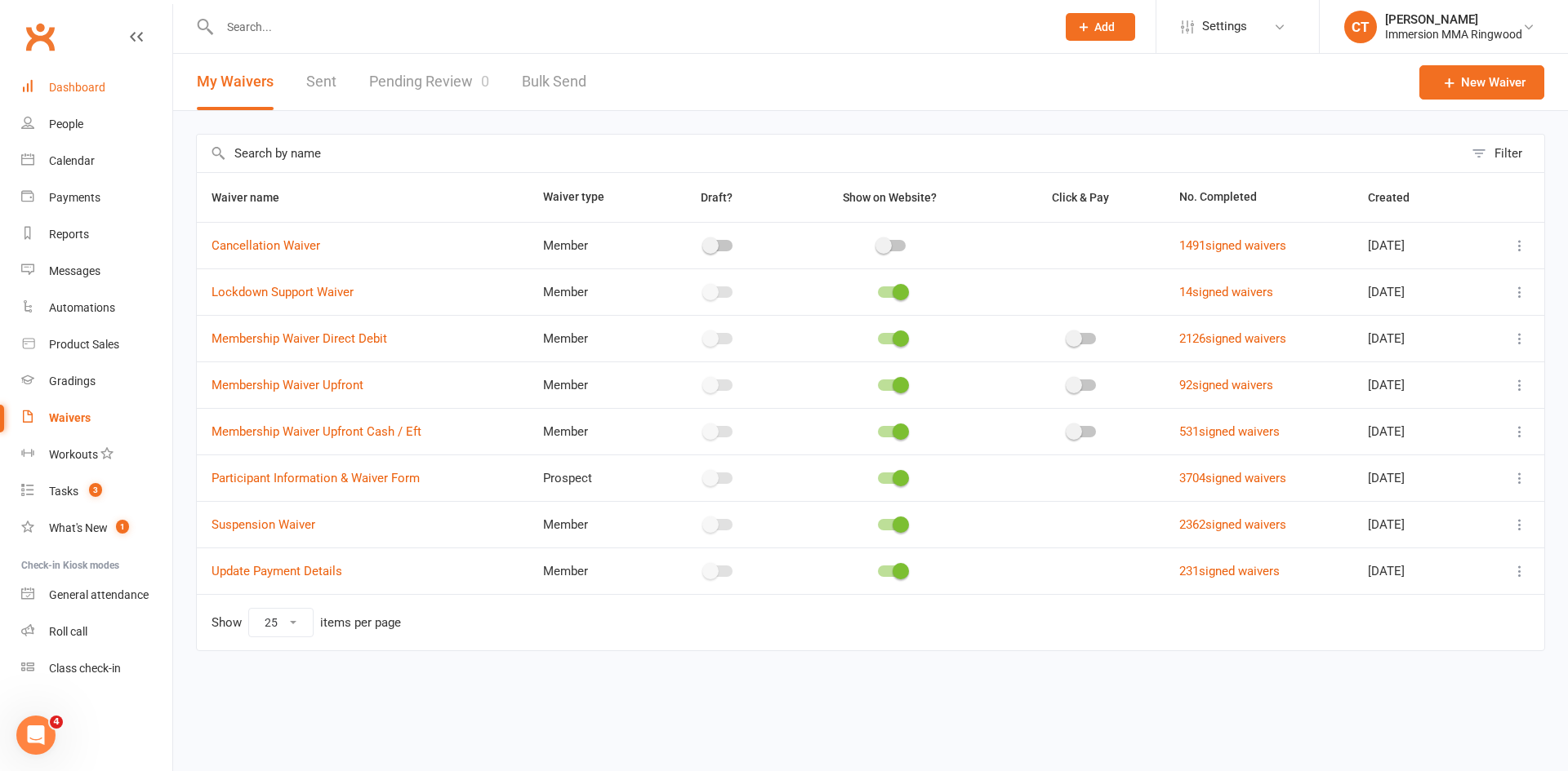
click at [66, 94] on link "Dashboard" at bounding box center [97, 87] width 151 height 36
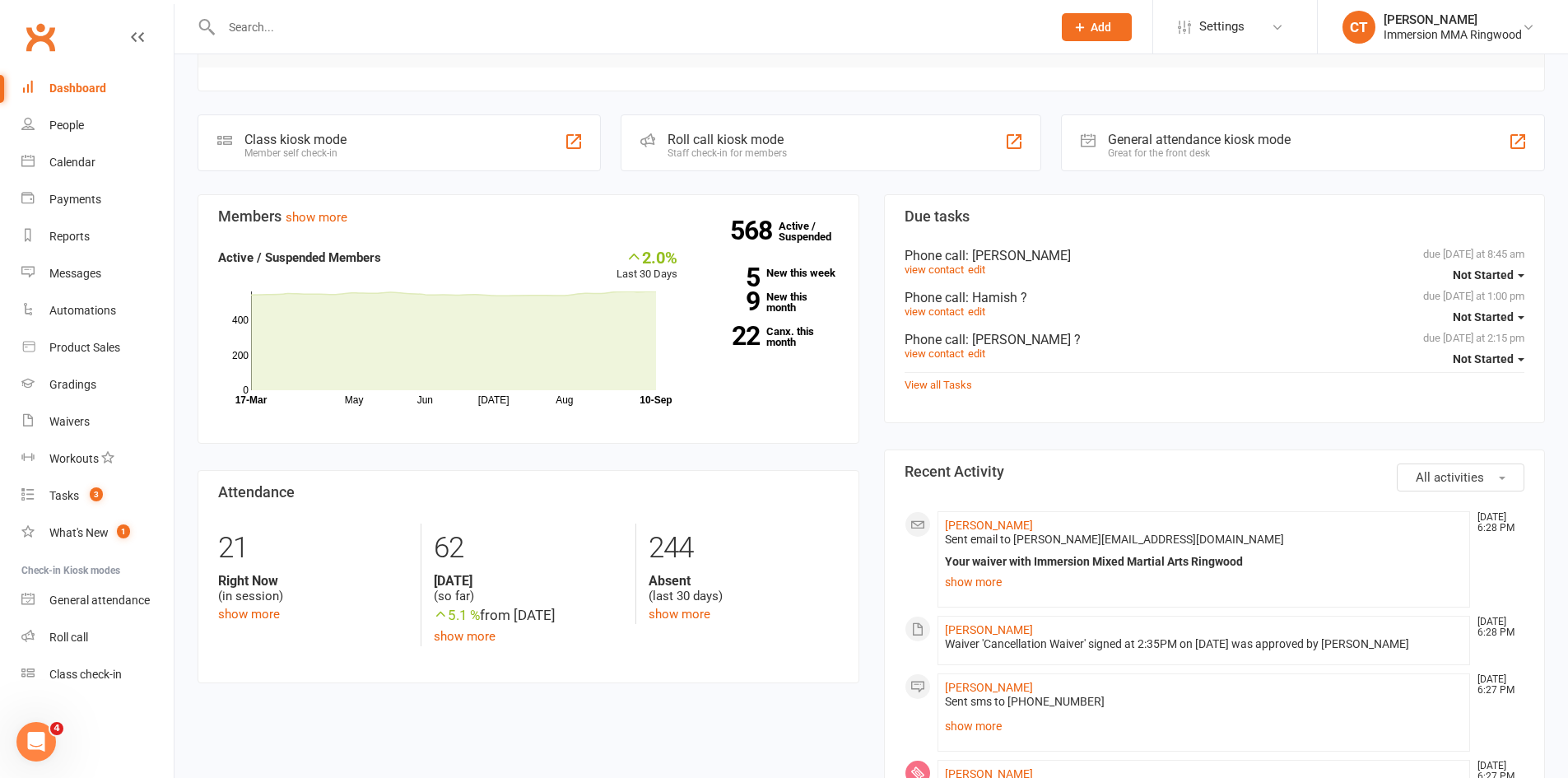
scroll to position [274, 0]
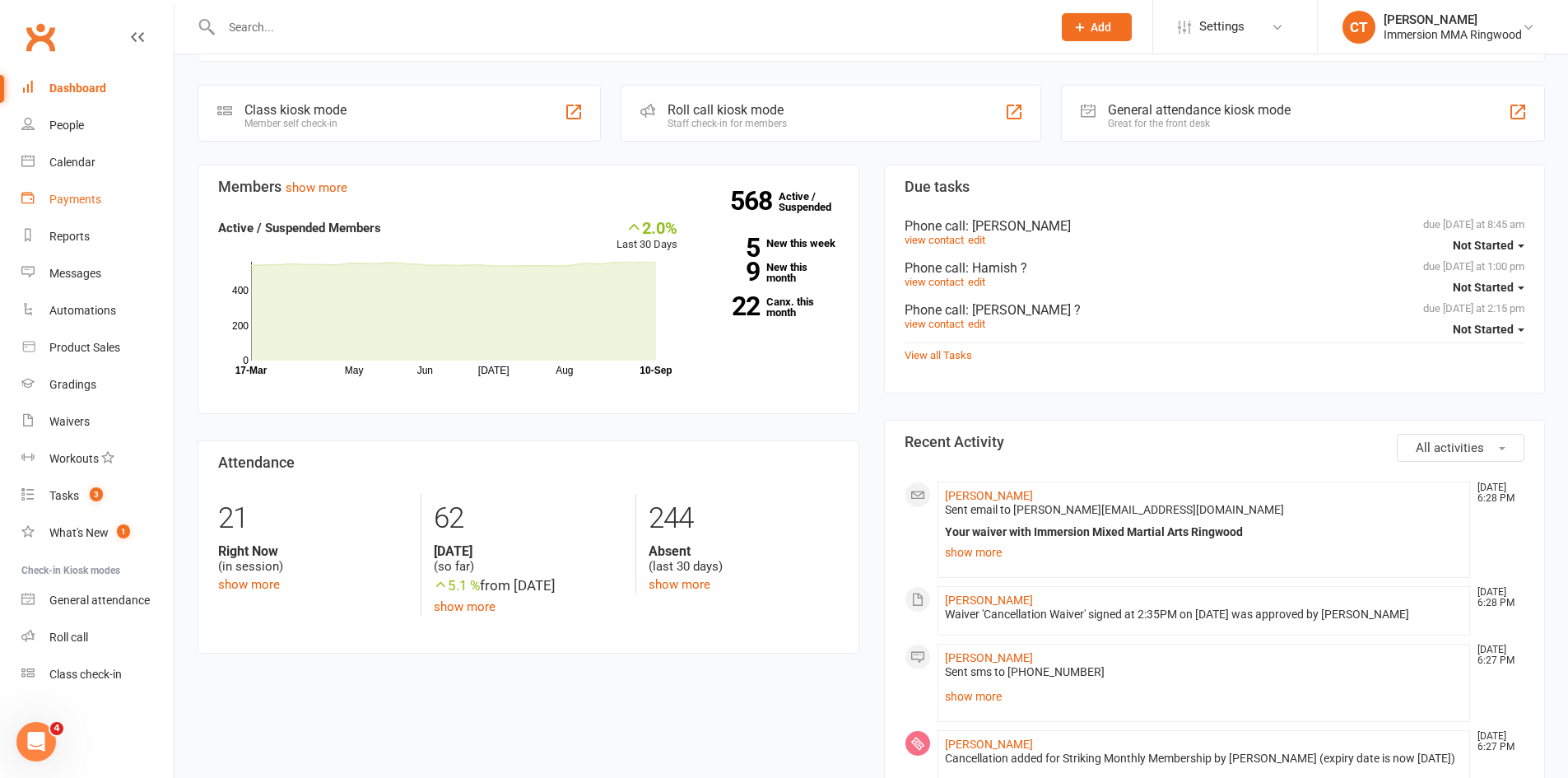
click at [65, 210] on link "Payments" at bounding box center [98, 199] width 152 height 37
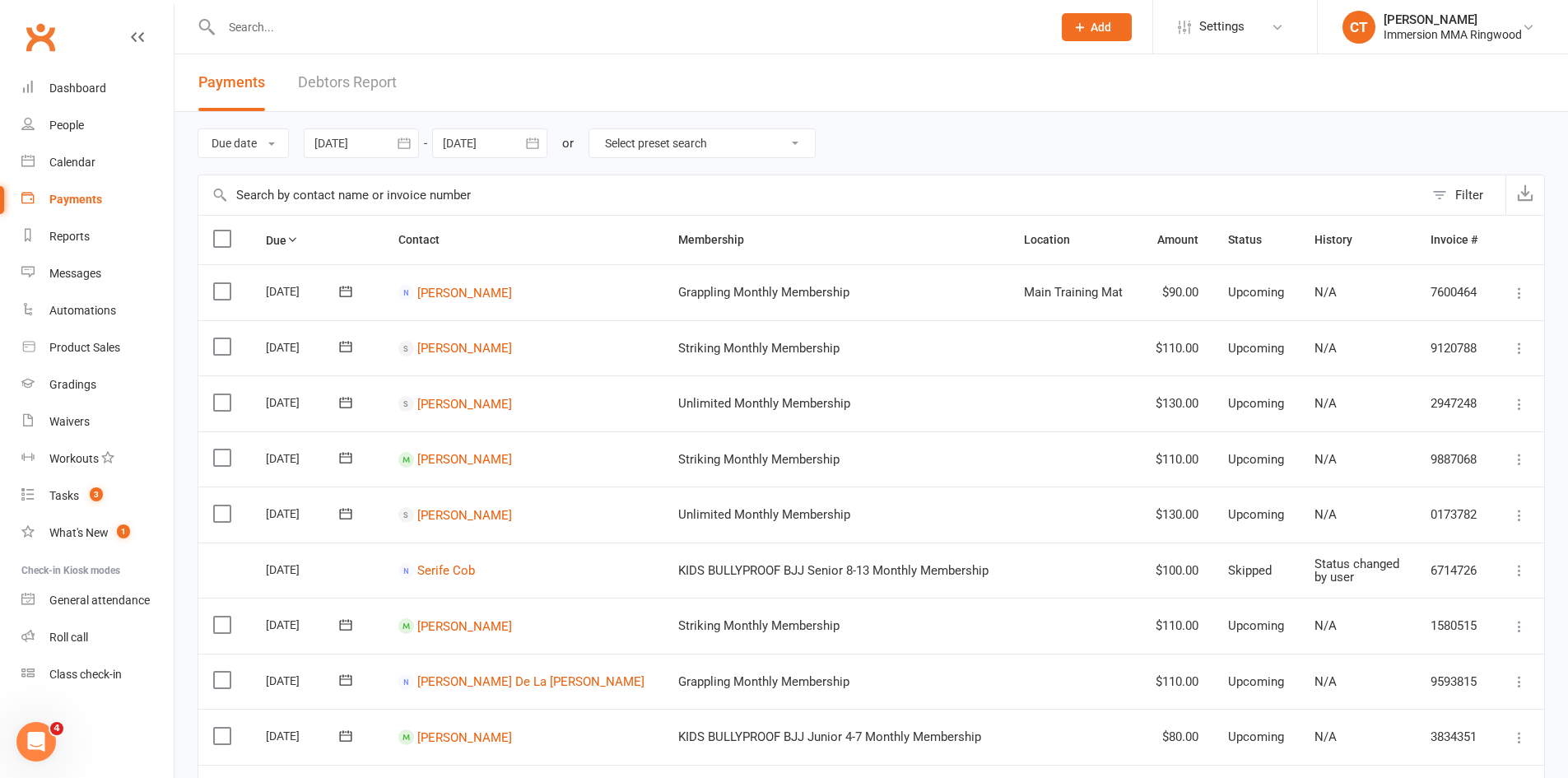
click at [1460, 189] on div "Filter" at bounding box center [1469, 195] width 28 height 20
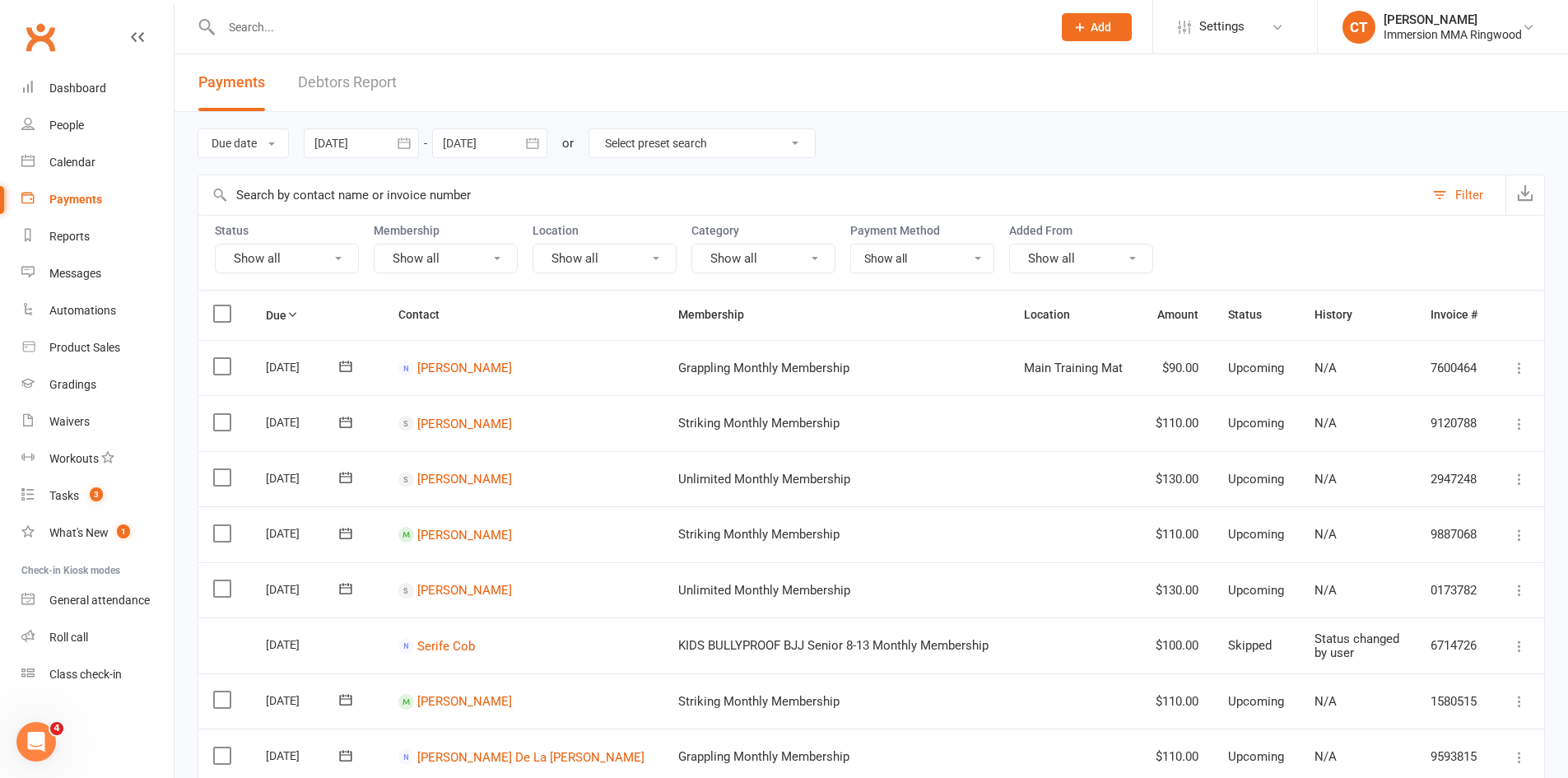
click at [254, 257] on button "Show all" at bounding box center [286, 258] width 144 height 30
click at [316, 454] on link "Skipped" at bounding box center [306, 460] width 182 height 33
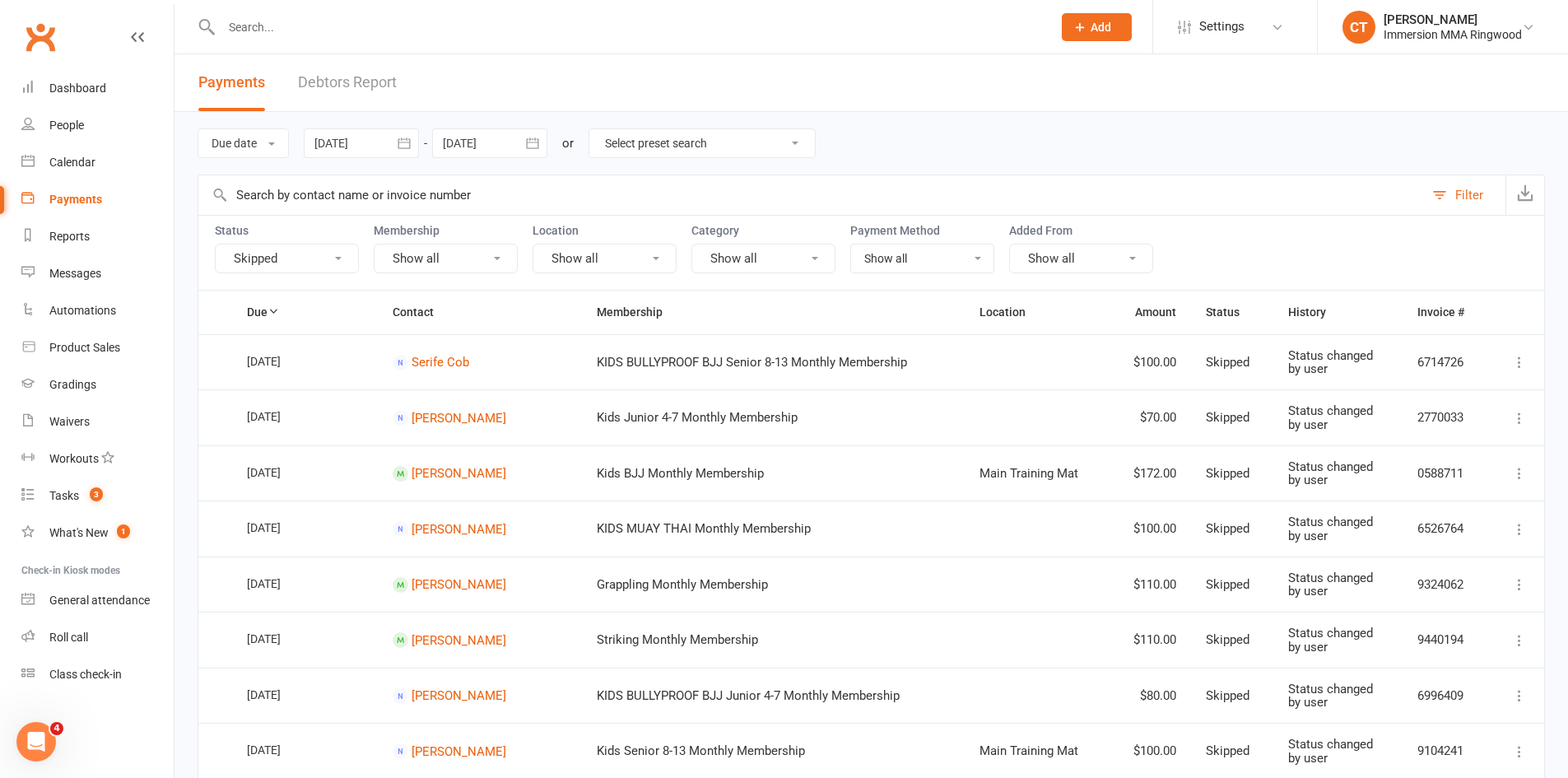
click at [286, 251] on button "Skipped" at bounding box center [286, 258] width 144 height 30
click at [278, 455] on link "Skipped" at bounding box center [306, 460] width 182 height 33
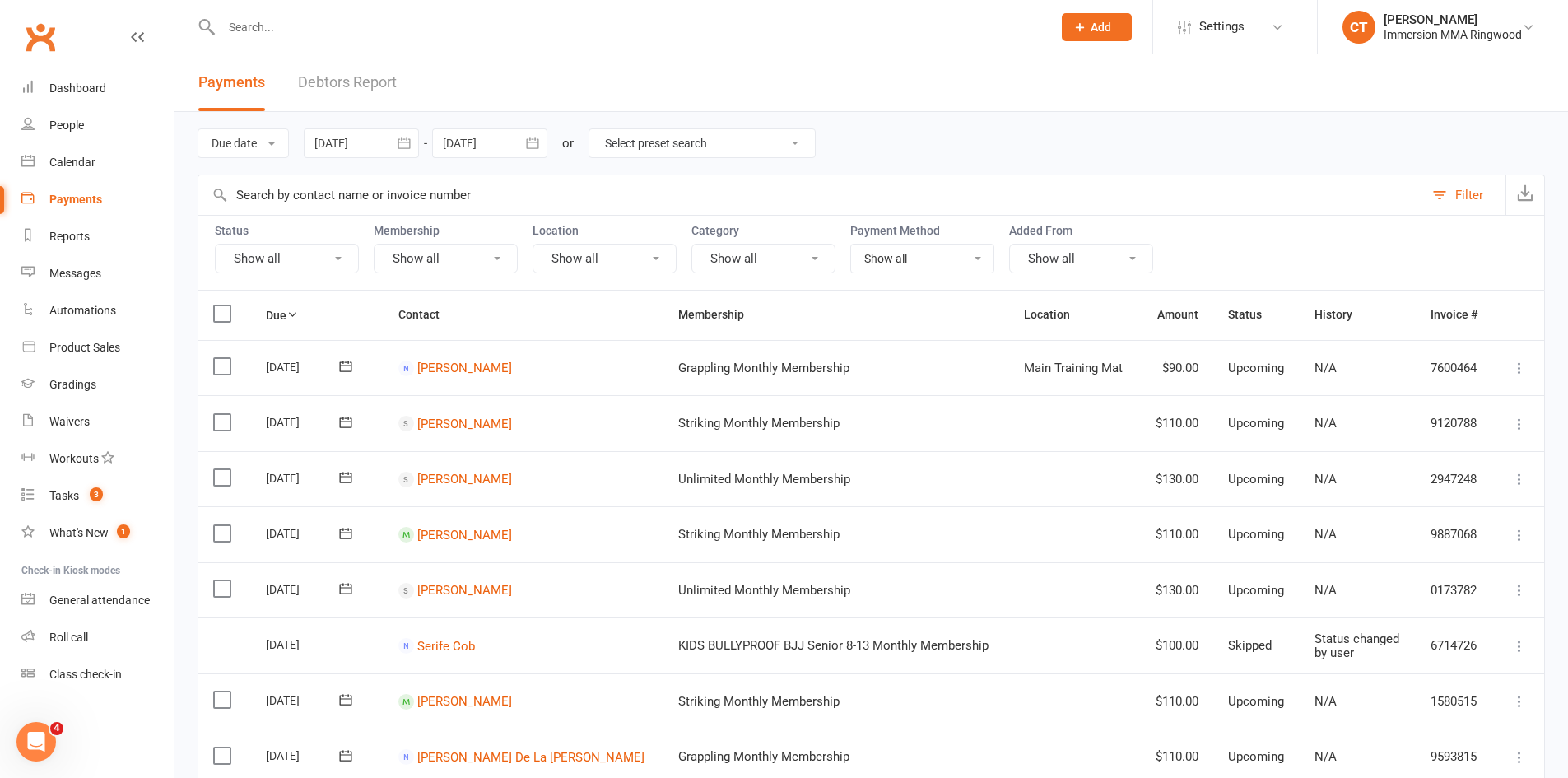
click at [284, 251] on button "Show all" at bounding box center [286, 258] width 144 height 30
click at [265, 412] on link "Failed" at bounding box center [306, 428] width 182 height 33
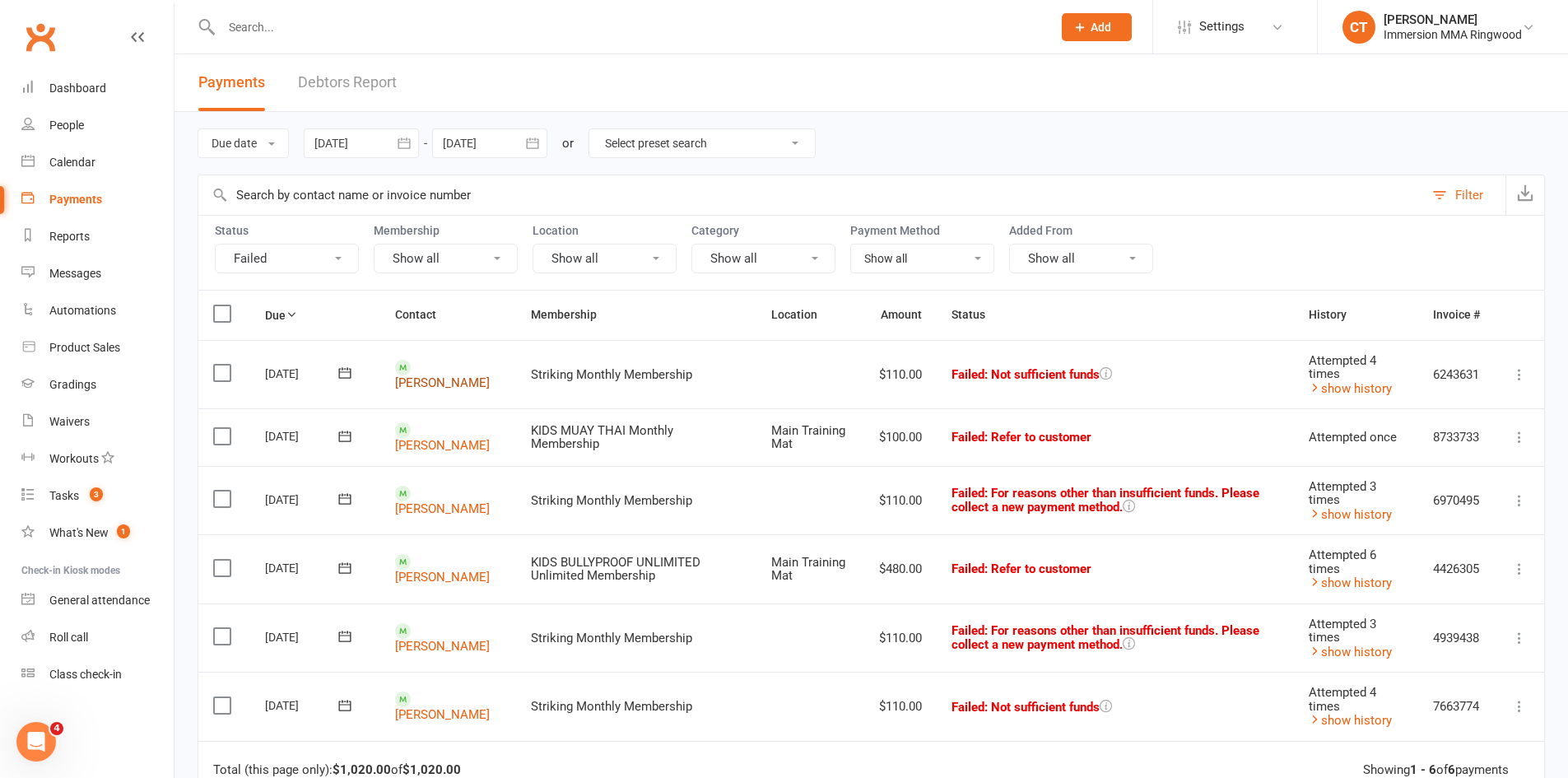
click at [435, 375] on link "[PERSON_NAME]" at bounding box center [443, 382] width 94 height 15
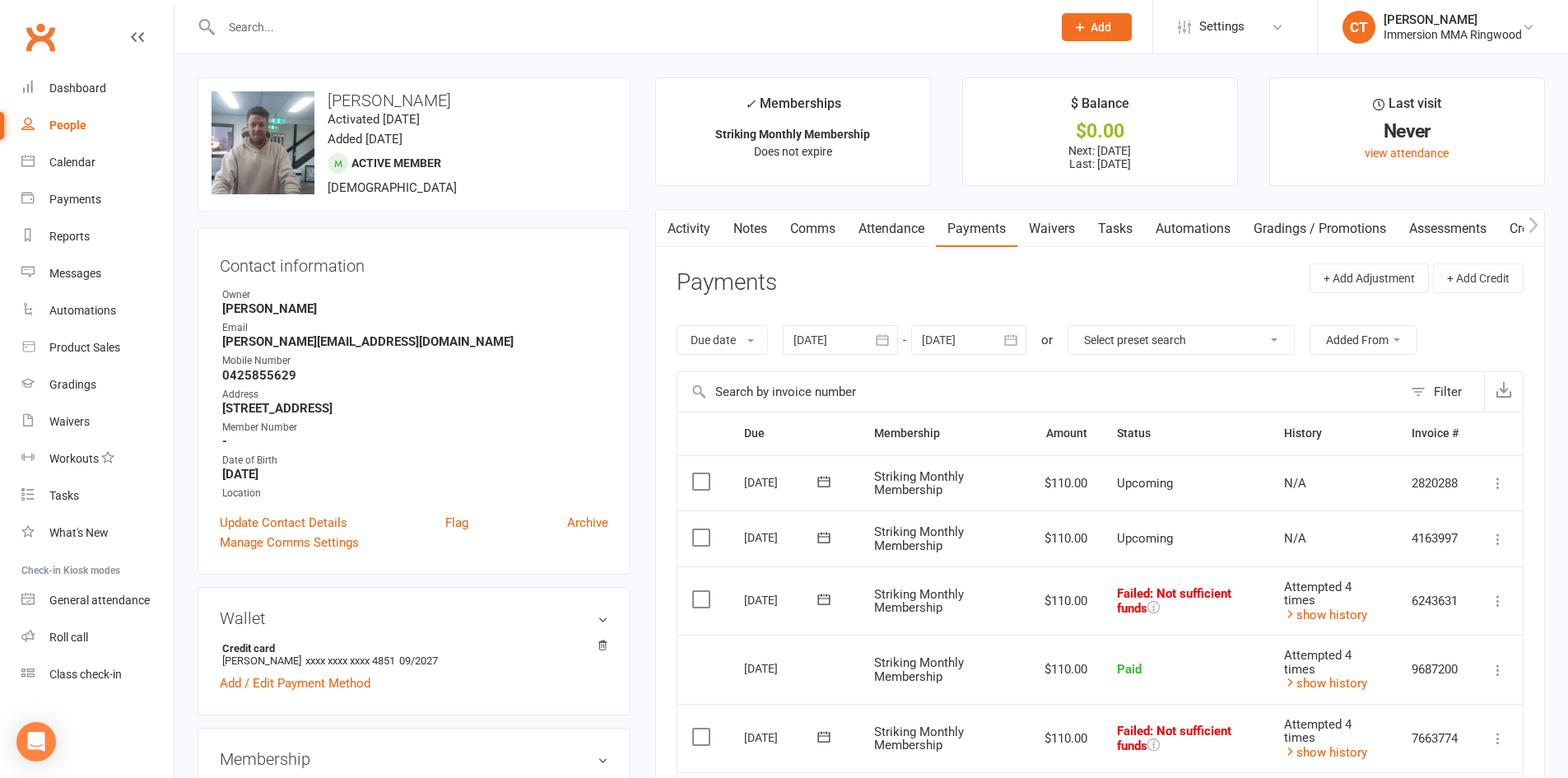
click at [695, 221] on link "Activity" at bounding box center [689, 228] width 65 height 38
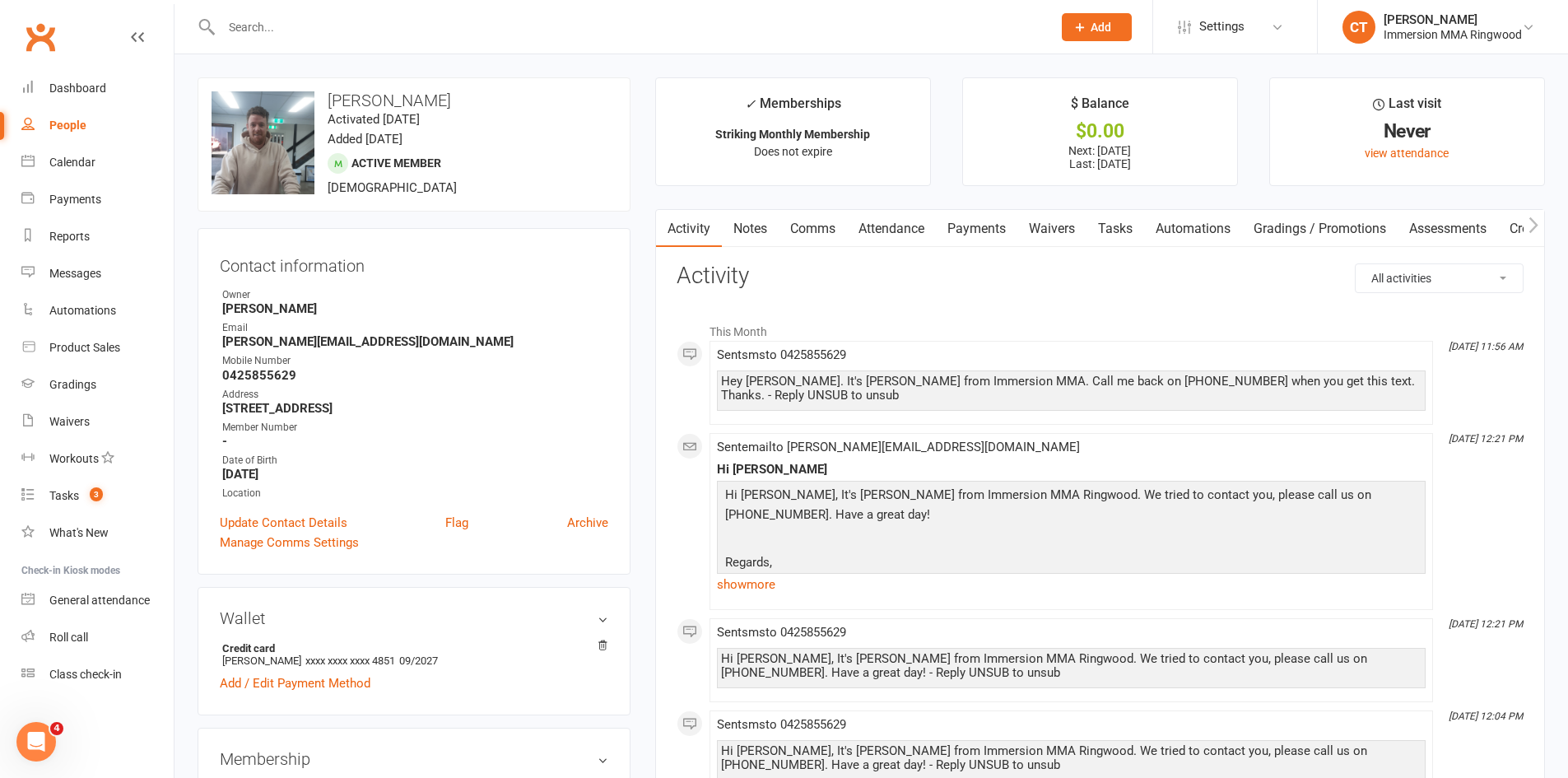
click at [275, 25] on input "text" at bounding box center [629, 27] width 824 height 23
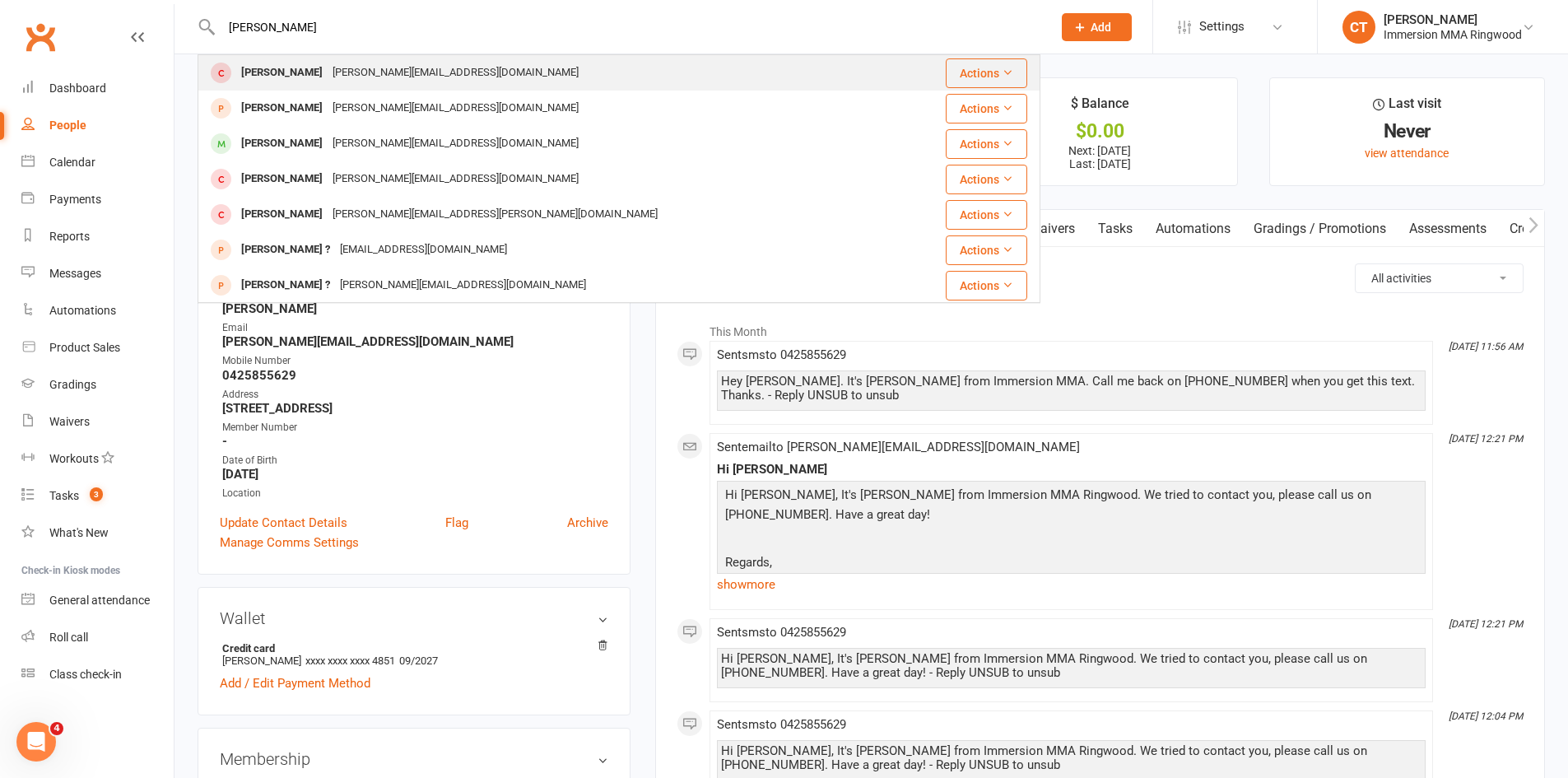
type input "john merilees"
click at [292, 78] on div "John Merrillees" at bounding box center [282, 72] width 92 height 24
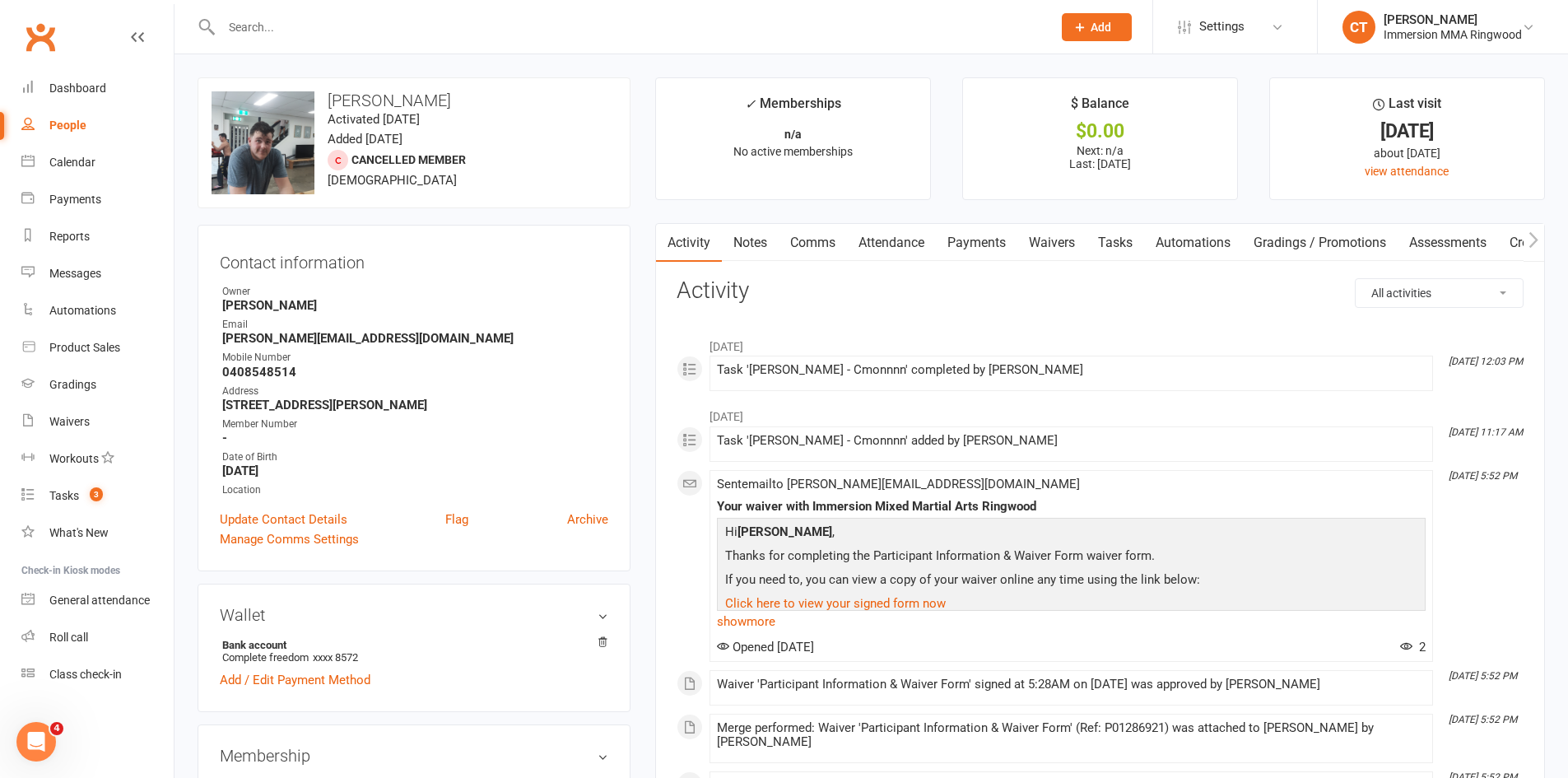
click at [749, 248] on link "Notes" at bounding box center [750, 242] width 57 height 38
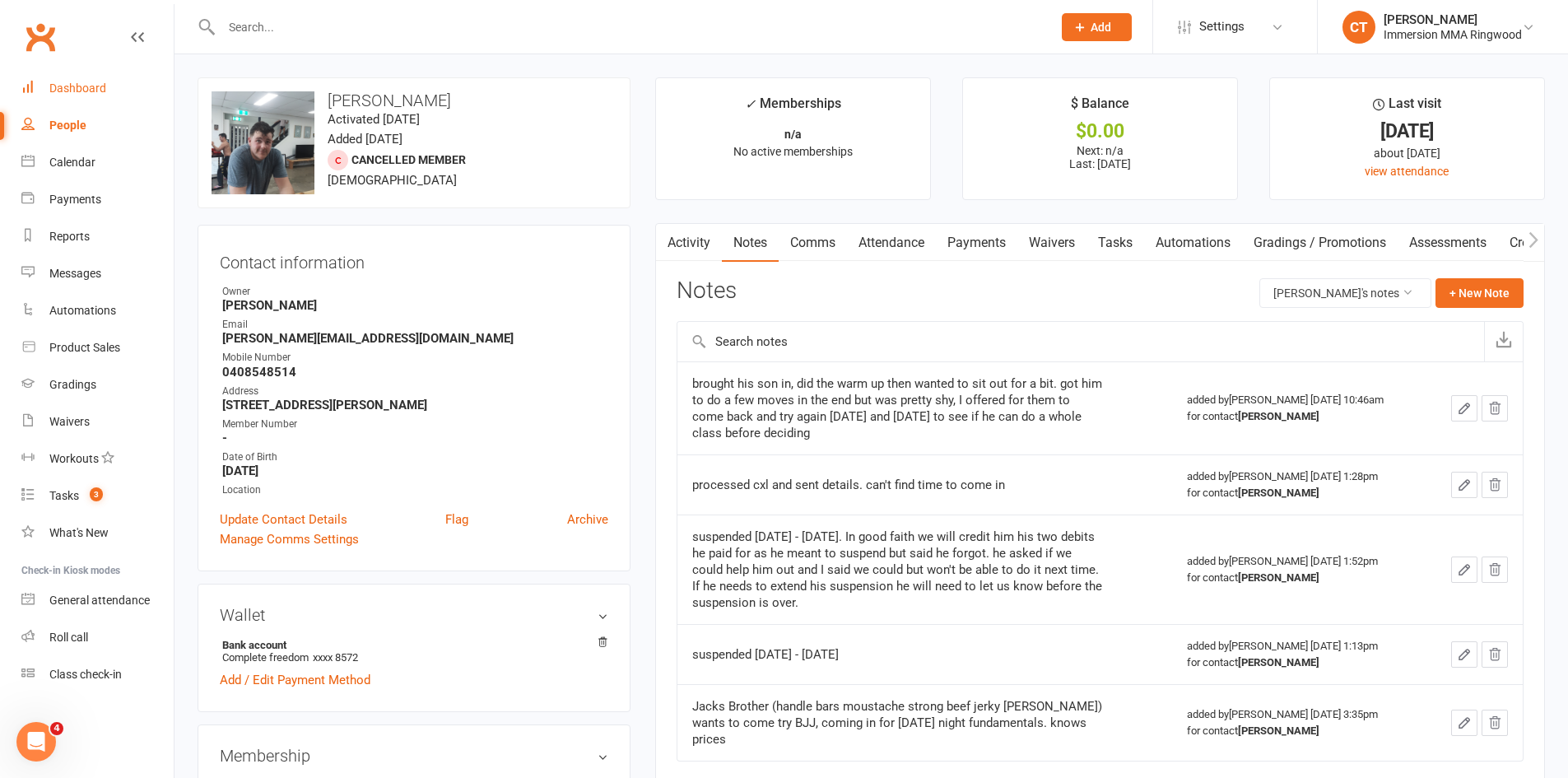
click at [56, 91] on div "Dashboard" at bounding box center [78, 87] width 57 height 13
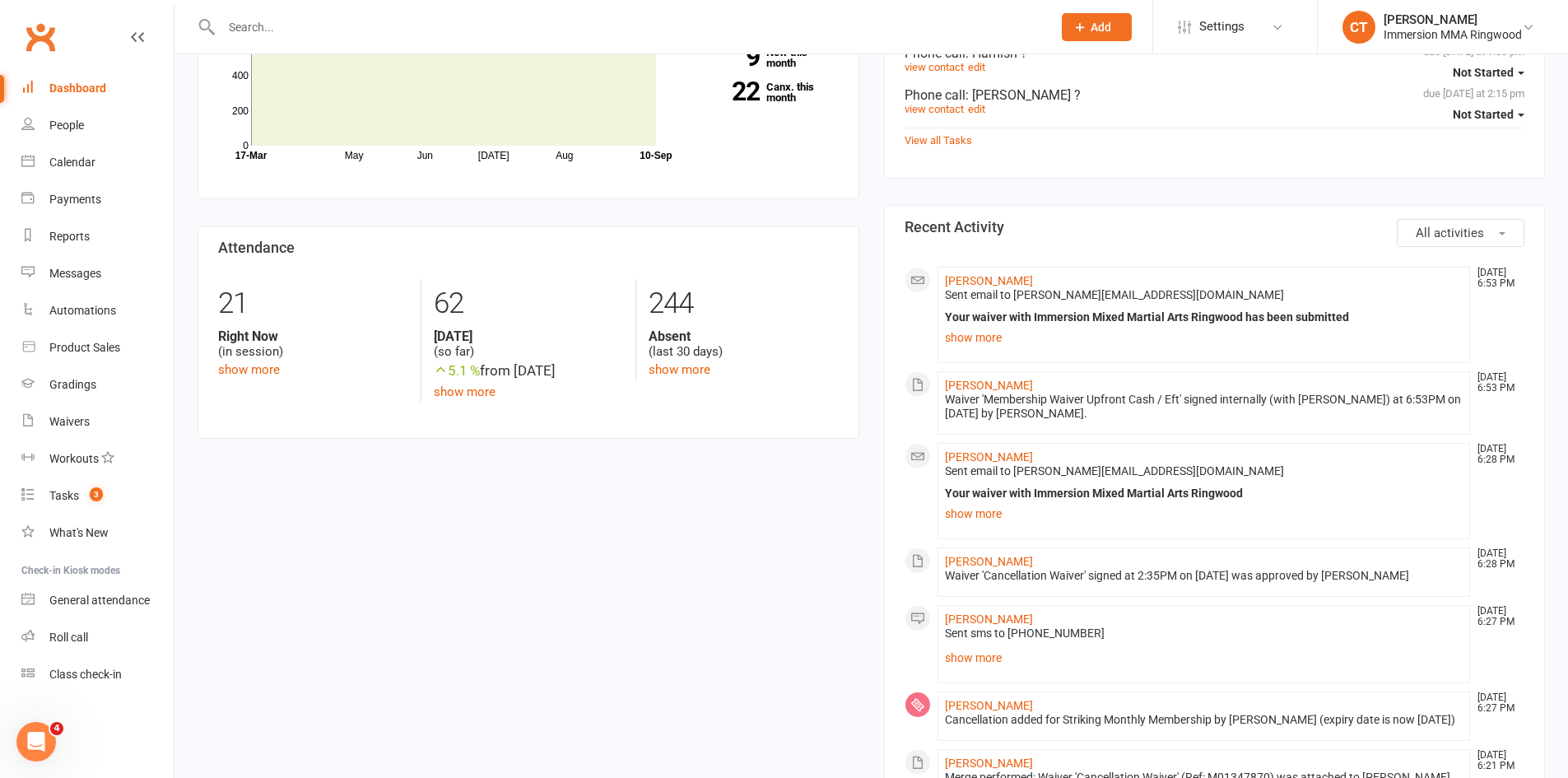
scroll to position [517, 0]
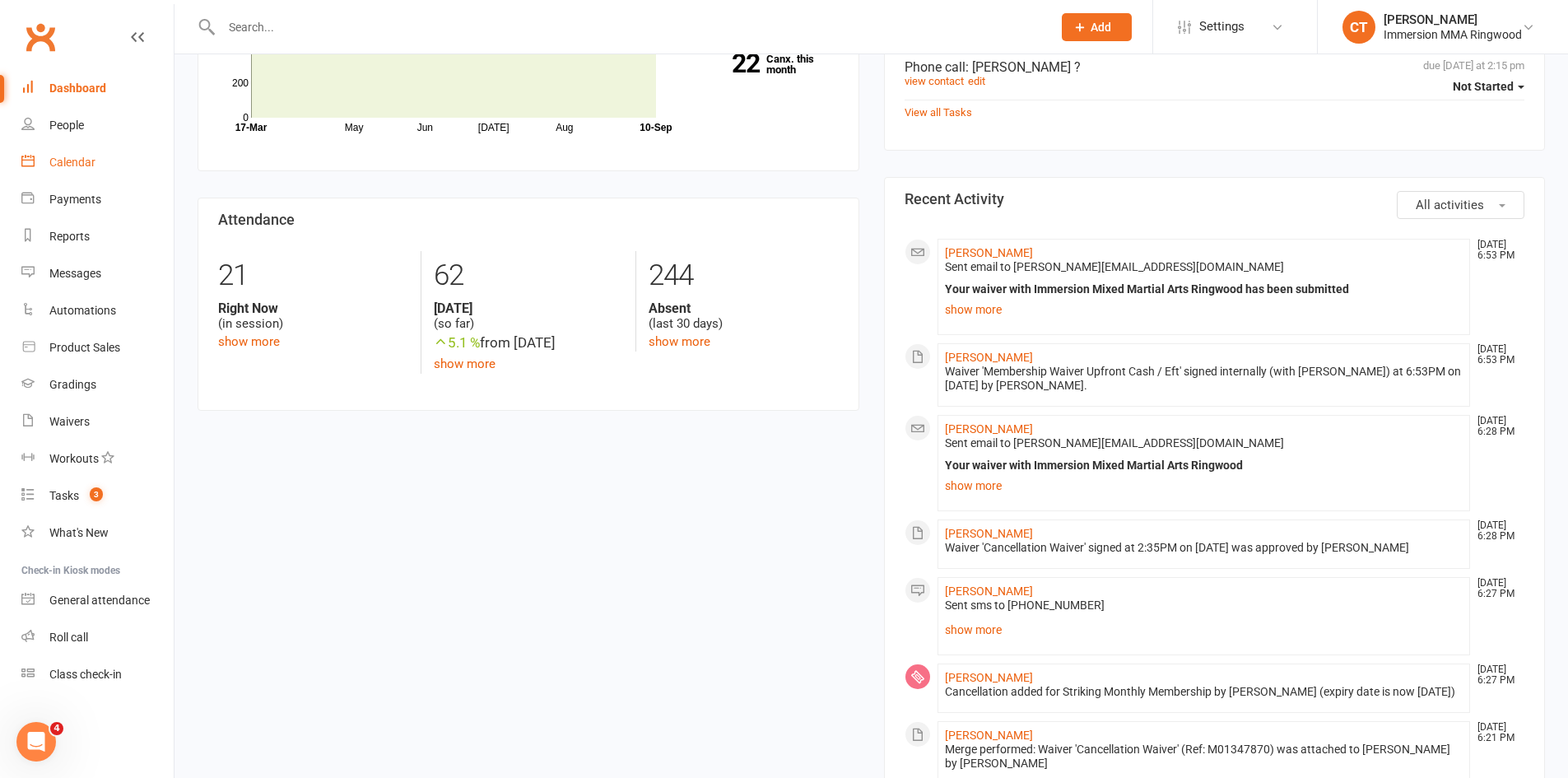
click at [60, 171] on link "Calendar" at bounding box center [98, 162] width 152 height 37
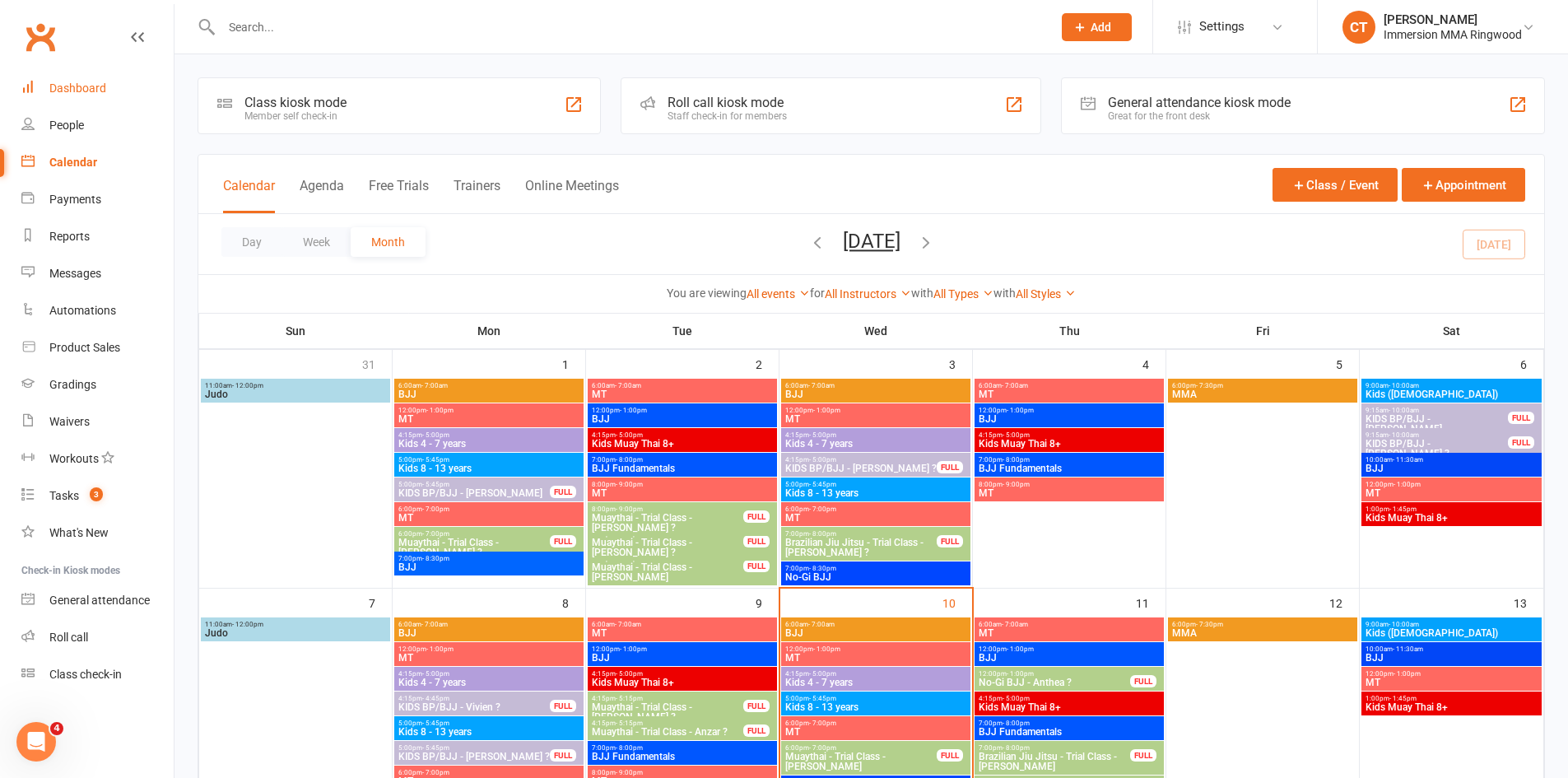
click at [39, 94] on link "Dashboard" at bounding box center [98, 88] width 152 height 37
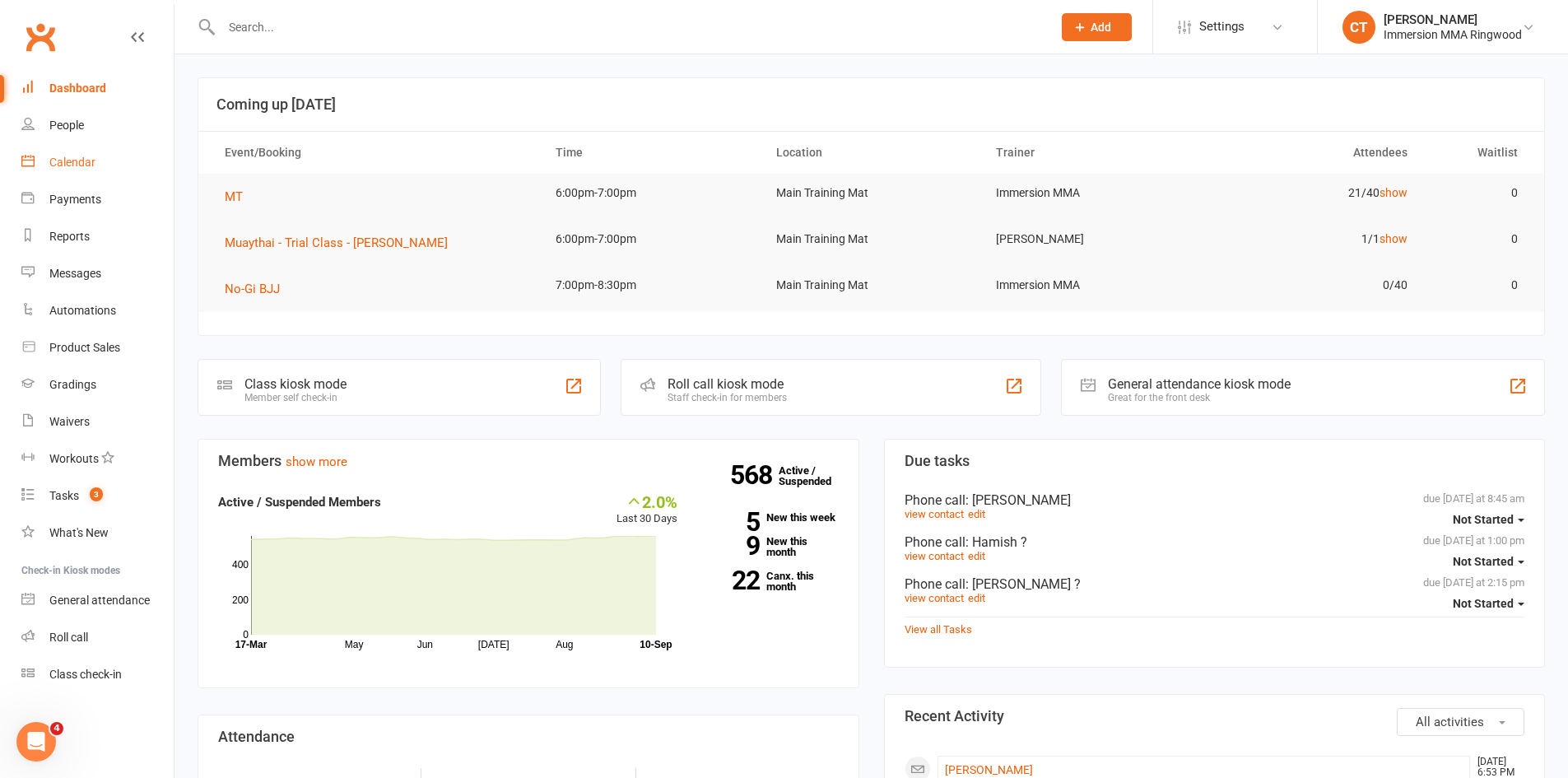
click at [79, 159] on div "Calendar" at bounding box center [72, 162] width 46 height 13
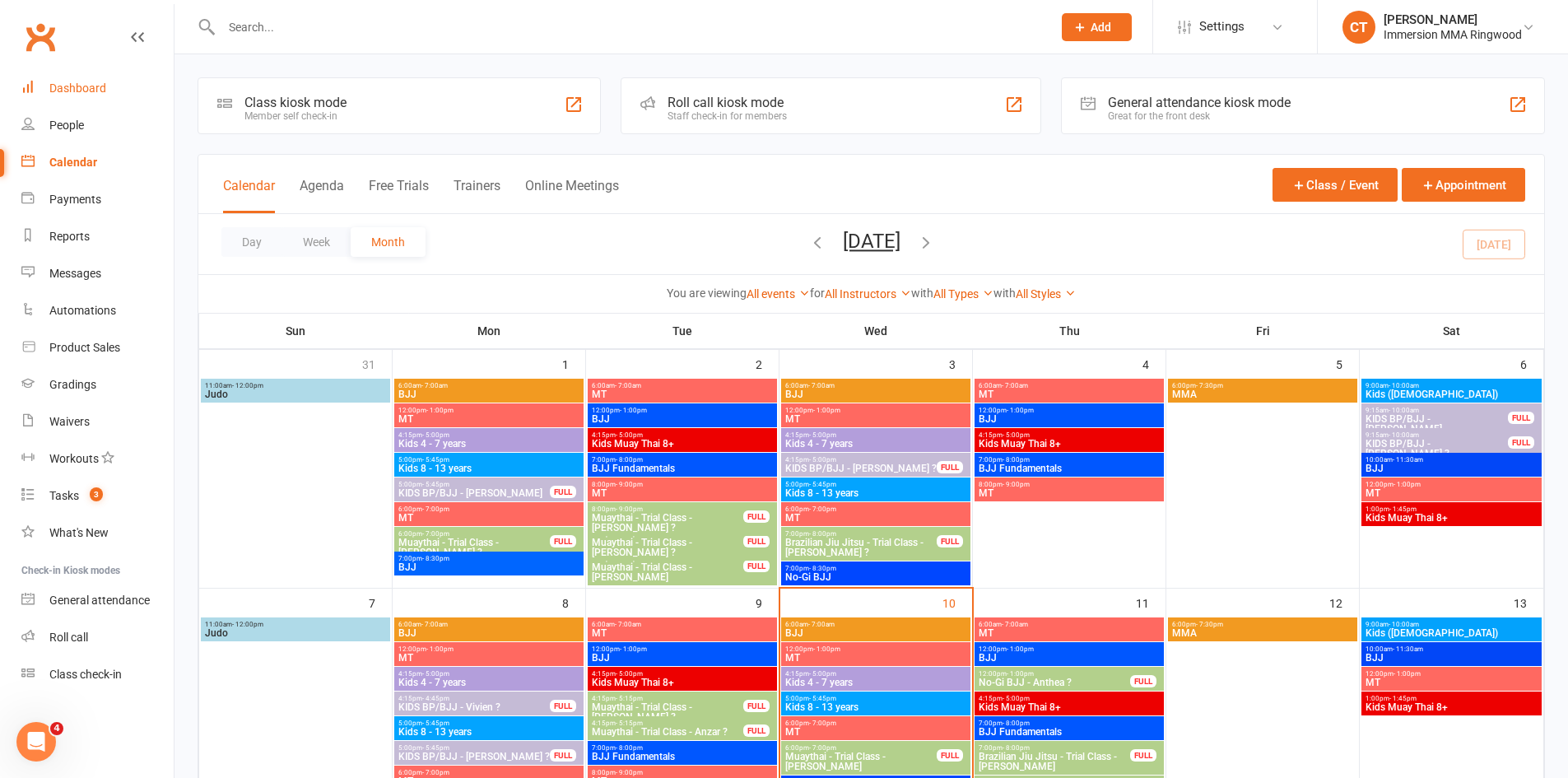
click at [82, 92] on div "Dashboard" at bounding box center [78, 87] width 57 height 13
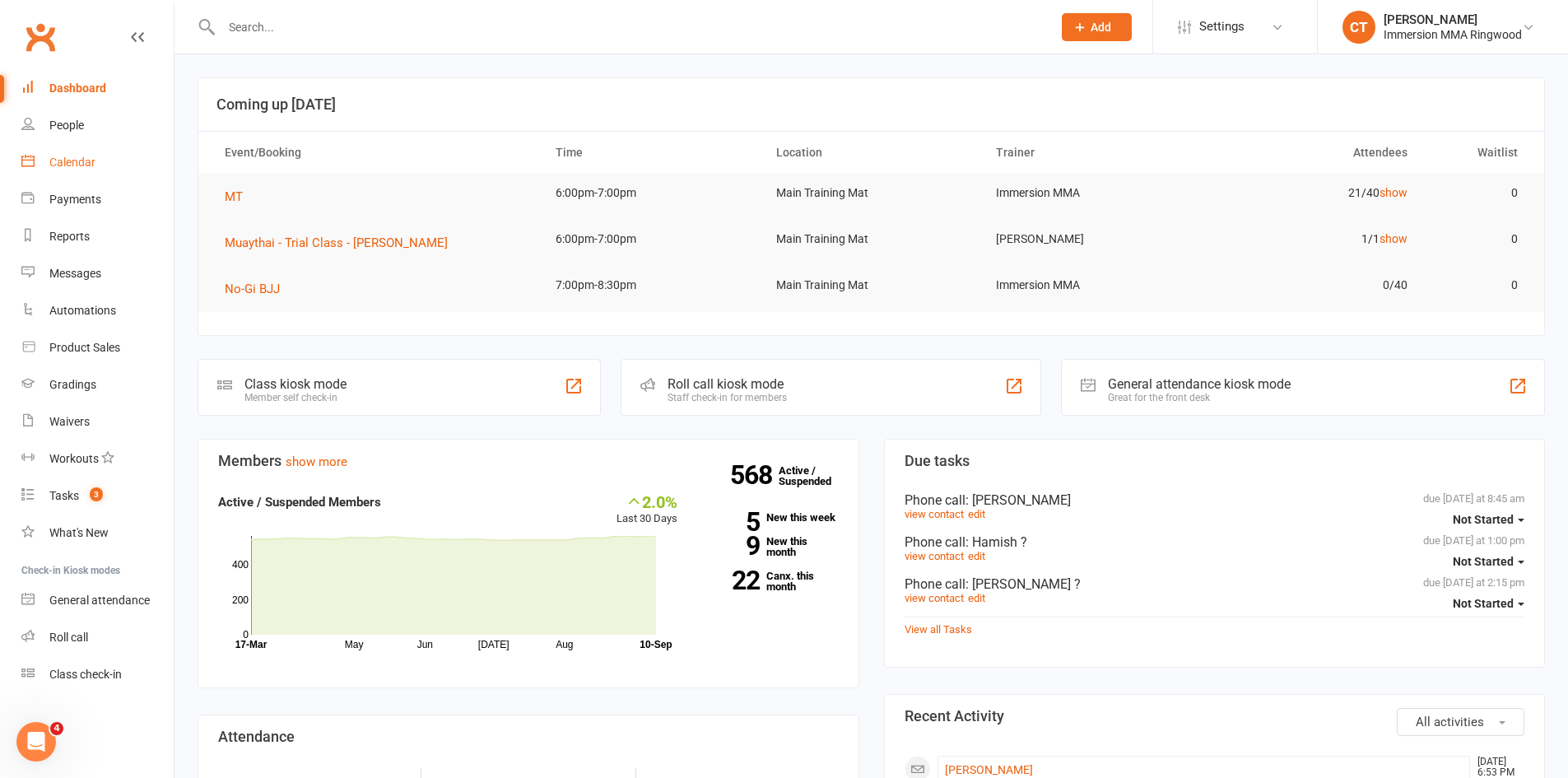
click at [77, 168] on div "Calendar" at bounding box center [72, 162] width 46 height 13
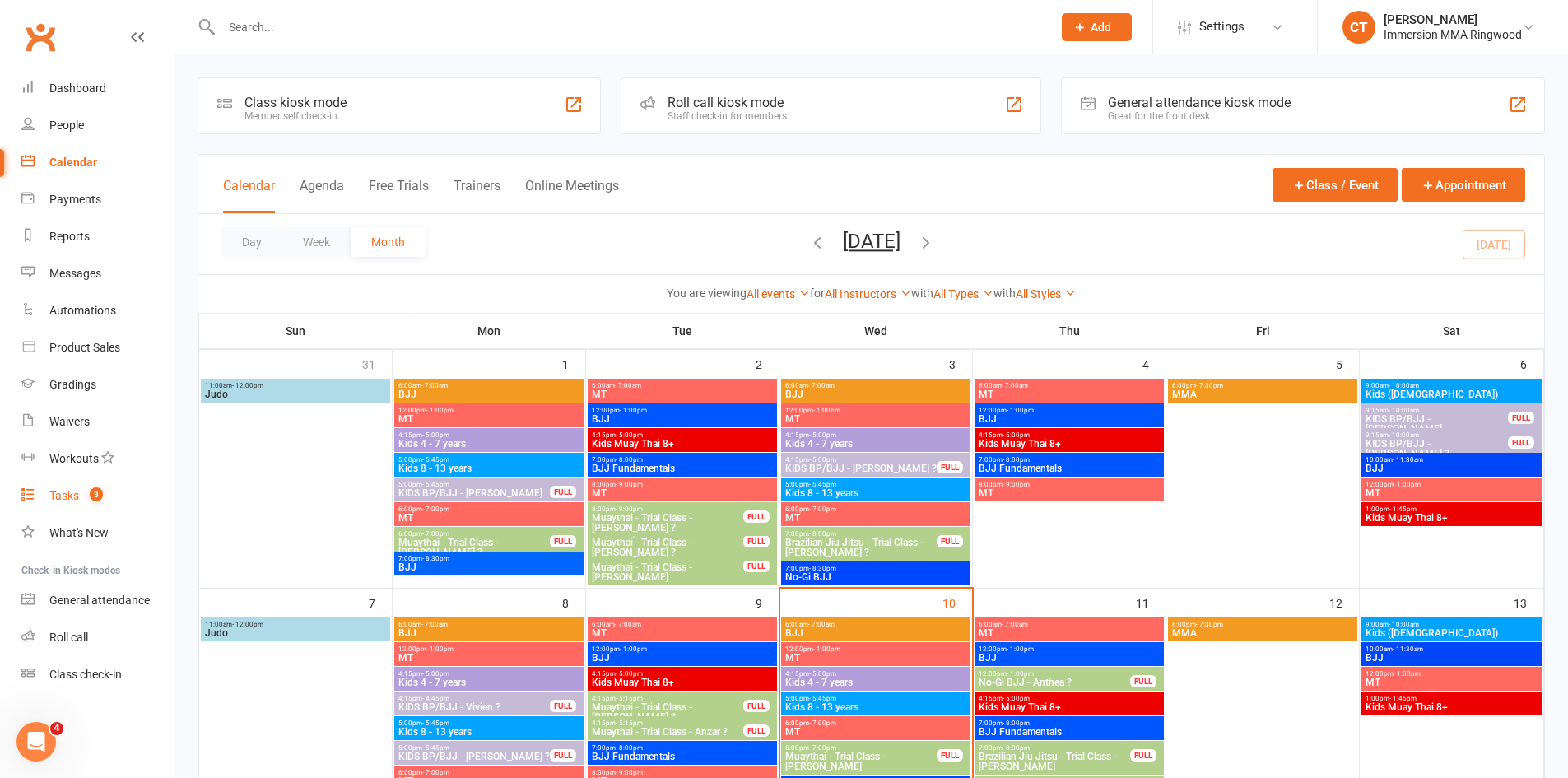
click at [49, 488] on link "Tasks 3" at bounding box center [98, 496] width 152 height 37
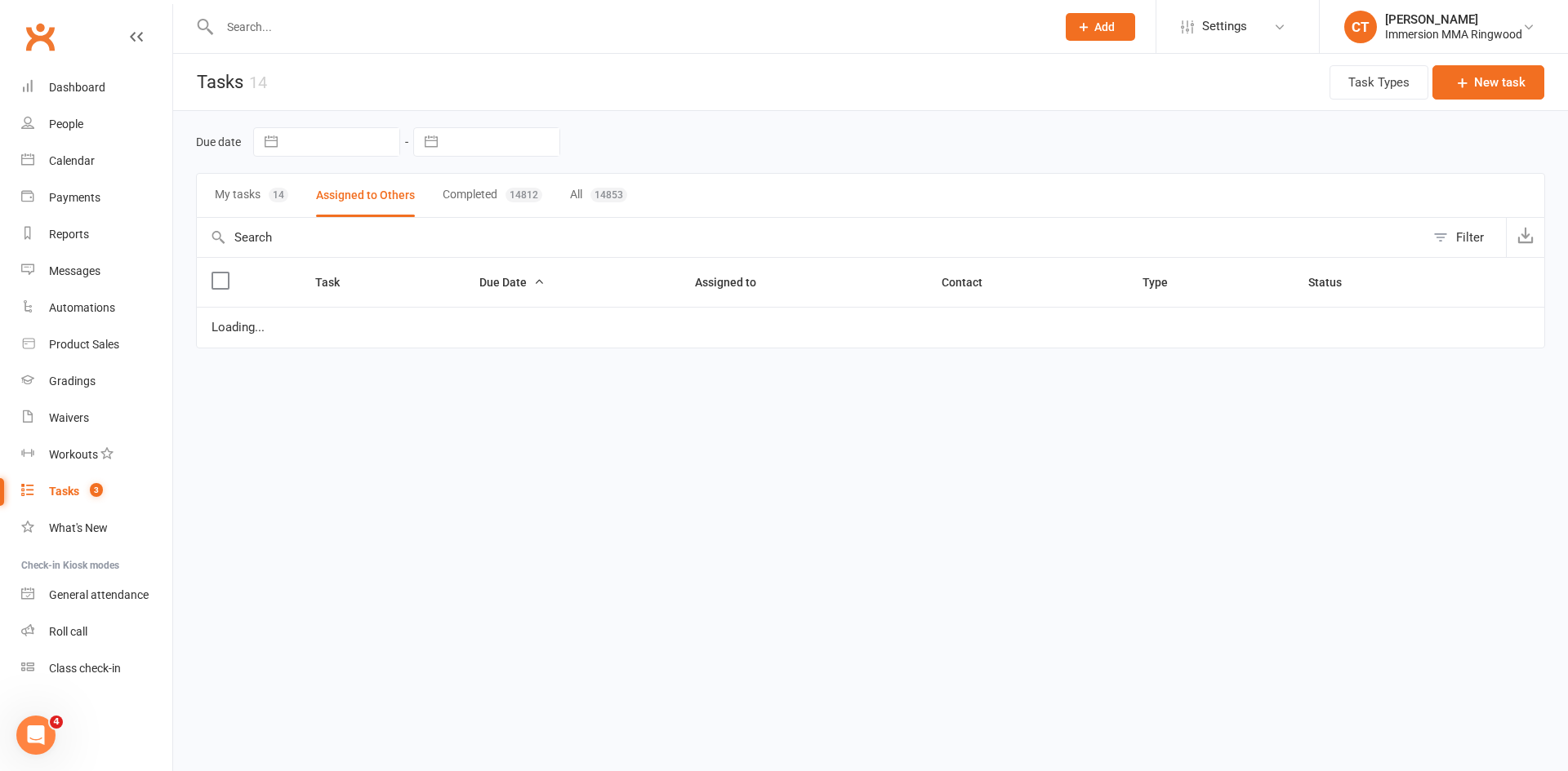
click at [245, 197] on button "My tasks 14" at bounding box center [251, 196] width 74 height 43
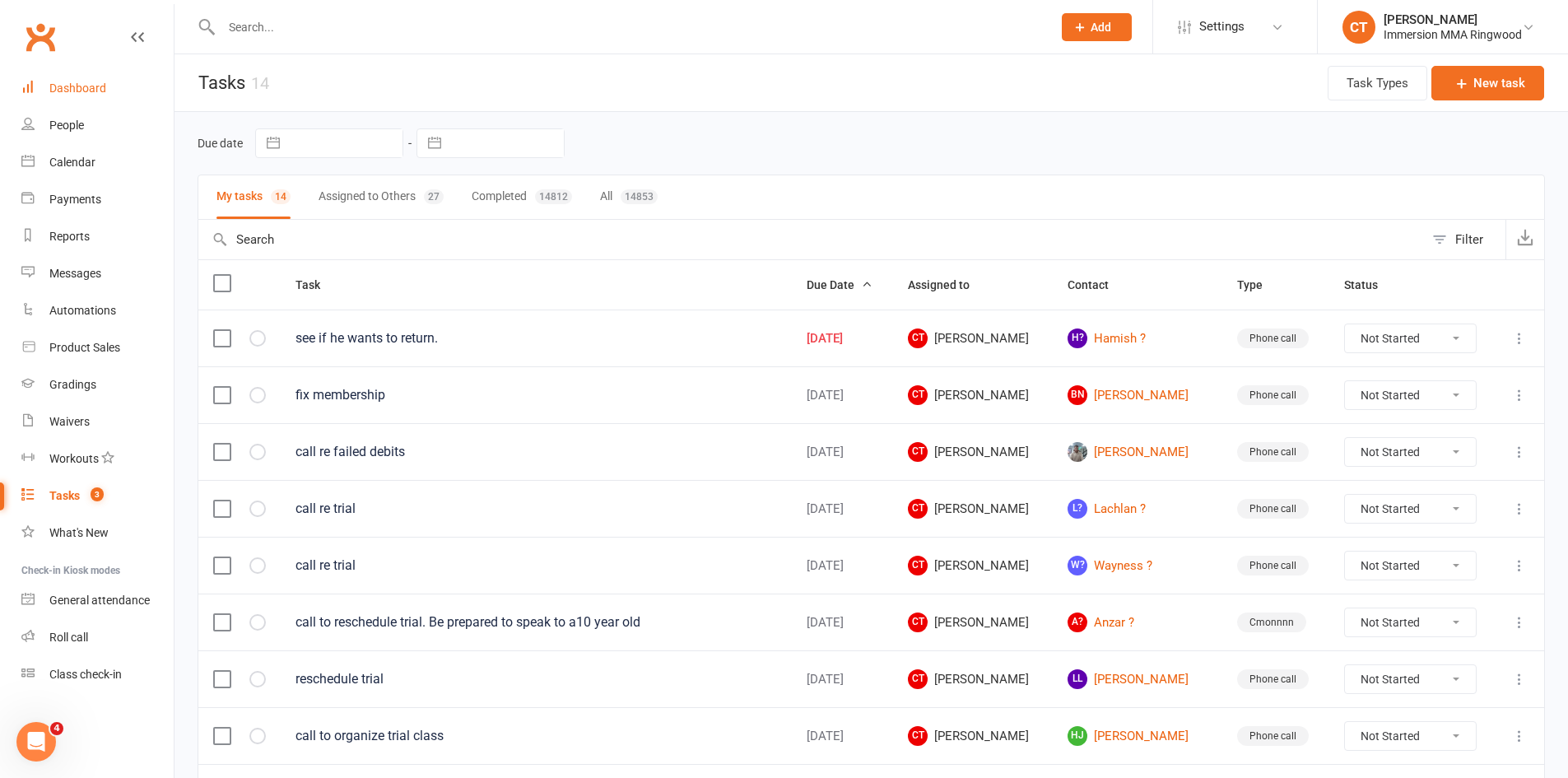
click at [86, 91] on div "Dashboard" at bounding box center [78, 87] width 57 height 13
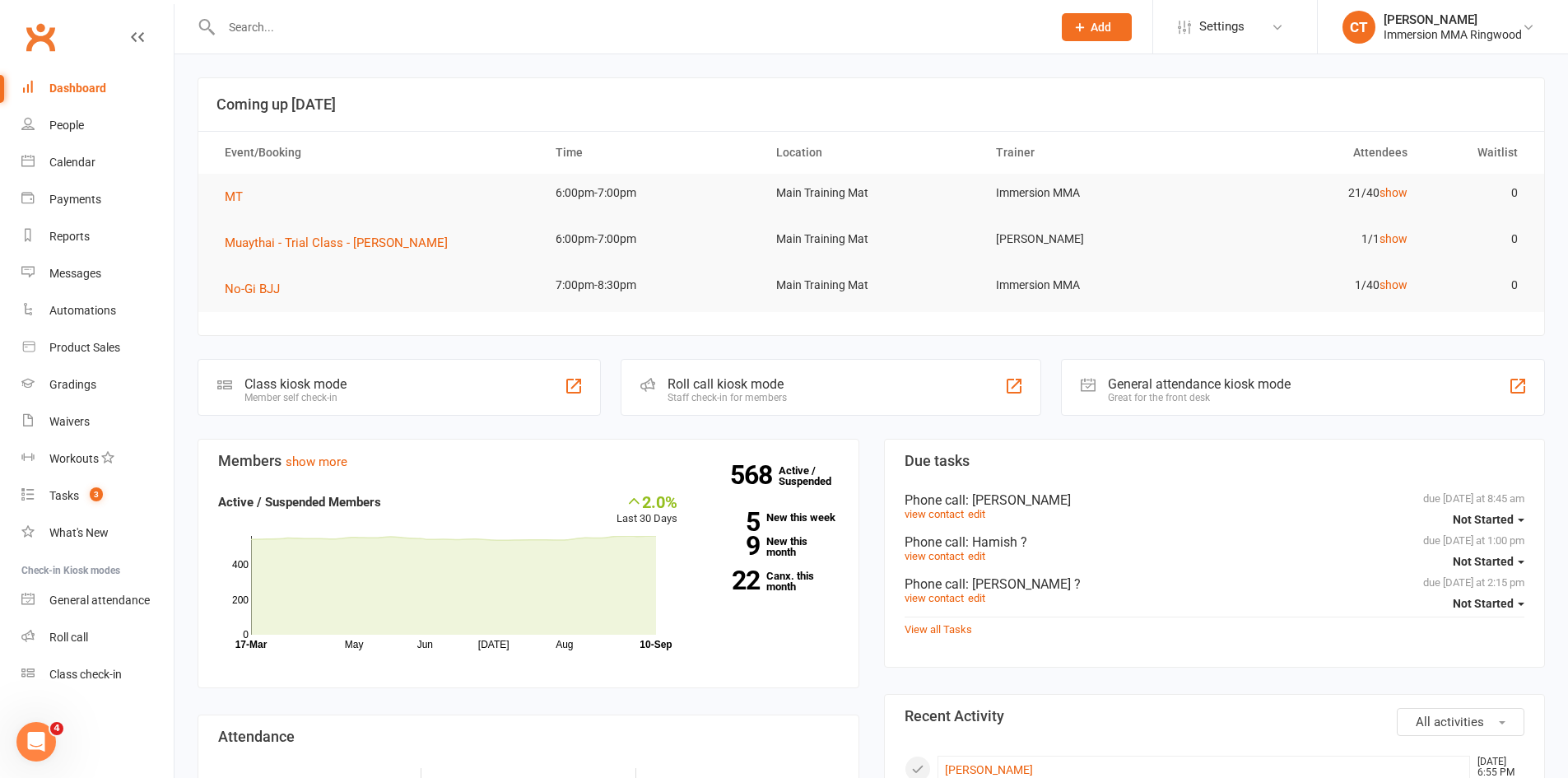
scroll to position [549, 0]
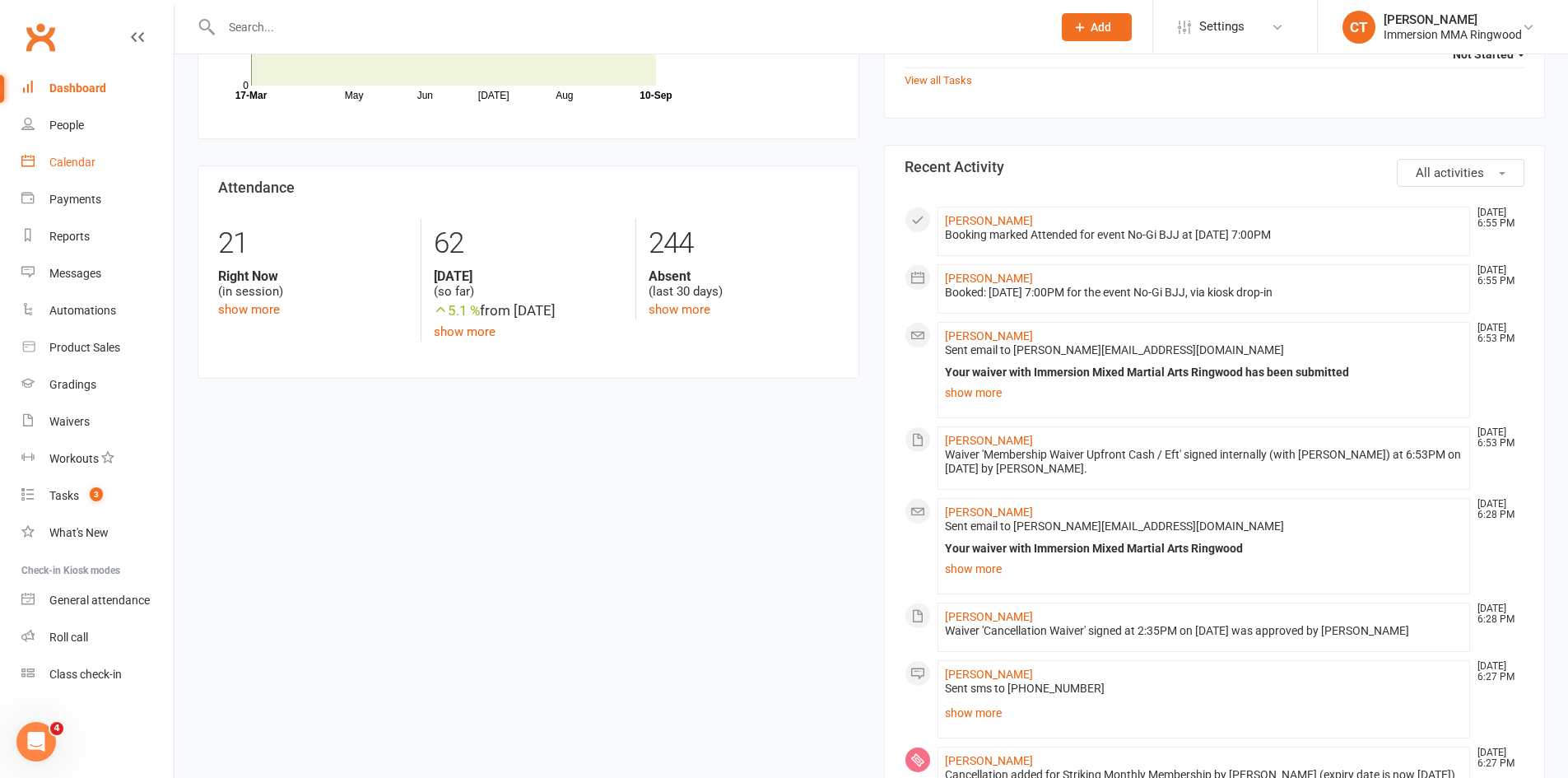
click at [67, 167] on div "Calendar" at bounding box center [72, 162] width 46 height 13
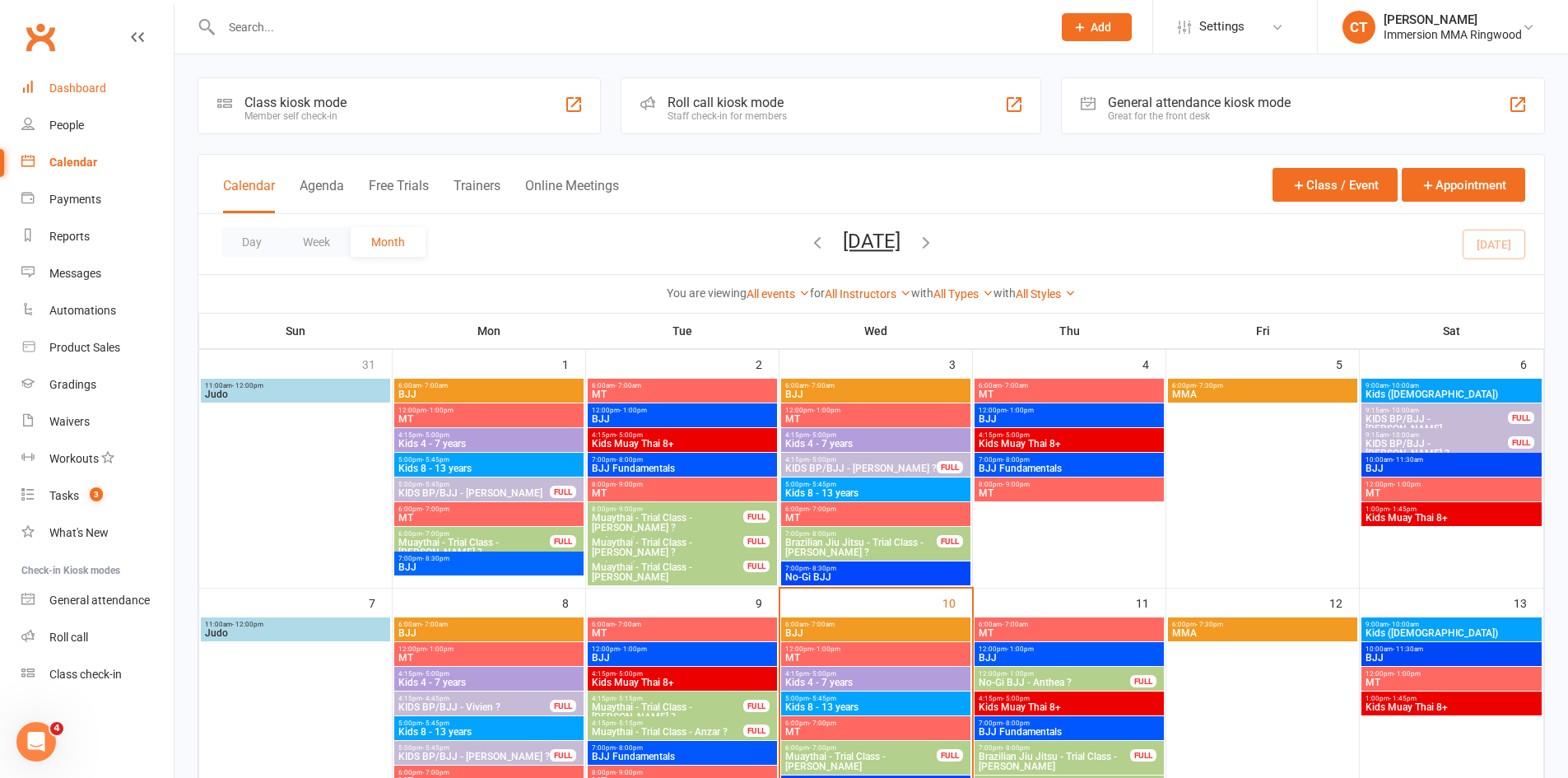
click at [82, 88] on div "Dashboard" at bounding box center [78, 87] width 57 height 13
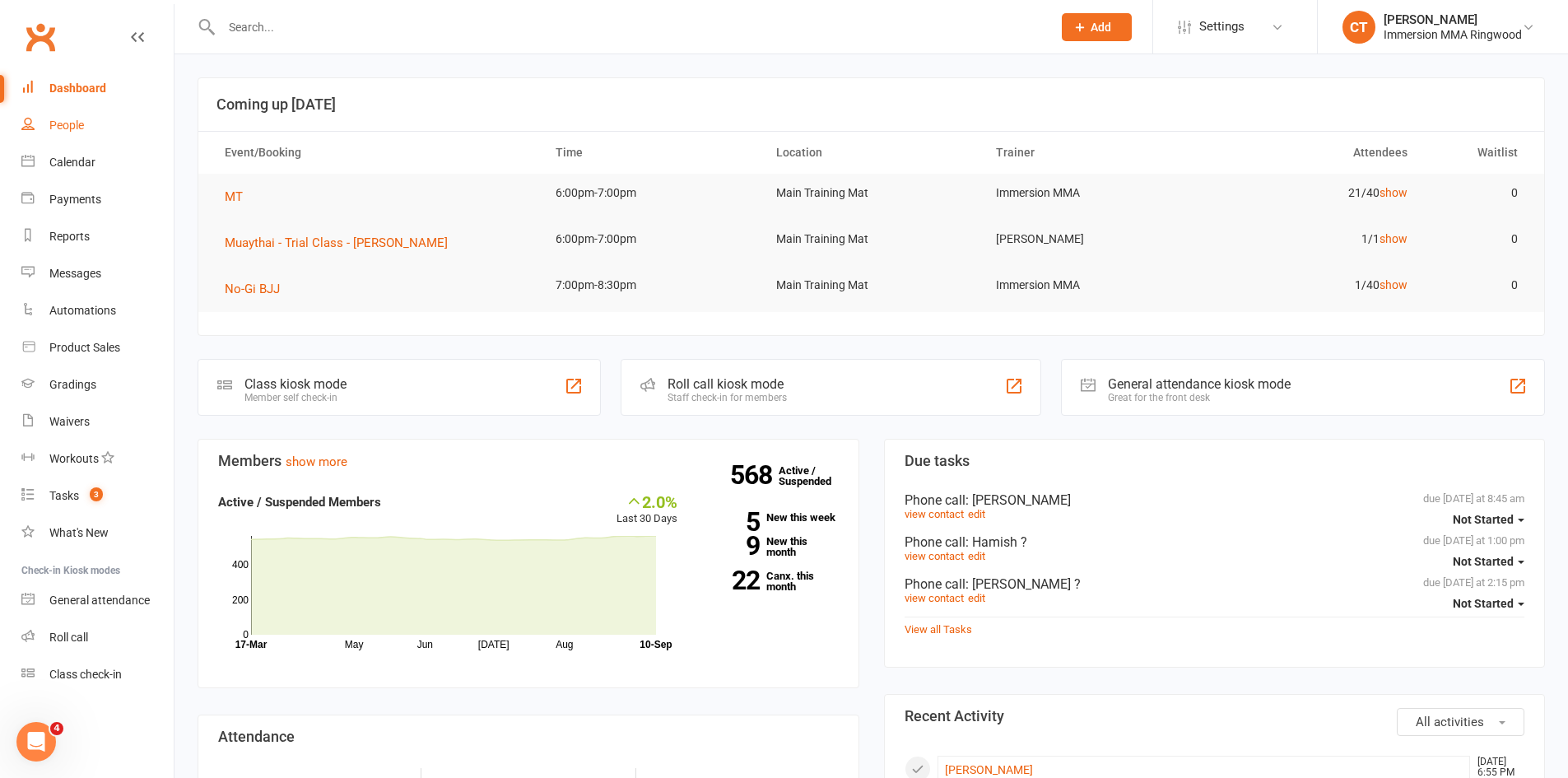
click at [72, 141] on link "People" at bounding box center [98, 126] width 152 height 37
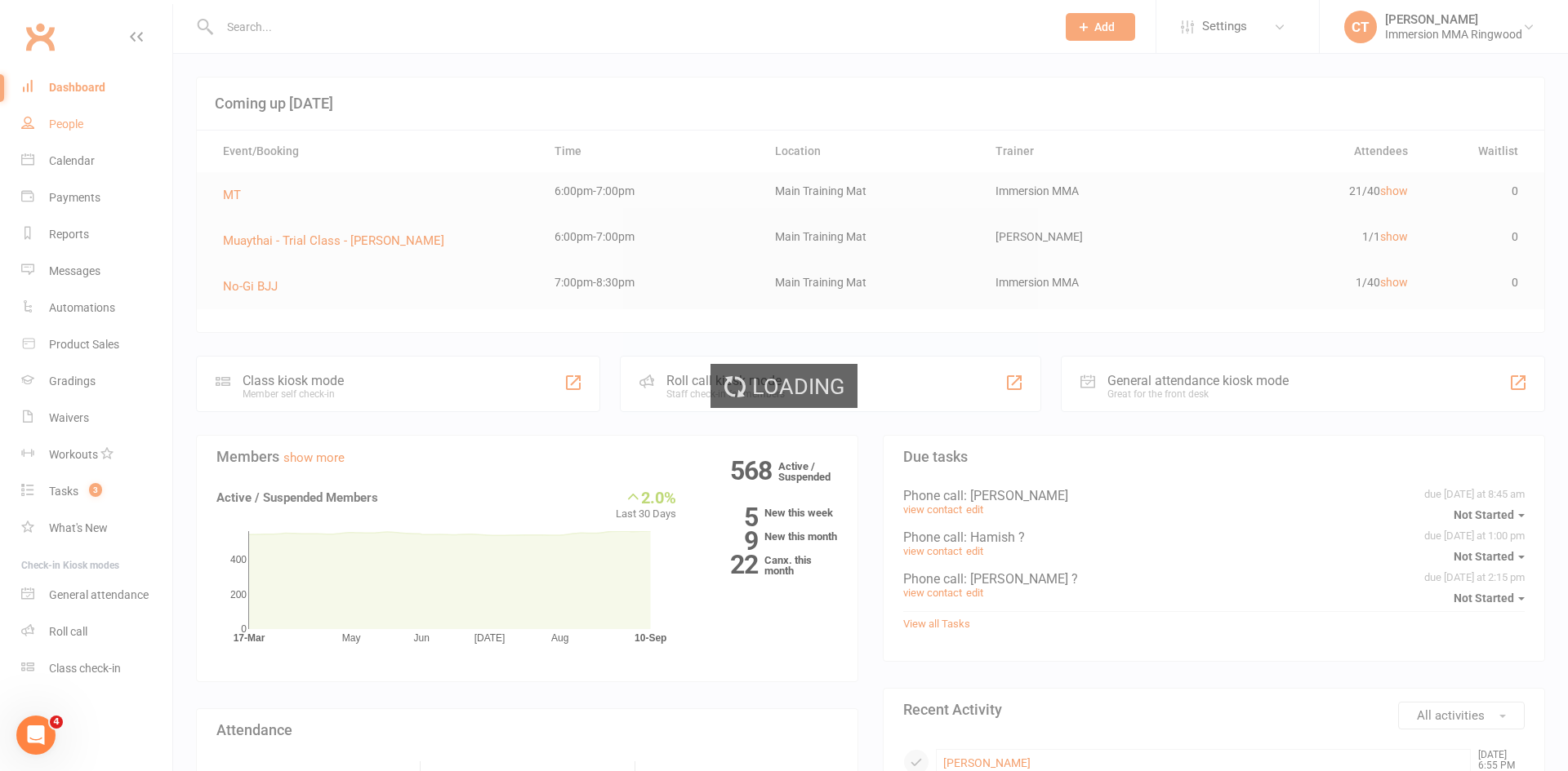
select select "25"
